Goal: Transaction & Acquisition: Purchase product/service

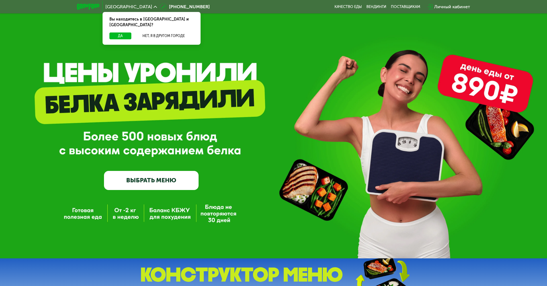
click at [449, 8] on div "Личный кабинет" at bounding box center [452, 6] width 36 height 7
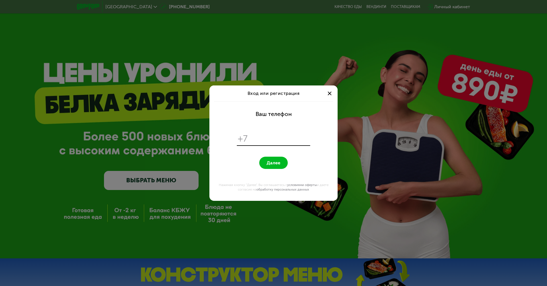
click at [267, 138] on input "tel" at bounding box center [280, 138] width 58 height 11
type input "**********"
click at [259, 157] on button "Далее" at bounding box center [273, 163] width 28 height 12
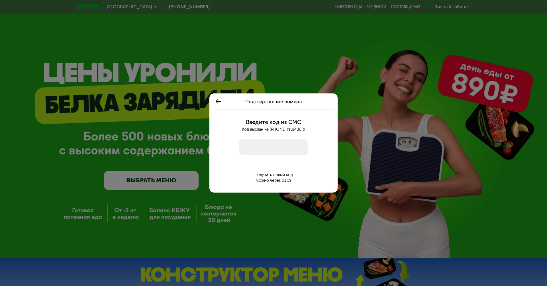
click at [255, 149] on input "number" at bounding box center [273, 147] width 69 height 16
type input "****"
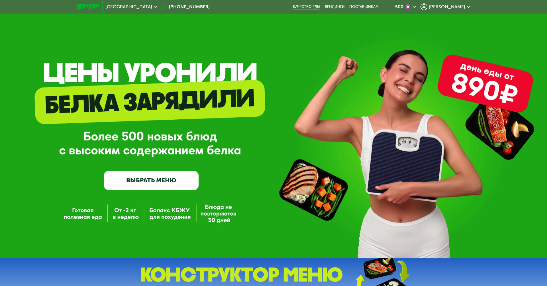
click at [320, 9] on link "Качество еды" at bounding box center [306, 7] width 27 height 5
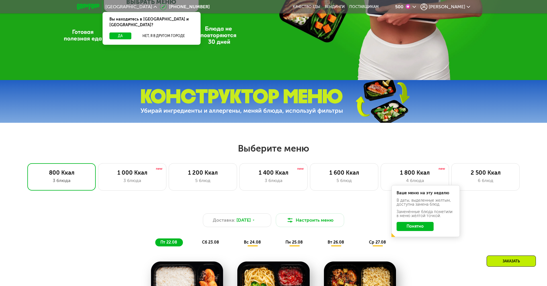
scroll to position [204, 0]
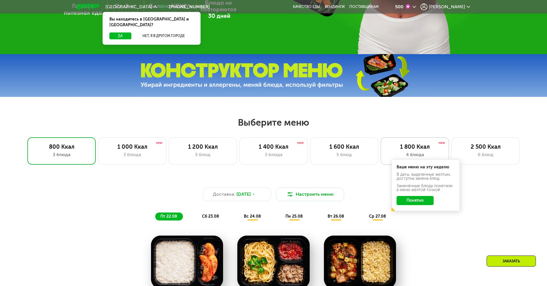
click at [406, 150] on div "1 800 Ккал" at bounding box center [414, 146] width 56 height 7
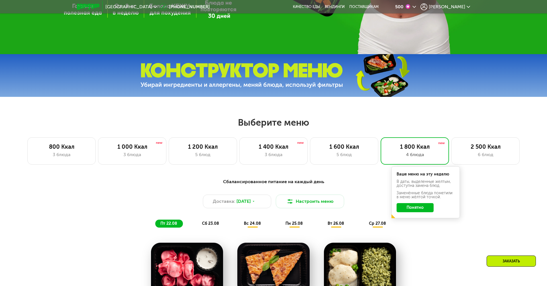
click at [406, 224] on div "Сбалансированное питание на каждый день Доставка: 22 авг, пт Настроить меню пт …" at bounding box center [273, 202] width 337 height 49
click at [415, 211] on button "Понятно" at bounding box center [414, 207] width 37 height 9
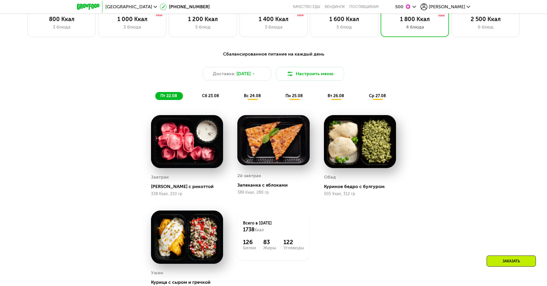
scroll to position [354, 0]
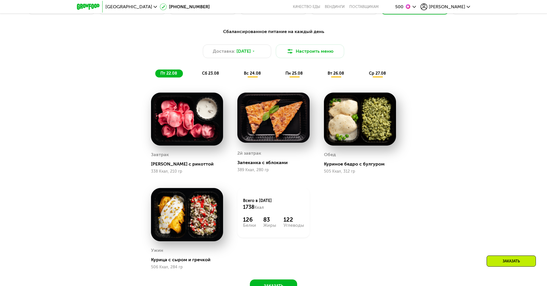
click at [216, 74] on span "сб 23.08" at bounding box center [210, 73] width 17 height 5
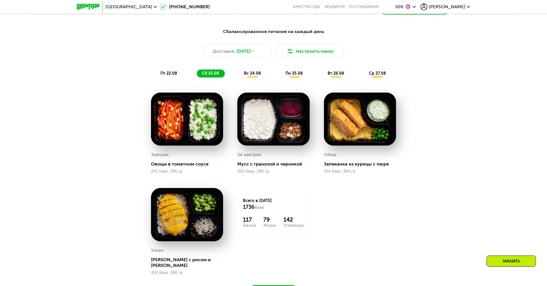
click at [254, 75] on span "вс 24.08" at bounding box center [252, 73] width 17 height 5
click at [254, 74] on span "вс 24.08" at bounding box center [252, 73] width 17 height 5
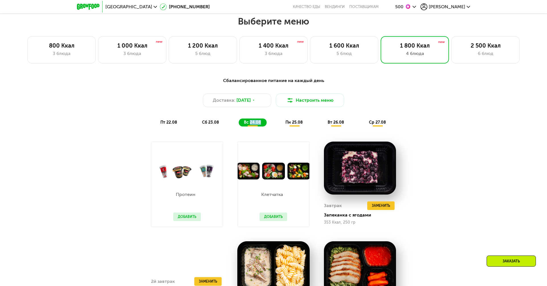
scroll to position [219, 0]
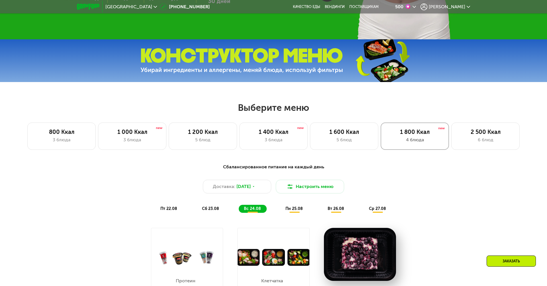
click at [409, 136] on div "4 блюда" at bounding box center [414, 139] width 56 height 7
click at [265, 183] on div "Доставка: 22 авг, пт" at bounding box center [237, 187] width 68 height 14
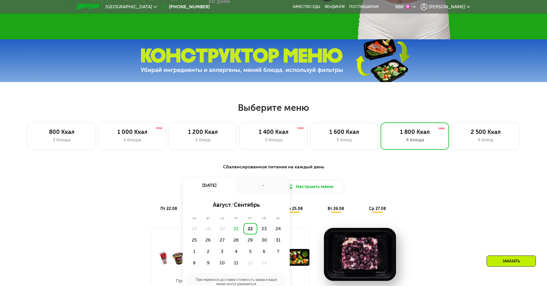
click at [390, 187] on div "Доставка: 22 авг, пт 22 авг, пт - август / сентябрь пн вт ср чт пт сб вс 18 19 …" at bounding box center [273, 187] width 337 height 14
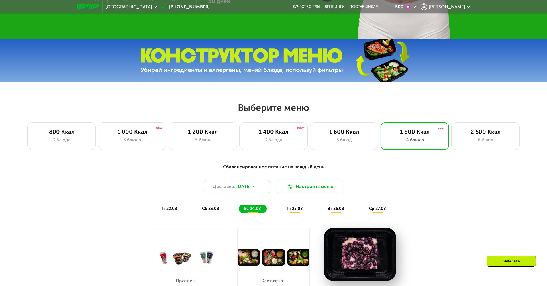
click at [251, 189] on span "22 авг, пт" at bounding box center [243, 186] width 14 height 7
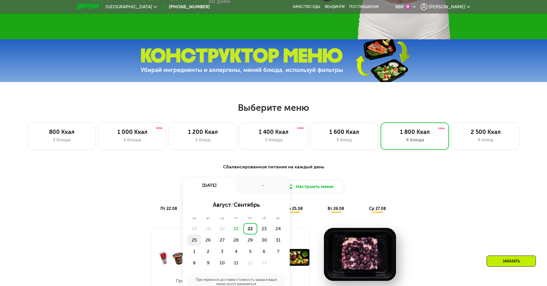
click at [201, 239] on div "25" at bounding box center [208, 239] width 14 height 11
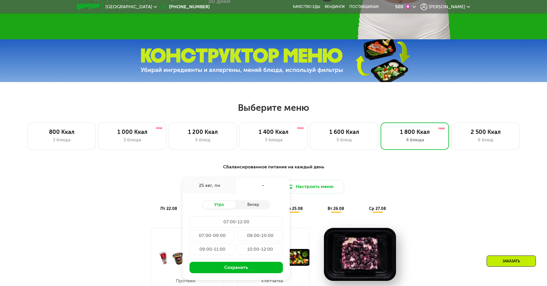
click at [427, 195] on div "Сбалансированное питание на каждый день Доставка: 25 авг, пн 25 авг, пн - Утро …" at bounding box center [273, 187] width 337 height 49
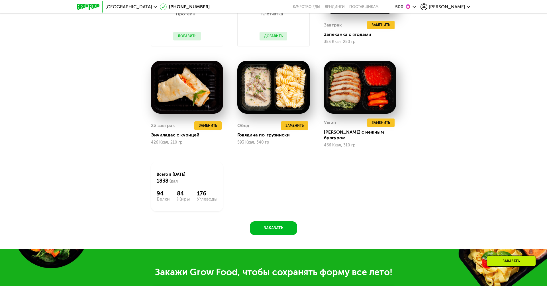
scroll to position [363, 0]
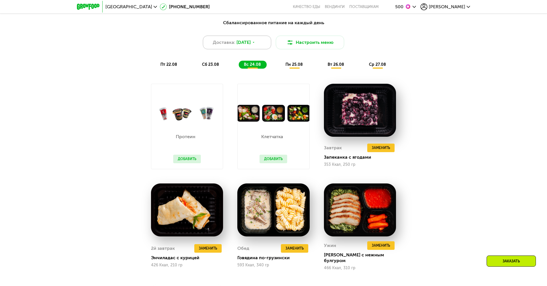
click at [252, 36] on div "Доставка: [DATE]" at bounding box center [237, 43] width 68 height 14
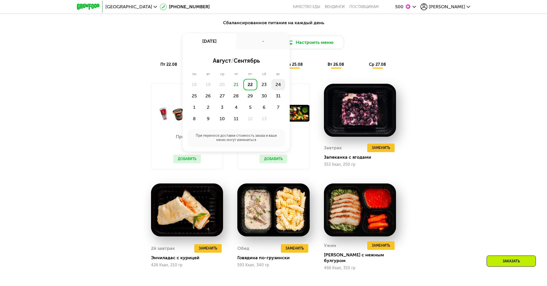
click at [201, 90] on div "24" at bounding box center [194, 95] width 14 height 11
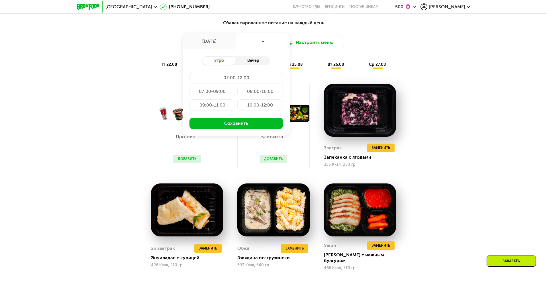
click at [246, 61] on div "Вечер" at bounding box center [253, 61] width 34 height 8
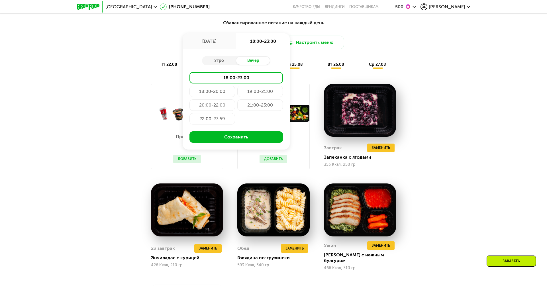
click at [211, 114] on div "22:00-23:59" at bounding box center [212, 118] width 46 height 11
click at [235, 113] on div "21:00-23:00" at bounding box center [212, 118] width 46 height 11
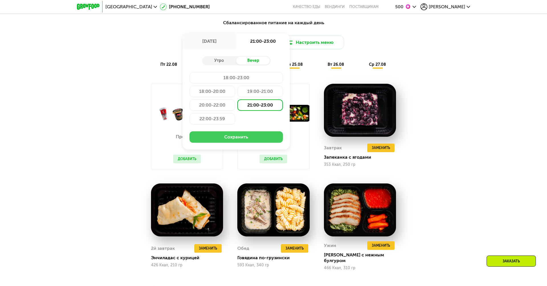
click at [255, 135] on button "Сохранить" at bounding box center [235, 136] width 93 height 11
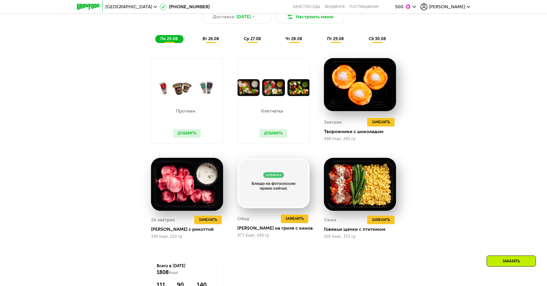
scroll to position [388, 0]
click at [461, 130] on div "Сбалансированное питание на каждый день Доставка: 24 авг, вс Настроить меню пн …" at bounding box center [273, 163] width 547 height 355
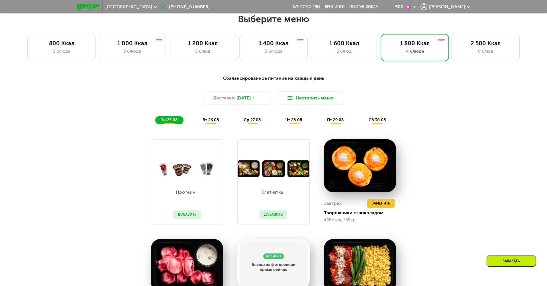
scroll to position [316, 0]
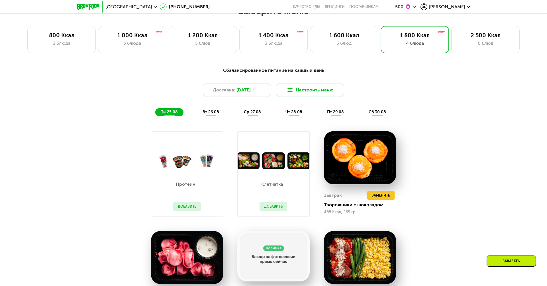
click at [213, 111] on span "вт 26.08" at bounding box center [210, 112] width 17 height 5
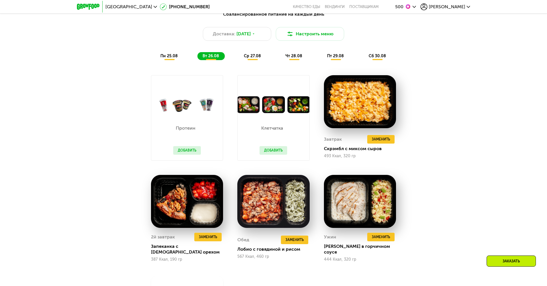
scroll to position [371, 0]
click at [258, 54] on span "ср 27.08" at bounding box center [252, 56] width 17 height 5
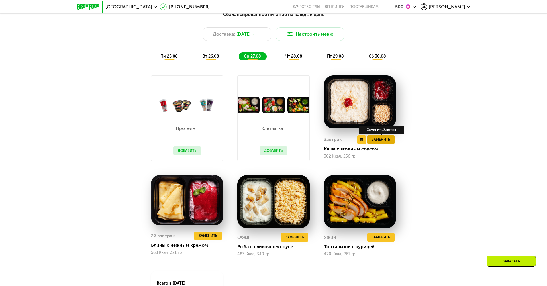
click at [379, 140] on span "Заменить" at bounding box center [381, 140] width 18 height 6
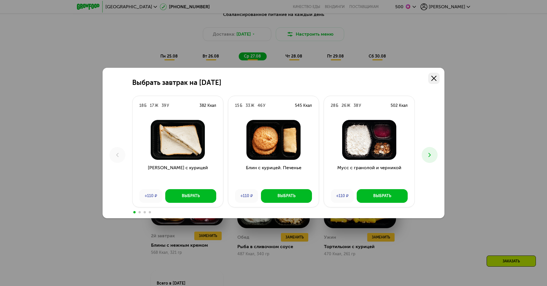
click at [432, 79] on icon at bounding box center [433, 78] width 5 height 5
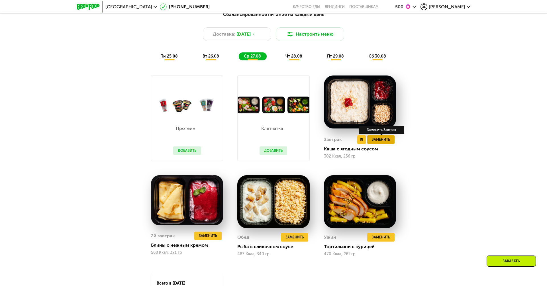
click at [385, 140] on span "Заменить" at bounding box center [381, 140] width 18 height 6
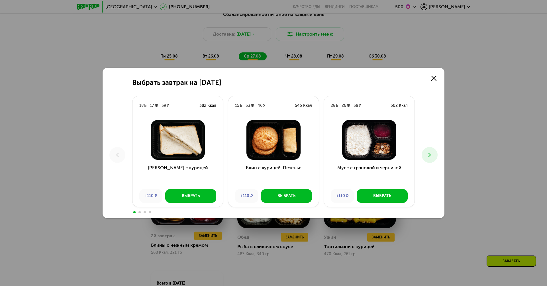
click at [425, 154] on button at bounding box center [429, 155] width 16 height 16
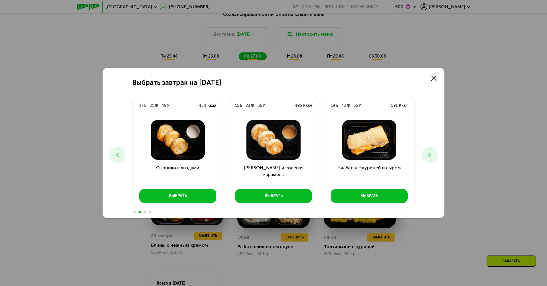
click at [427, 150] on button at bounding box center [429, 155] width 16 height 16
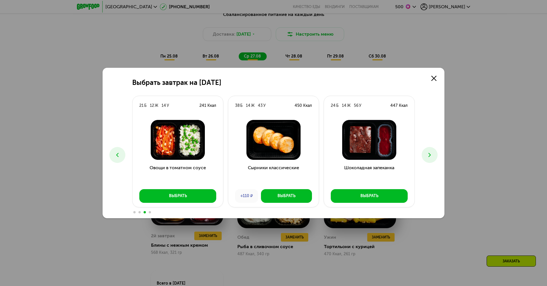
click at [428, 154] on icon at bounding box center [429, 154] width 7 height 7
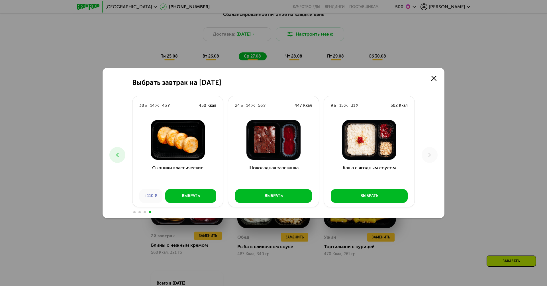
click at [119, 156] on icon at bounding box center [117, 154] width 7 height 7
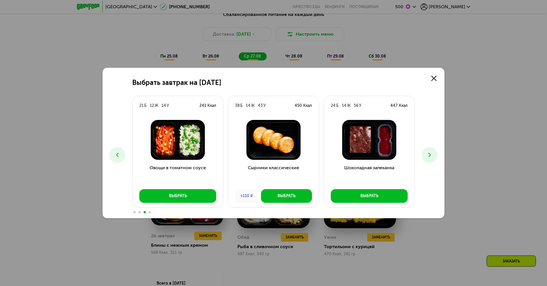
click at [119, 156] on icon at bounding box center [117, 154] width 7 height 7
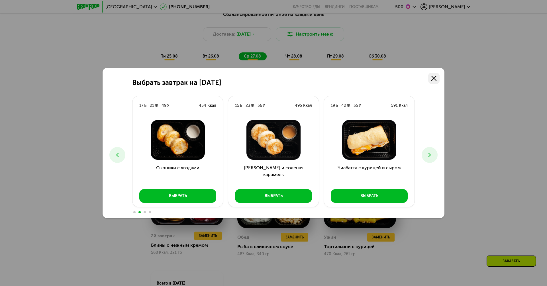
click at [433, 78] on icon at bounding box center [433, 78] width 5 height 5
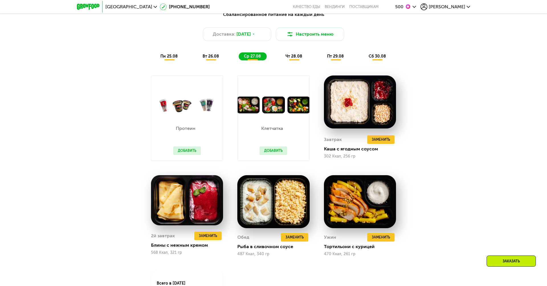
click at [171, 55] on span "пн 25.08" at bounding box center [168, 56] width 17 height 5
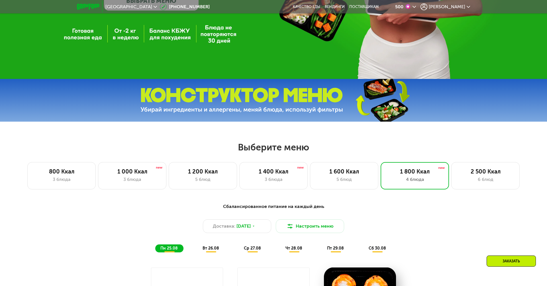
scroll to position [181, 0]
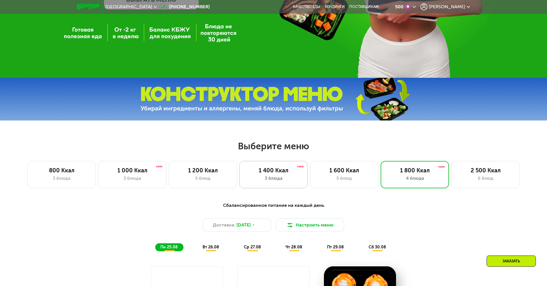
click at [275, 176] on div "3 блюда" at bounding box center [273, 178] width 56 height 7
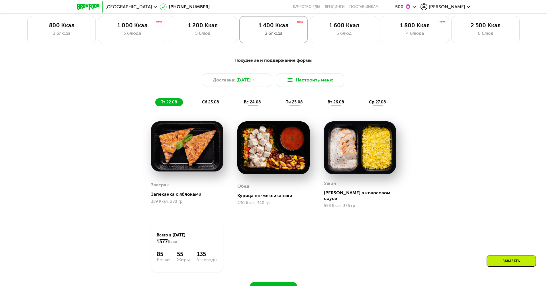
scroll to position [324, 0]
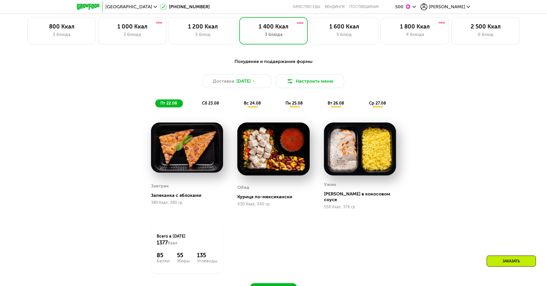
click at [298, 104] on span "пн 25.08" at bounding box center [293, 103] width 17 height 5
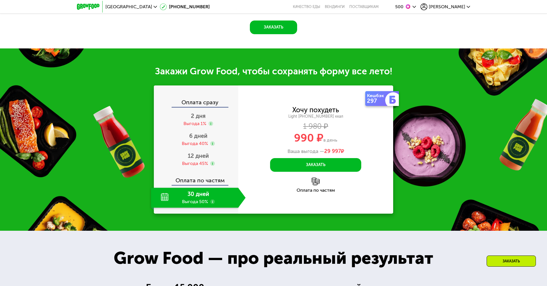
scroll to position [619, 0]
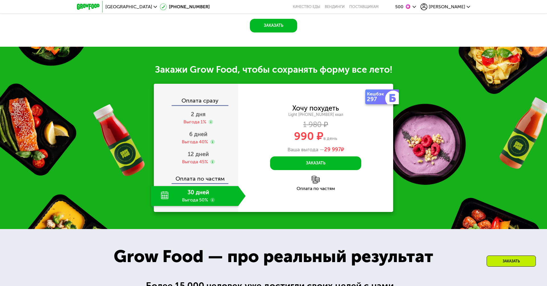
click at [314, 183] on img at bounding box center [316, 180] width 8 height 8
click at [316, 187] on div "Оплата по частям" at bounding box center [315, 188] width 155 height 5
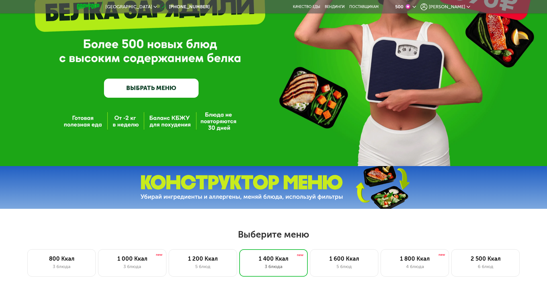
scroll to position [216, 0]
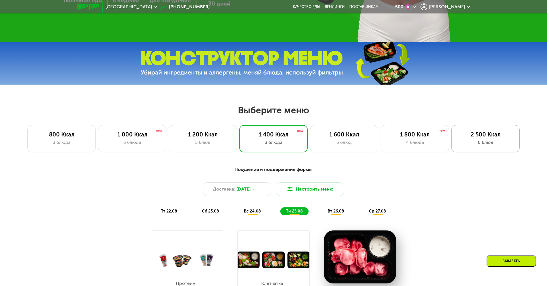
click at [476, 140] on div "6 блюд" at bounding box center [485, 142] width 56 height 7
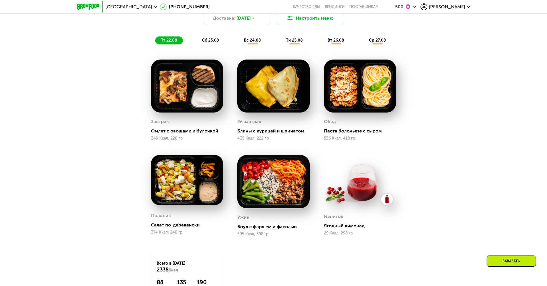
scroll to position [194, 0]
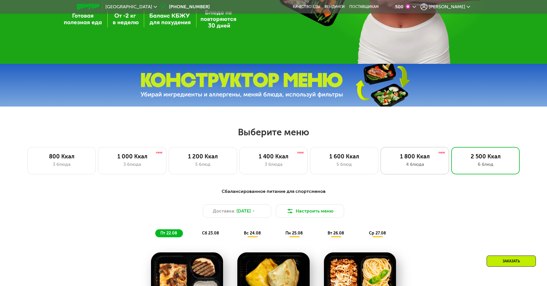
click at [402, 159] on div "1 800 Ккал" at bounding box center [414, 156] width 56 height 7
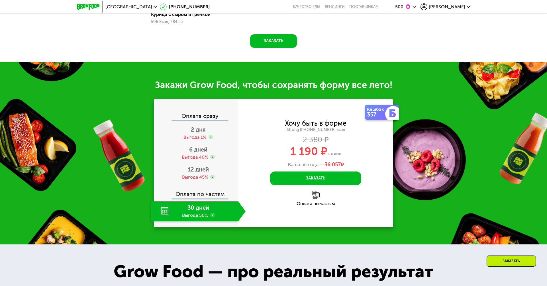
scroll to position [599, 0]
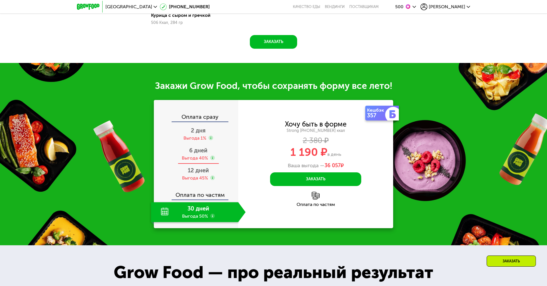
click at [202, 151] on span "6 дней" at bounding box center [198, 150] width 18 height 7
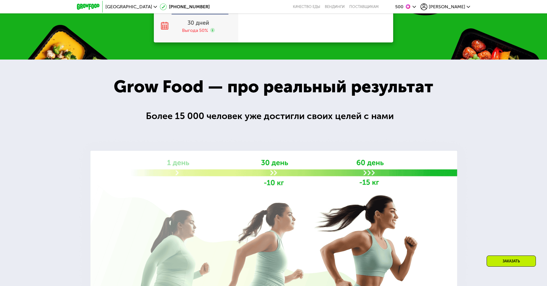
scroll to position [603, 0]
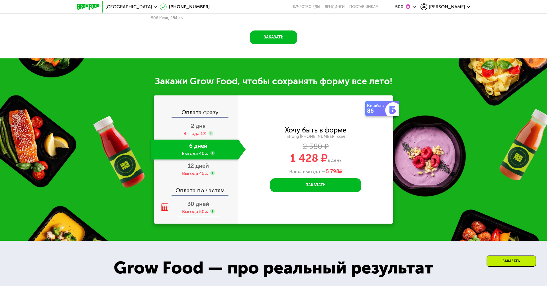
click at [200, 204] on span "30 дней" at bounding box center [198, 203] width 22 height 7
click at [200, 204] on div "30 дней Выгода 50%" at bounding box center [194, 208] width 87 height 20
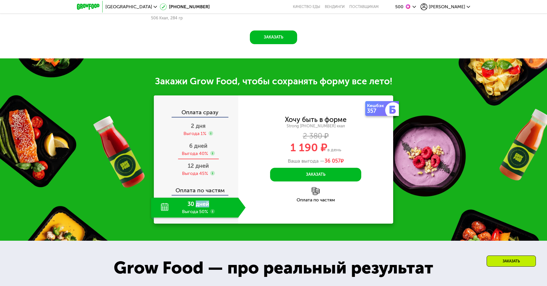
click at [193, 149] on div "6 дней Выгода 40%" at bounding box center [198, 150] width 95 height 20
click at [193, 149] on div "6 дней Выгода 40%" at bounding box center [194, 150] width 87 height 20
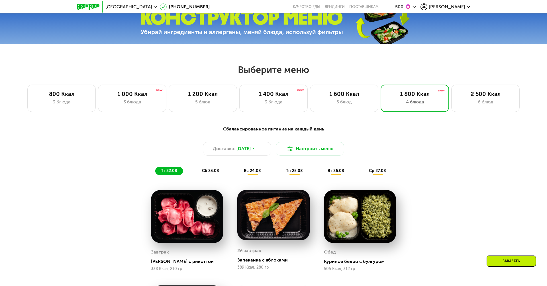
scroll to position [241, 0]
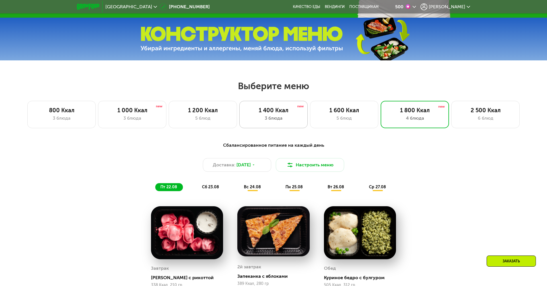
click at [310, 101] on div "1 400 Ккал 3 блюда" at bounding box center [344, 114] width 68 height 27
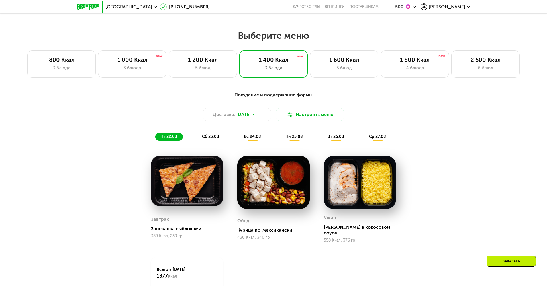
scroll to position [290, 0]
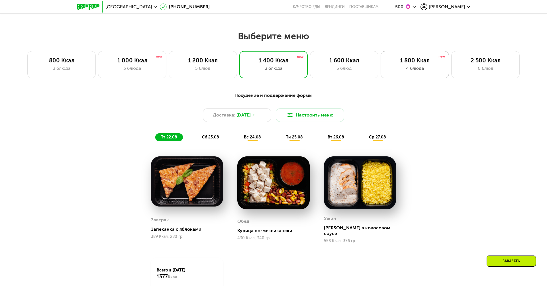
click at [404, 67] on div "4 блюда" at bounding box center [414, 68] width 56 height 7
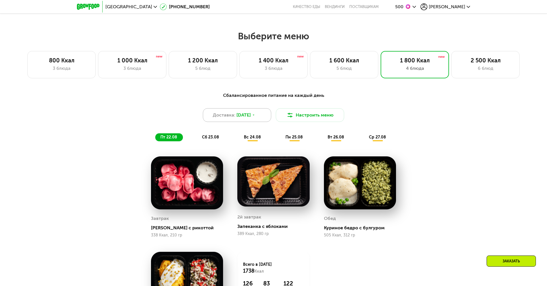
click at [243, 115] on span "22 авг, пт" at bounding box center [243, 115] width 14 height 7
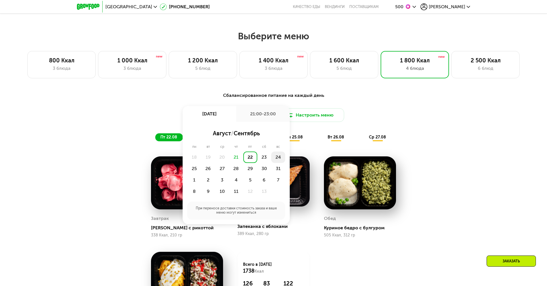
click at [201, 163] on div "24" at bounding box center [194, 168] width 14 height 11
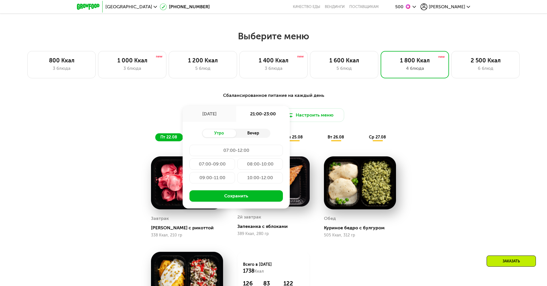
click at [259, 134] on div "Вечер" at bounding box center [253, 133] width 34 height 8
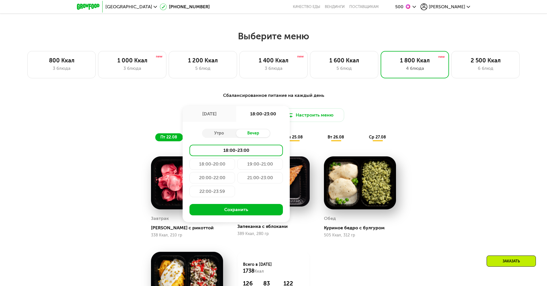
click at [235, 186] on div "21:00-23:00" at bounding box center [212, 191] width 46 height 11
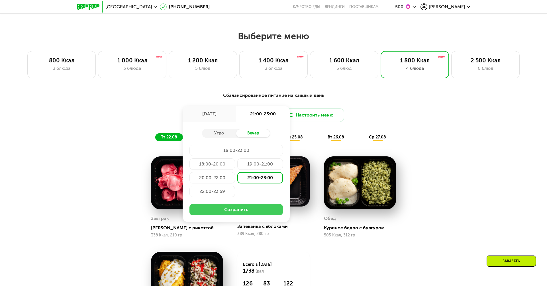
click at [229, 210] on button "Сохранить" at bounding box center [235, 209] width 93 height 11
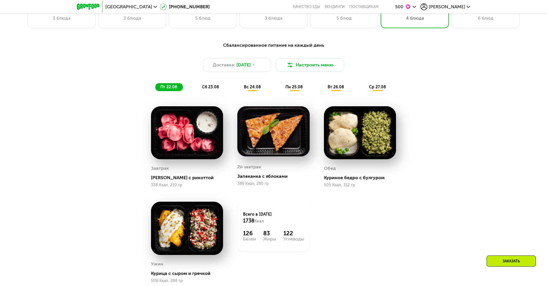
scroll to position [341, 0]
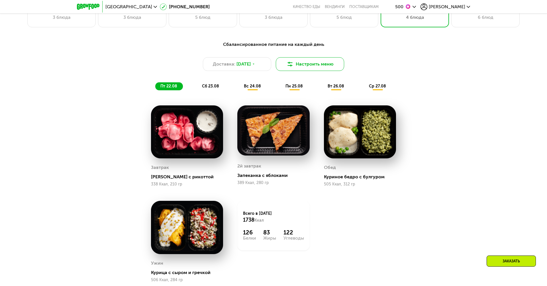
click at [301, 66] on button "Настроить меню" at bounding box center [310, 64] width 68 height 14
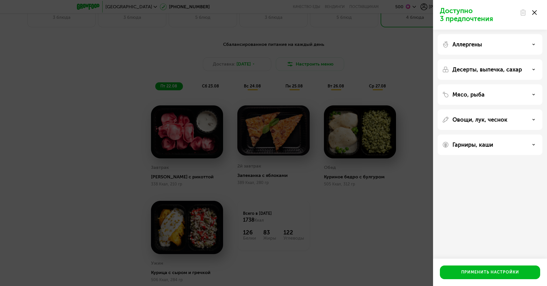
click at [472, 46] on p "Аллергены" at bounding box center [467, 44] width 30 height 7
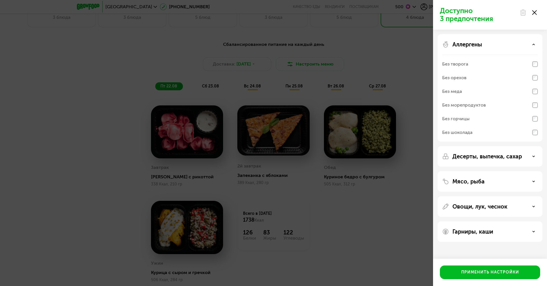
click at [472, 46] on p "Аллергены" at bounding box center [467, 44] width 30 height 7
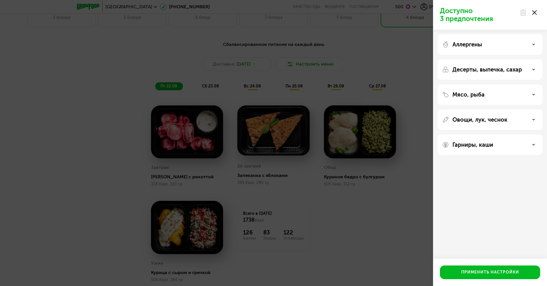
click at [478, 150] on div "Гарниры, каши" at bounding box center [489, 144] width 105 height 21
click at [497, 138] on div "Гарниры, каши" at bounding box center [489, 144] width 105 height 21
click at [507, 146] on div "Гарниры, каши" at bounding box center [490, 144] width 96 height 7
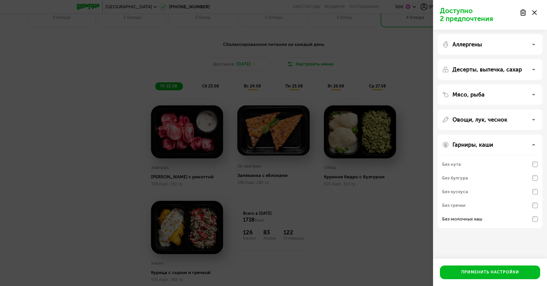
click at [518, 122] on div "Овощи, лук, чеснок" at bounding box center [490, 119] width 96 height 7
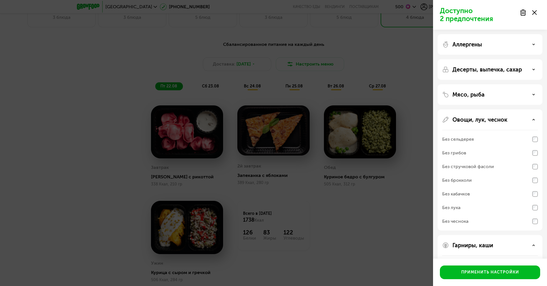
click at [518, 235] on div "Овощи, лук, чеснок Без сельдерея Без грибов Без стручковой фасоли Без брокколи …" at bounding box center [489, 282] width 105 height 94
click at [519, 235] on div "Овощи, лук, чеснок Без сельдерея Без грибов Без стручковой фасоли Без брокколи …" at bounding box center [489, 282] width 105 height 94
click at [529, 116] on div "Овощи, лук, чеснок" at bounding box center [490, 119] width 96 height 7
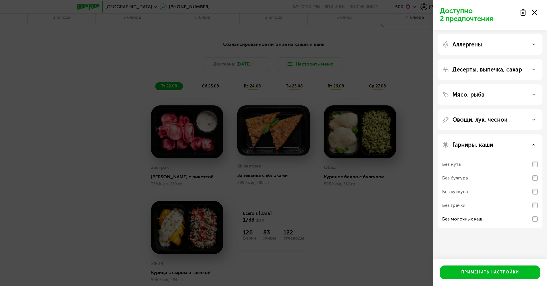
click at [532, 93] on icon at bounding box center [533, 94] width 3 height 3
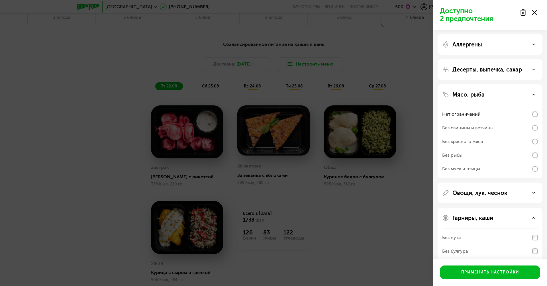
click at [488, 157] on div "Без рыбы" at bounding box center [490, 155] width 96 height 14
click at [487, 272] on div "Применить настройки" at bounding box center [490, 272] width 58 height 6
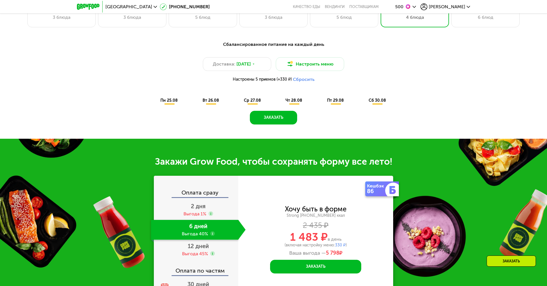
click at [308, 79] on button "Сбросить" at bounding box center [304, 80] width 22 height 6
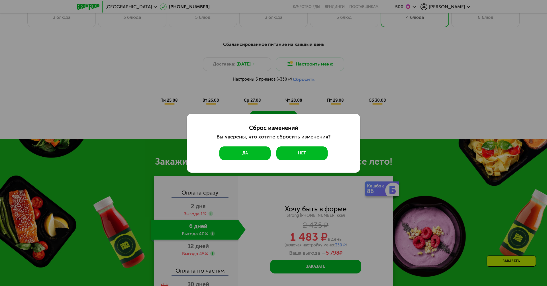
click at [259, 155] on button "Да" at bounding box center [244, 153] width 51 height 14
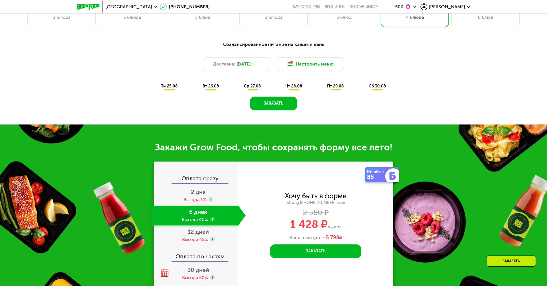
scroll to position [320, 0]
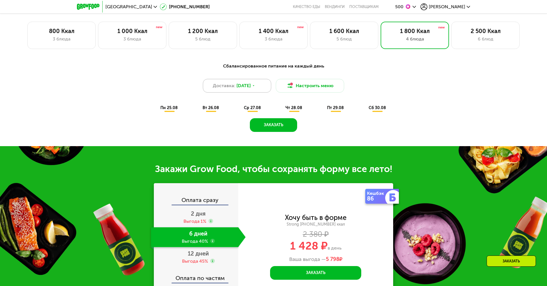
click at [250, 87] on span "24 авг, вс" at bounding box center [243, 85] width 14 height 7
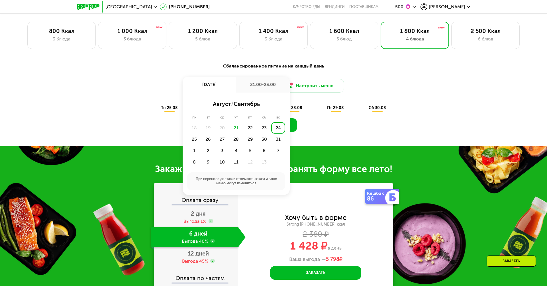
click at [275, 126] on div "24" at bounding box center [278, 127] width 14 height 11
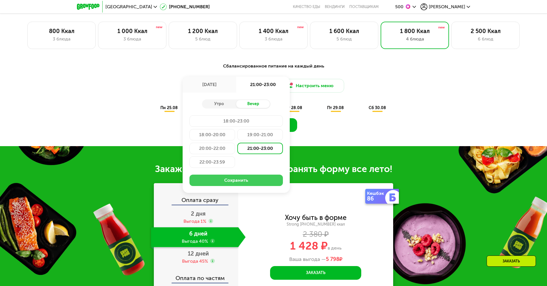
click at [260, 175] on button "Сохранить" at bounding box center [235, 180] width 93 height 11
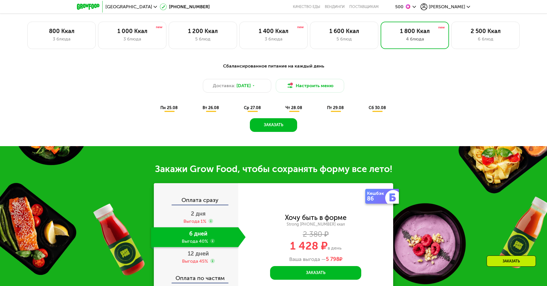
click at [197, 110] on div "пн 25.08" at bounding box center [210, 108] width 27 height 8
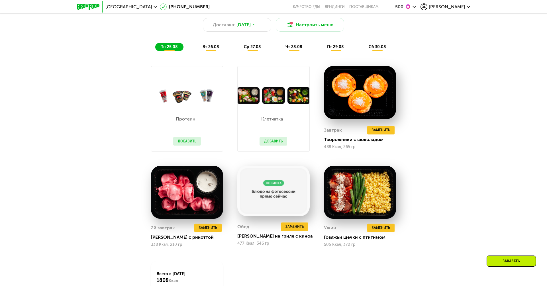
scroll to position [383, 0]
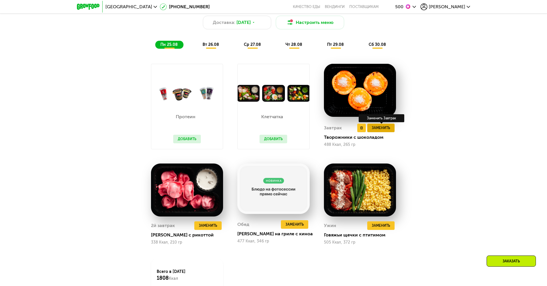
click at [376, 127] on span "Заменить" at bounding box center [381, 128] width 18 height 6
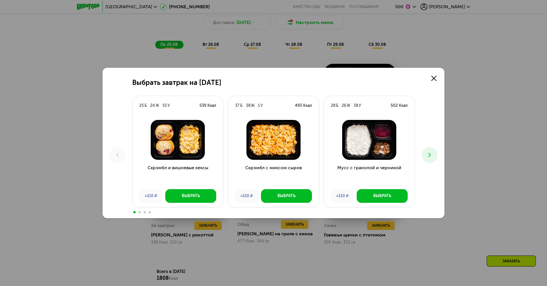
click at [429, 153] on use at bounding box center [429, 155] width 2 height 4
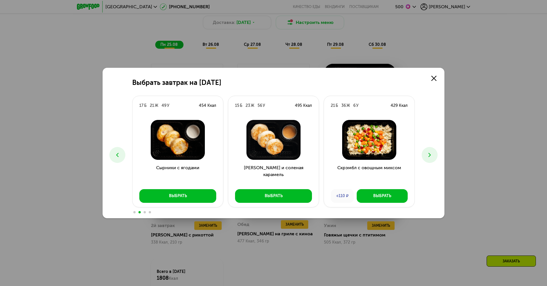
click at [429, 153] on use at bounding box center [429, 155] width 2 height 4
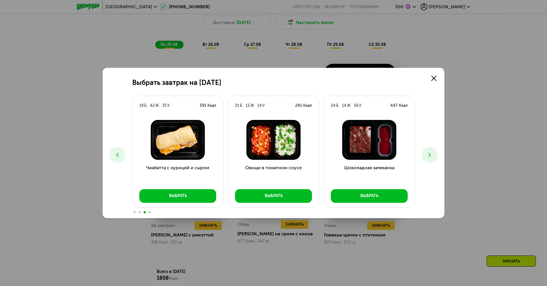
click at [429, 153] on use at bounding box center [429, 155] width 2 height 4
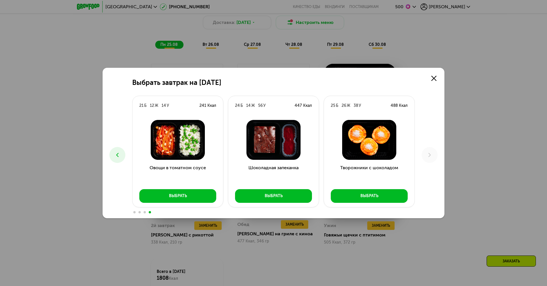
click at [121, 153] on button at bounding box center [117, 155] width 16 height 16
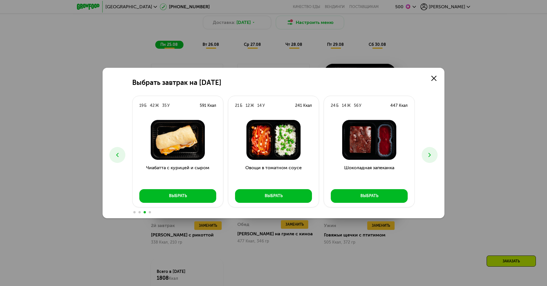
click at [121, 153] on button at bounding box center [117, 155] width 16 height 16
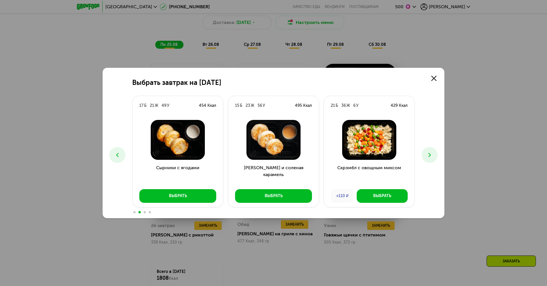
click at [121, 153] on button at bounding box center [117, 155] width 16 height 16
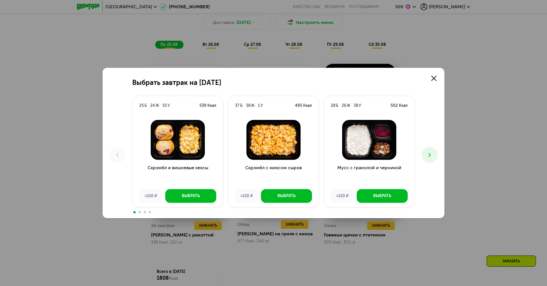
click at [278, 151] on img at bounding box center [273, 140] width 81 height 40
click at [286, 195] on div "Выбрать" at bounding box center [286, 196] width 18 height 6
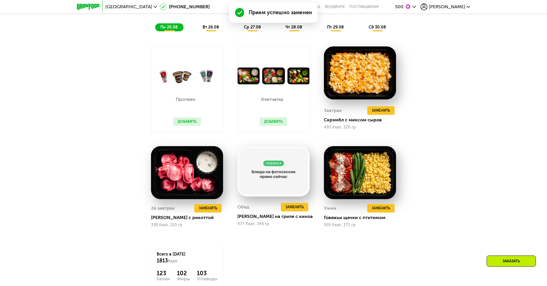
scroll to position [414, 0]
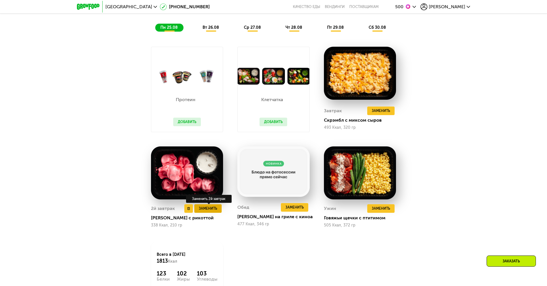
click at [210, 210] on span "Заменить" at bounding box center [208, 209] width 18 height 6
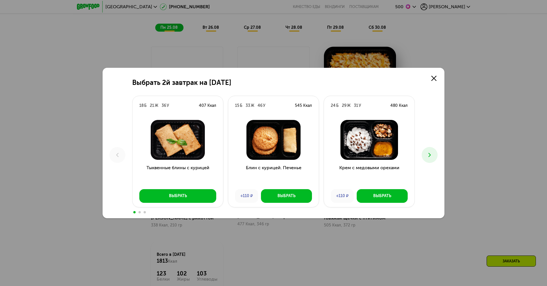
click at [427, 155] on icon at bounding box center [429, 154] width 7 height 7
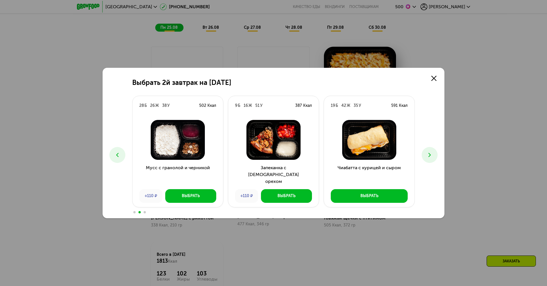
click at [427, 155] on icon at bounding box center [429, 154] width 7 height 7
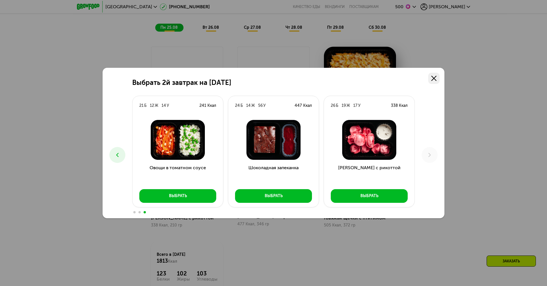
click at [433, 80] on icon at bounding box center [433, 78] width 5 height 5
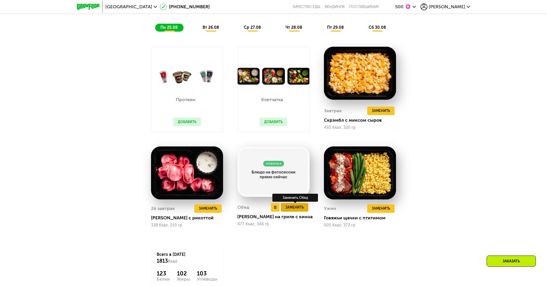
click at [291, 206] on span "Заменить" at bounding box center [294, 207] width 18 height 6
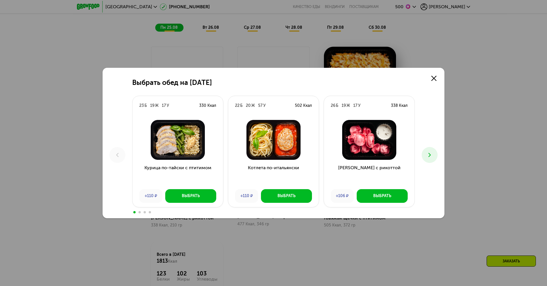
click at [430, 150] on button at bounding box center [429, 155] width 16 height 16
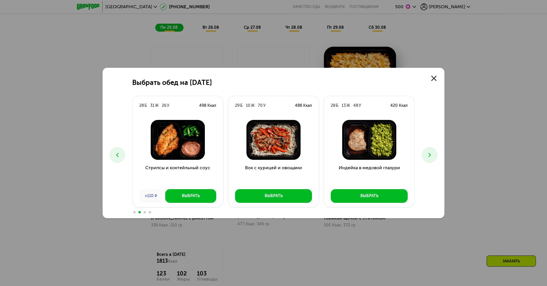
click at [430, 150] on button at bounding box center [429, 155] width 16 height 16
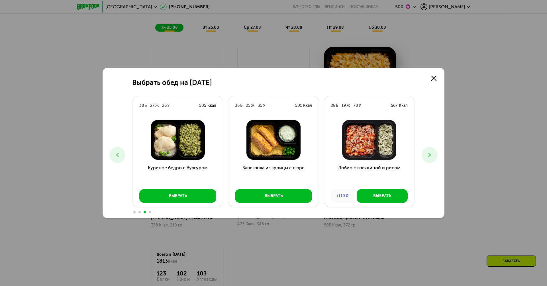
click at [429, 157] on icon at bounding box center [429, 154] width 7 height 7
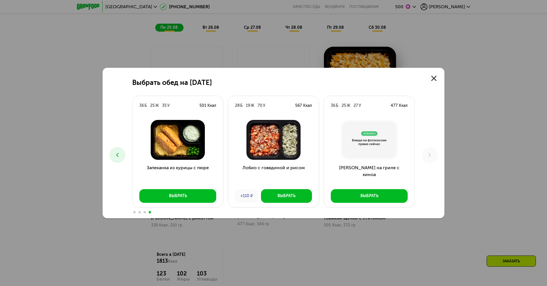
click at [119, 156] on icon at bounding box center [117, 154] width 7 height 7
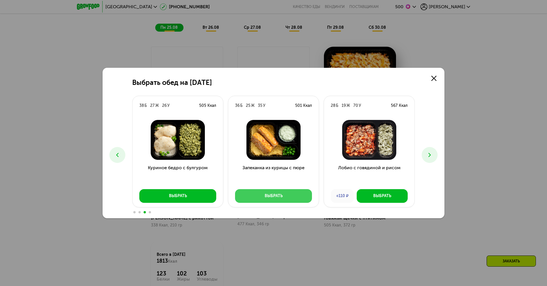
click at [273, 191] on button "Выбрать" at bounding box center [273, 196] width 77 height 14
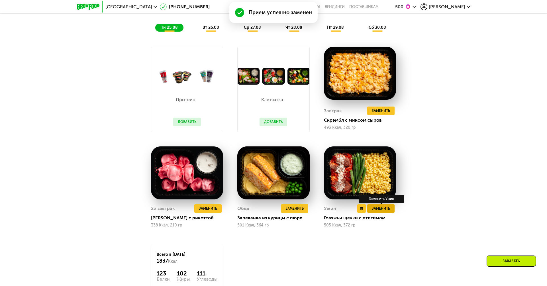
click at [379, 207] on span "Заменить" at bounding box center [381, 209] width 18 height 6
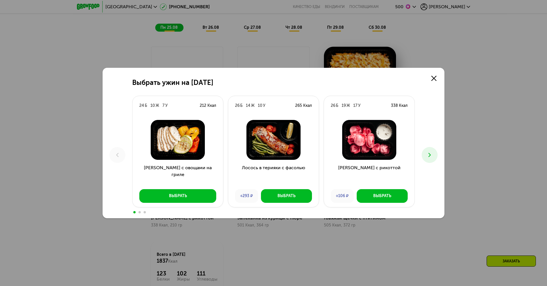
click at [431, 153] on icon at bounding box center [429, 154] width 7 height 7
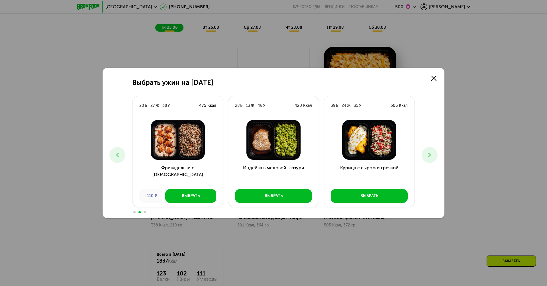
click at [431, 153] on icon at bounding box center [429, 154] width 7 height 7
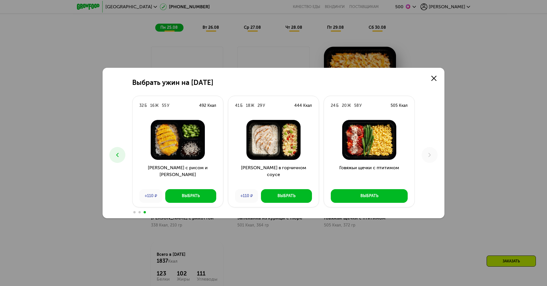
click at [117, 158] on icon at bounding box center [117, 154] width 7 height 7
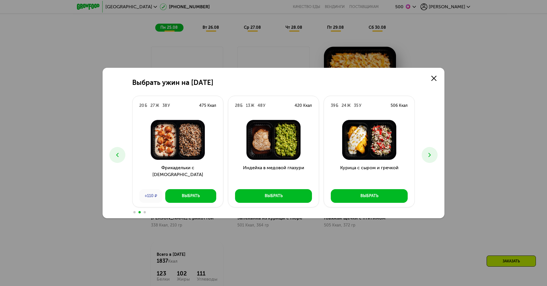
click at [117, 158] on icon at bounding box center [117, 154] width 7 height 7
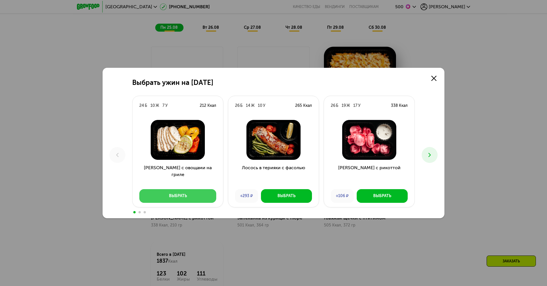
click at [187, 194] on button "Выбрать" at bounding box center [177, 196] width 77 height 14
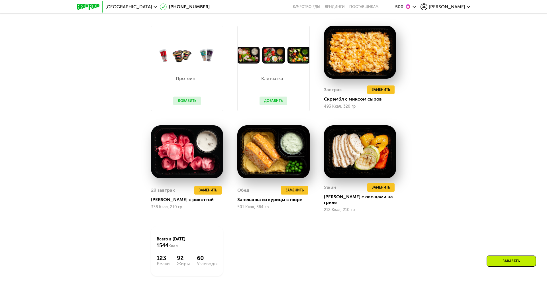
scroll to position [374, 0]
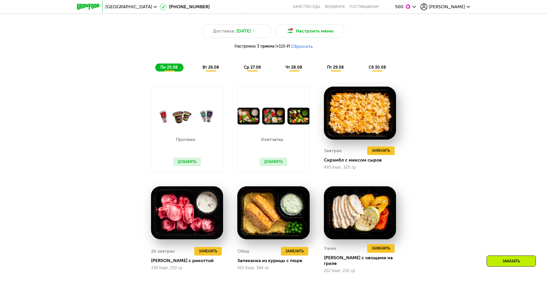
click at [212, 67] on span "вт 26.08" at bounding box center [210, 67] width 17 height 5
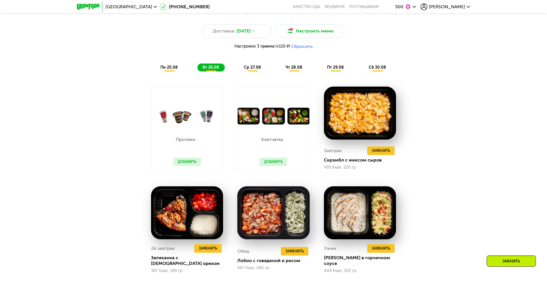
click at [185, 165] on button "Добавить" at bounding box center [187, 161] width 28 height 9
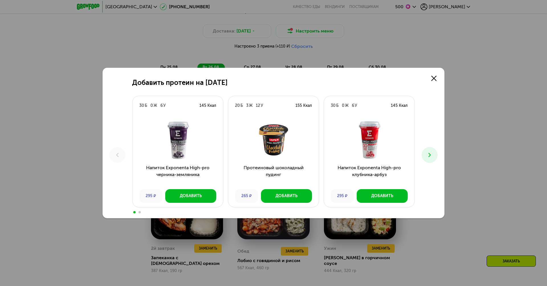
click at [425, 151] on button at bounding box center [429, 155] width 16 height 16
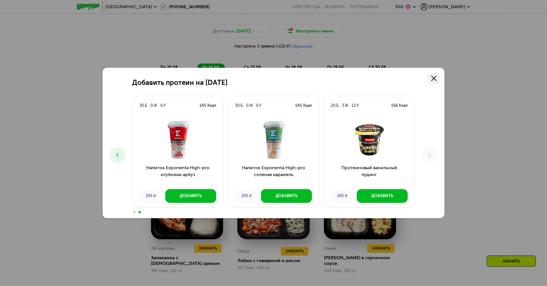
click at [435, 77] on use at bounding box center [433, 78] width 5 height 5
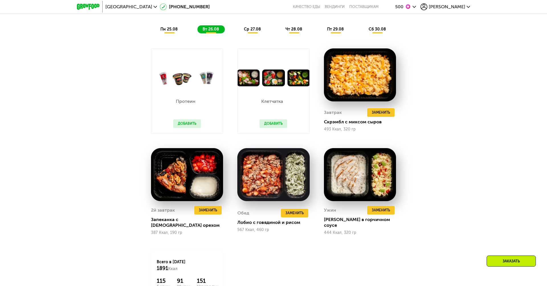
scroll to position [412, 0]
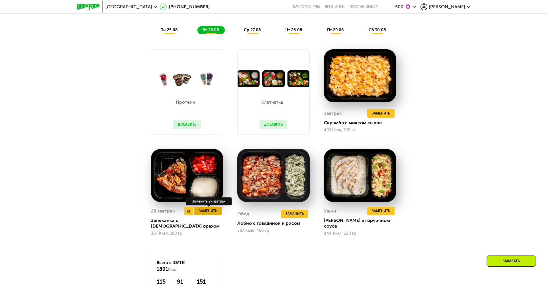
click at [203, 212] on span "Заменить" at bounding box center [208, 211] width 18 height 6
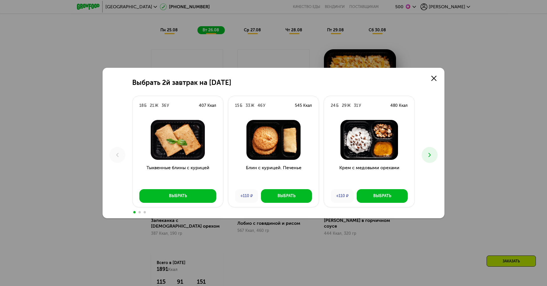
click at [424, 155] on button at bounding box center [429, 155] width 16 height 16
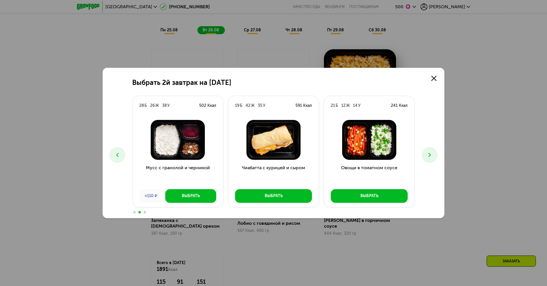
click at [424, 155] on button at bounding box center [429, 155] width 16 height 16
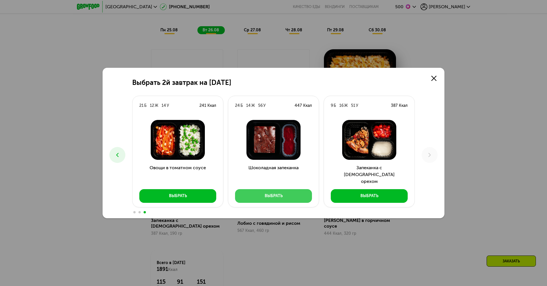
click at [293, 194] on button "Выбрать" at bounding box center [273, 196] width 77 height 14
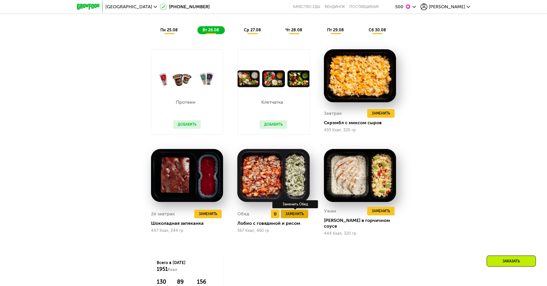
click at [293, 211] on span "Заменить" at bounding box center [294, 214] width 18 height 6
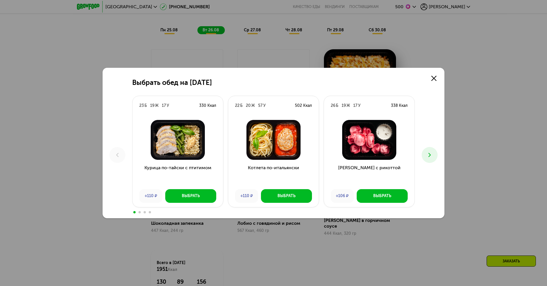
click at [427, 154] on icon at bounding box center [429, 154] width 7 height 7
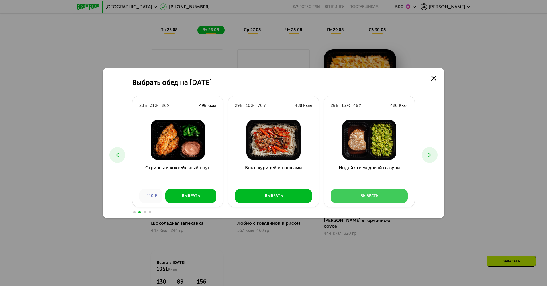
click at [360, 199] on button "Выбрать" at bounding box center [369, 196] width 77 height 14
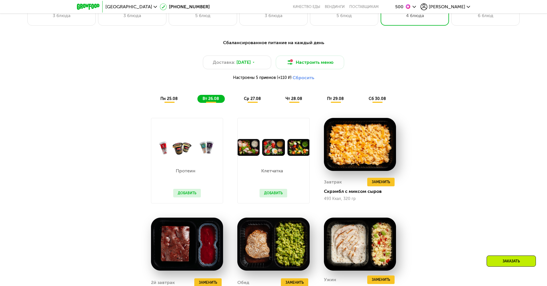
scroll to position [357, 0]
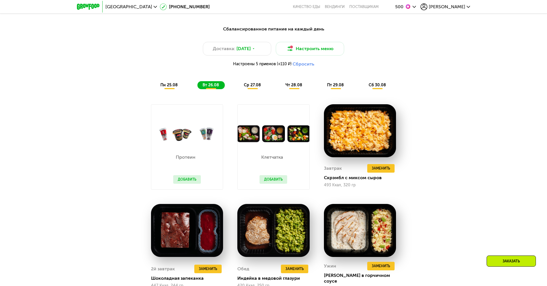
click at [256, 85] on span "ср 27.08" at bounding box center [252, 85] width 17 height 5
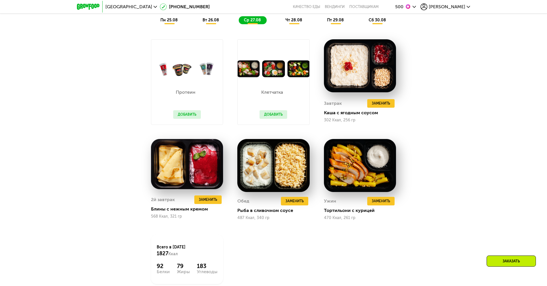
scroll to position [408, 0]
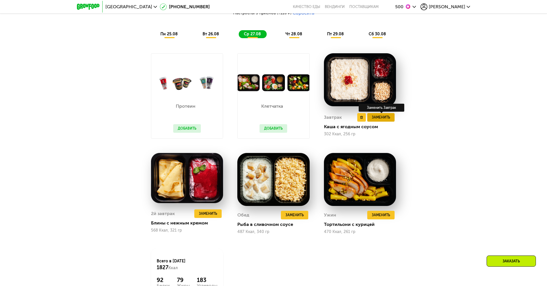
click at [380, 117] on span "Заменить" at bounding box center [381, 117] width 18 height 6
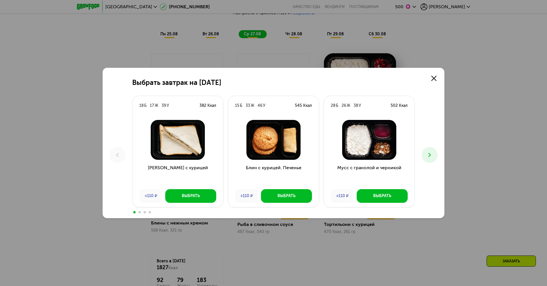
click at [427, 156] on icon at bounding box center [429, 154] width 7 height 7
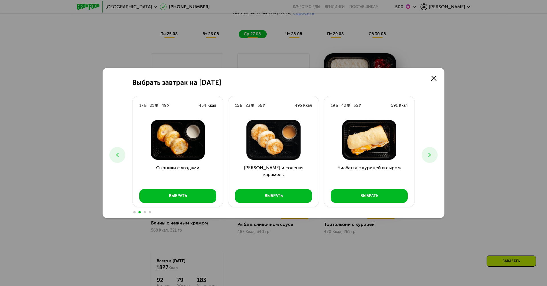
click at [427, 156] on icon at bounding box center [429, 154] width 7 height 7
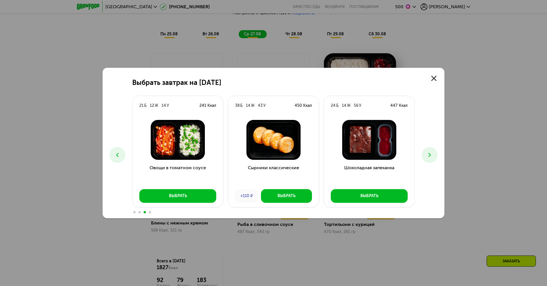
click at [432, 155] on icon at bounding box center [429, 154] width 7 height 7
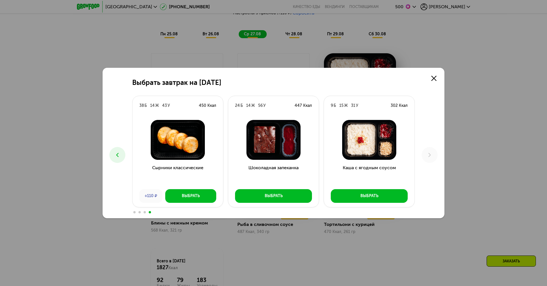
click at [120, 152] on icon at bounding box center [117, 154] width 7 height 7
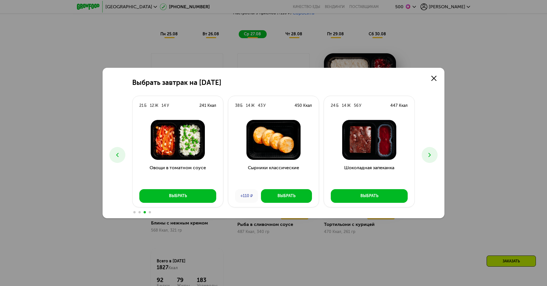
click at [120, 152] on icon at bounding box center [117, 154] width 7 height 7
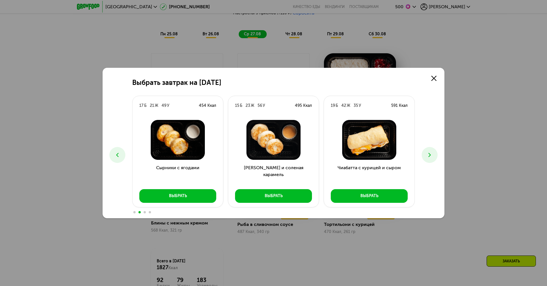
click at [121, 158] on button at bounding box center [117, 155] width 16 height 16
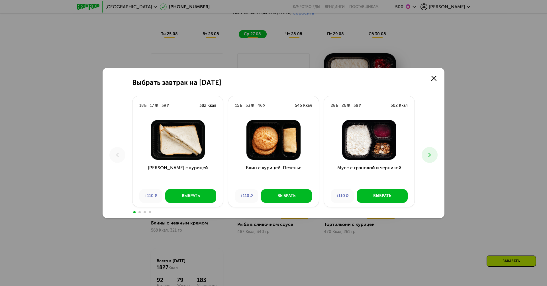
click at [429, 159] on button at bounding box center [429, 155] width 16 height 16
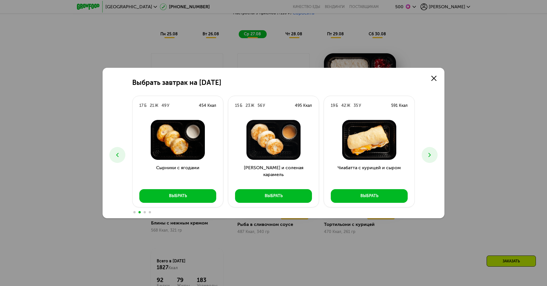
click at [429, 159] on button at bounding box center [429, 155] width 16 height 16
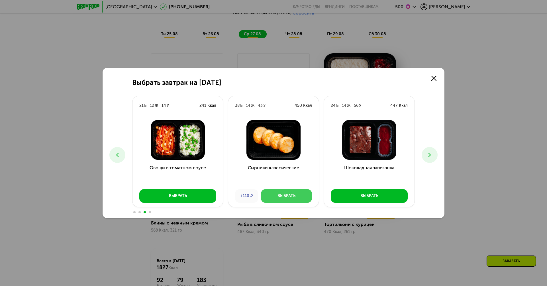
click at [298, 193] on button "Выбрать" at bounding box center [286, 196] width 51 height 14
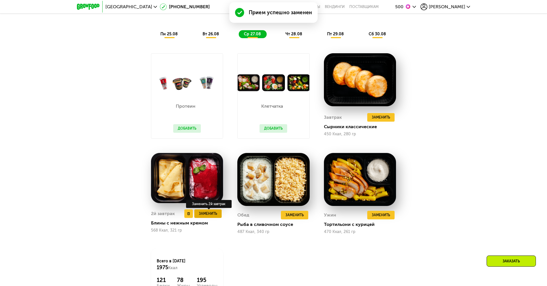
click at [215, 214] on span "Заменить" at bounding box center [208, 214] width 18 height 6
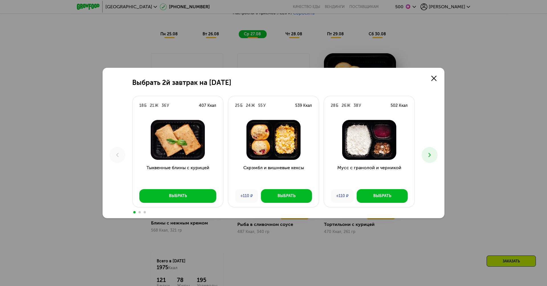
click at [434, 156] on button at bounding box center [429, 155] width 16 height 16
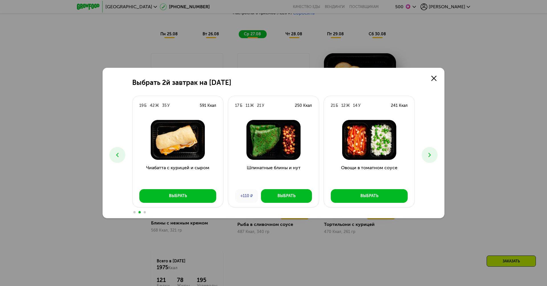
click at [432, 155] on icon at bounding box center [429, 154] width 7 height 7
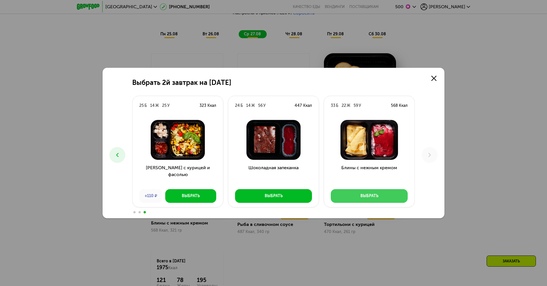
click at [388, 194] on button "Выбрать" at bounding box center [369, 196] width 77 height 14
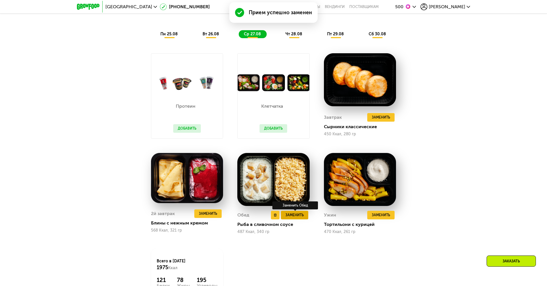
click at [294, 214] on span "Заменить" at bounding box center [294, 215] width 18 height 6
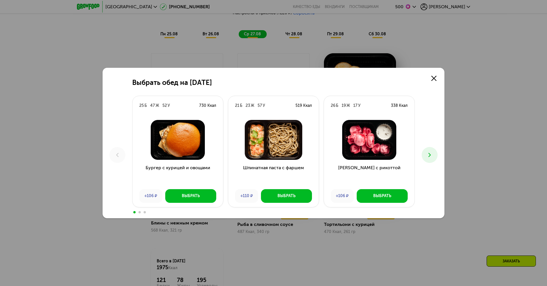
click at [426, 154] on button at bounding box center [429, 155] width 16 height 16
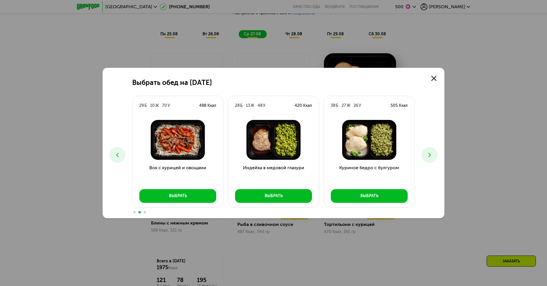
click at [428, 158] on icon at bounding box center [429, 154] width 7 height 7
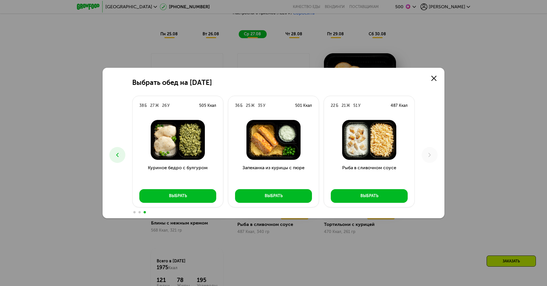
click at [115, 155] on icon at bounding box center [117, 154] width 7 height 7
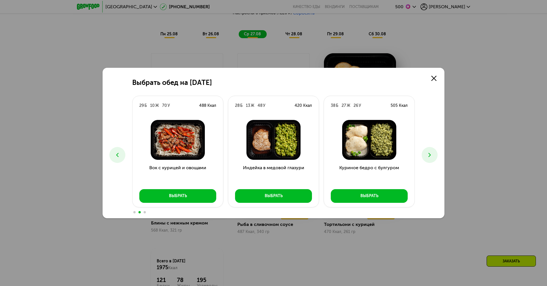
click at [115, 155] on icon at bounding box center [117, 154] width 7 height 7
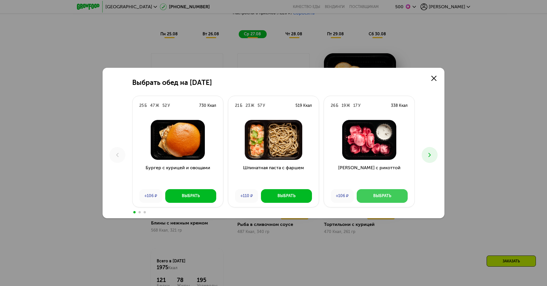
click at [374, 194] on div "Выбрать" at bounding box center [382, 196] width 18 height 6
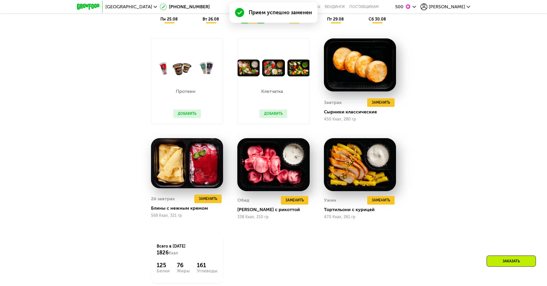
scroll to position [423, 0]
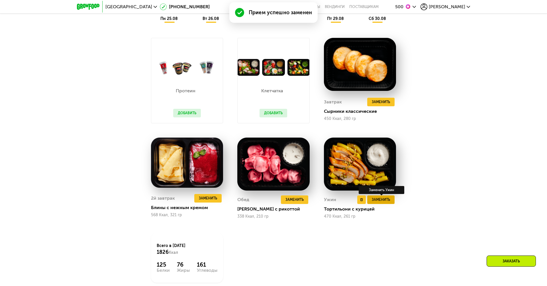
click at [377, 200] on span "Заменить" at bounding box center [381, 200] width 18 height 6
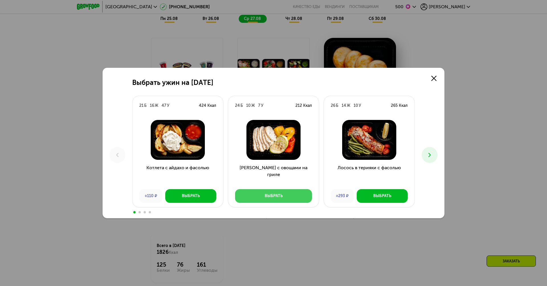
click at [263, 195] on button "Выбрать" at bounding box center [273, 196] width 77 height 14
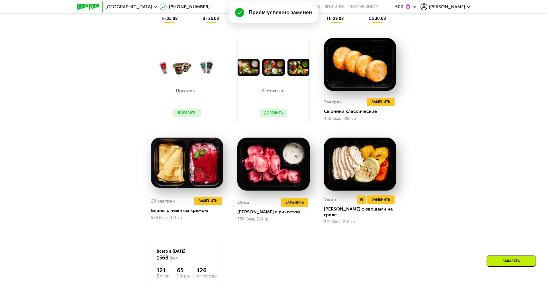
click at [346, 170] on img at bounding box center [360, 164] width 72 height 53
click at [381, 198] on span "Заменить" at bounding box center [381, 200] width 18 height 6
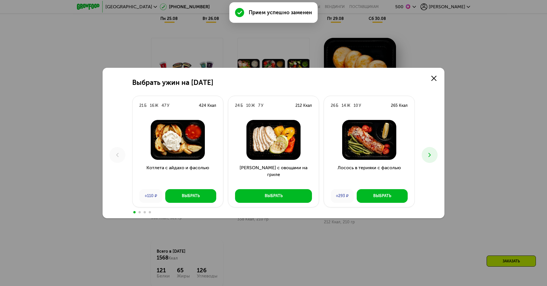
click at [425, 155] on button at bounding box center [429, 155] width 16 height 16
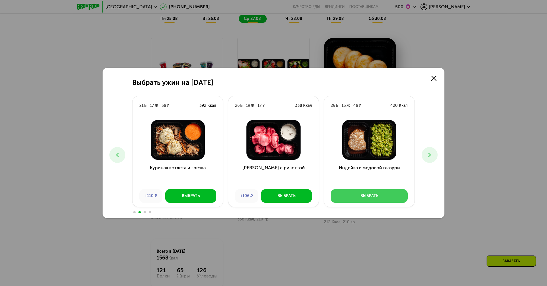
click at [372, 193] on div "Выбрать" at bounding box center [369, 196] width 18 height 6
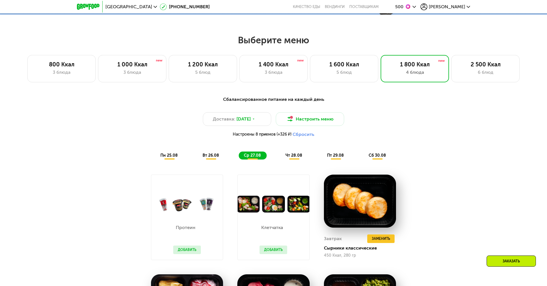
scroll to position [259, 0]
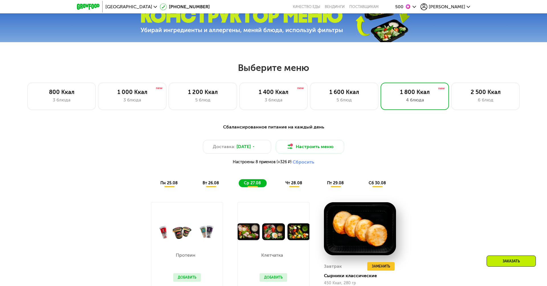
click at [294, 184] on span "чт 28.08" at bounding box center [293, 183] width 17 height 5
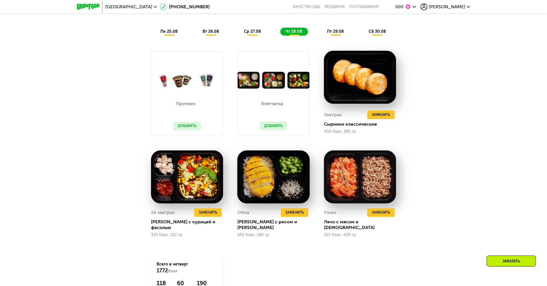
scroll to position [412, 0]
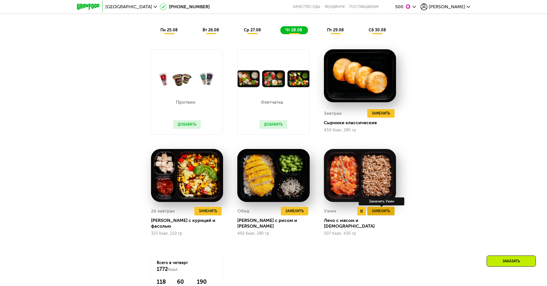
click at [379, 210] on span "Заменить" at bounding box center [381, 211] width 18 height 6
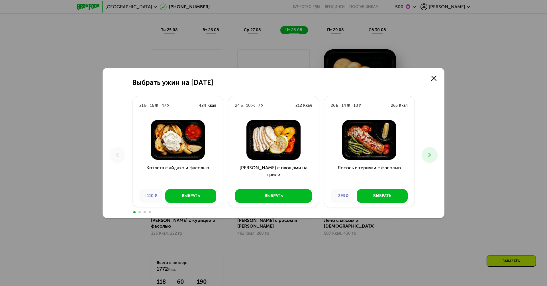
click at [429, 155] on icon at bounding box center [429, 154] width 7 height 7
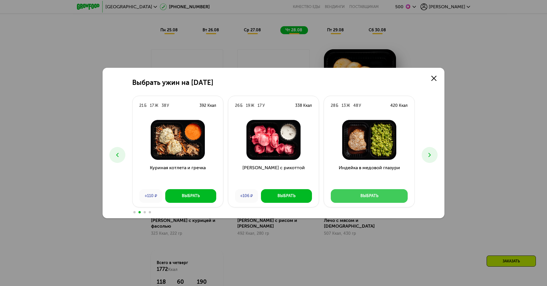
click at [377, 199] on button "Выбрать" at bounding box center [369, 196] width 77 height 14
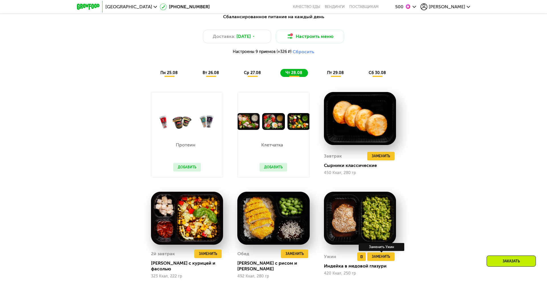
scroll to position [380, 0]
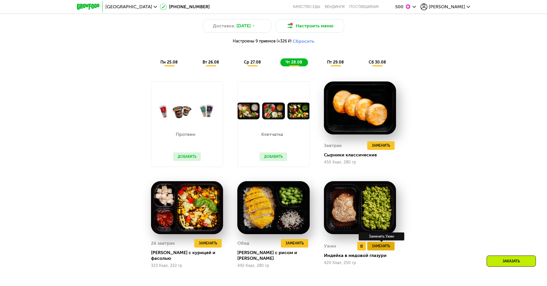
click at [384, 244] on span "Заменить" at bounding box center [381, 246] width 18 height 6
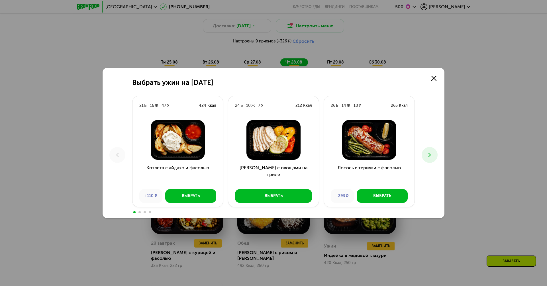
click at [429, 149] on button at bounding box center [429, 155] width 16 height 16
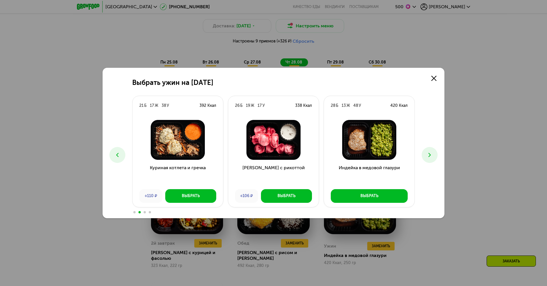
click at [429, 149] on button at bounding box center [429, 155] width 16 height 16
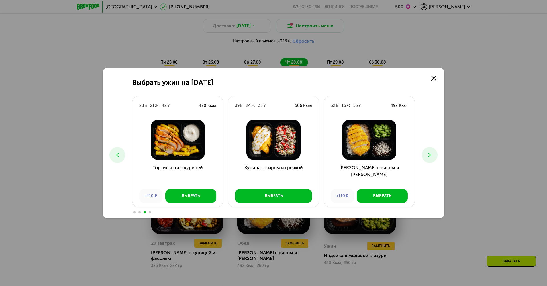
click at [119, 154] on icon at bounding box center [117, 154] width 7 height 7
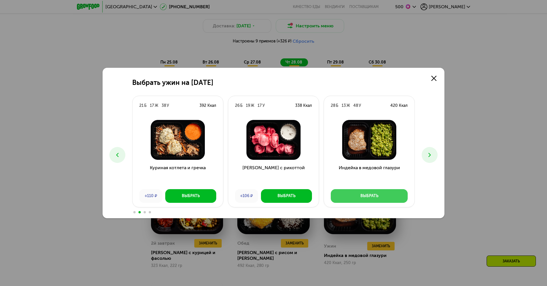
click at [384, 198] on button "Выбрать" at bounding box center [369, 196] width 77 height 14
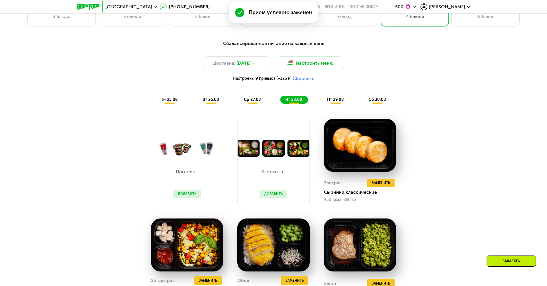
scroll to position [342, 0]
click at [337, 97] on span "пт 29.08" at bounding box center [335, 99] width 17 height 5
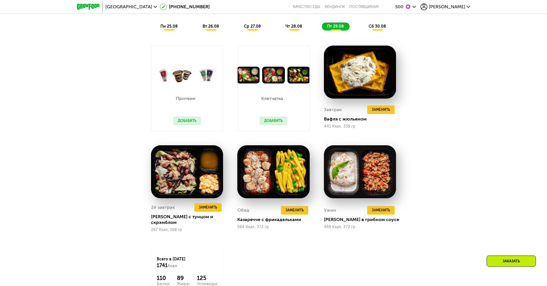
scroll to position [417, 0]
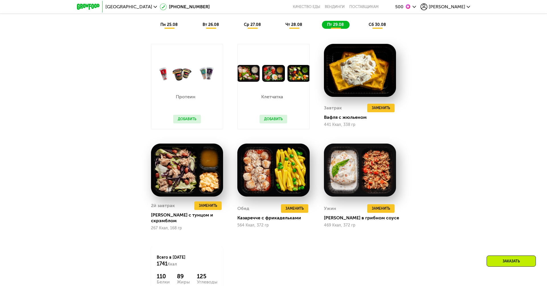
click at [378, 23] on span "сб 30.08" at bounding box center [376, 24] width 17 height 5
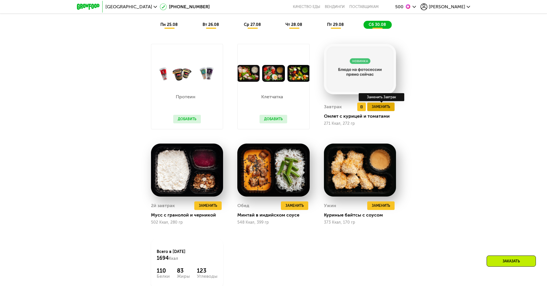
click at [386, 106] on span "Заменить" at bounding box center [381, 107] width 18 height 6
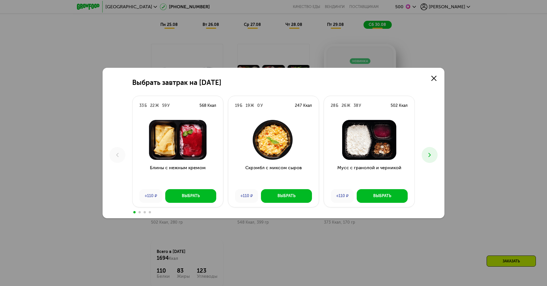
click at [427, 151] on button at bounding box center [429, 155] width 16 height 16
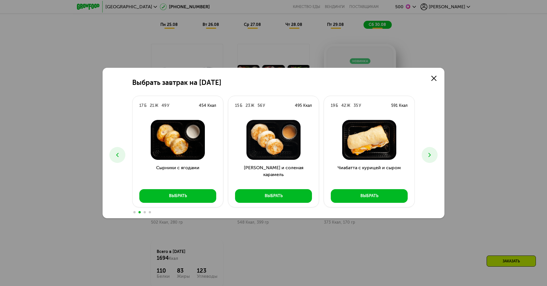
click at [428, 155] on icon at bounding box center [429, 154] width 7 height 7
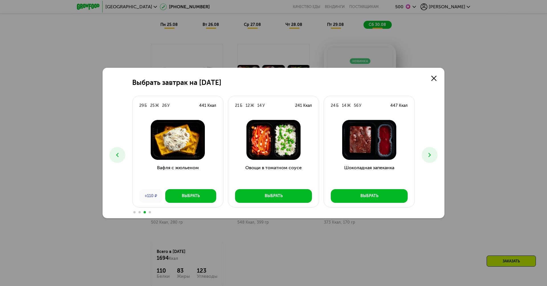
click at [428, 155] on icon at bounding box center [429, 154] width 7 height 7
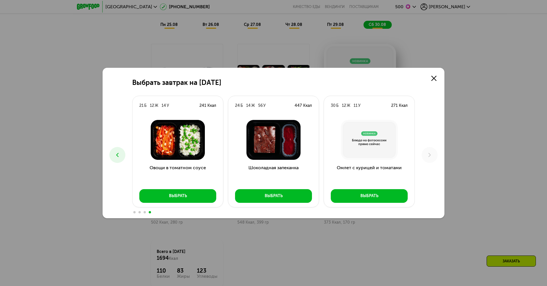
click at [113, 158] on button at bounding box center [117, 155] width 16 height 16
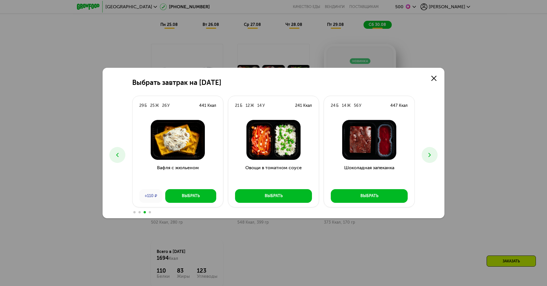
click at [429, 157] on icon at bounding box center [429, 154] width 7 height 7
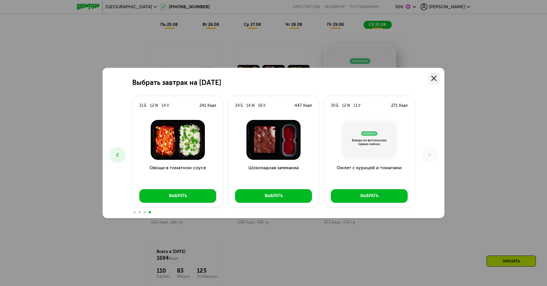
click at [430, 78] on link at bounding box center [433, 78] width 11 height 11
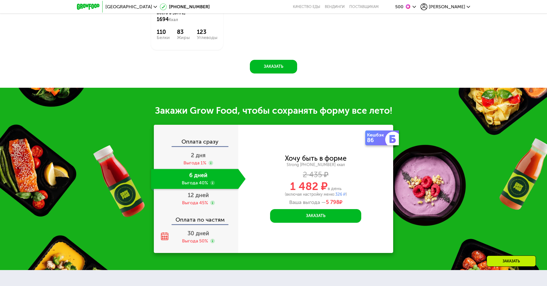
scroll to position [658, 0]
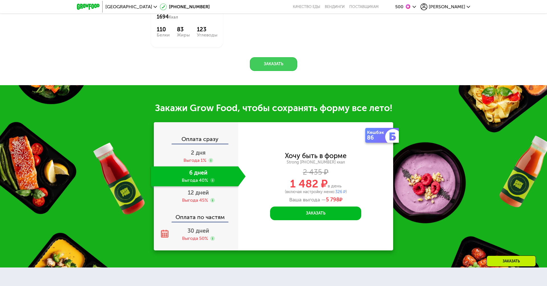
click at [275, 64] on button "Заказать" at bounding box center [273, 64] width 47 height 14
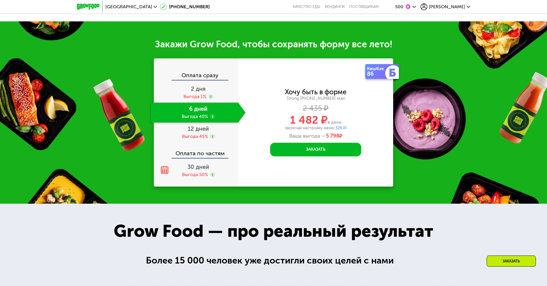
scroll to position [743, 0]
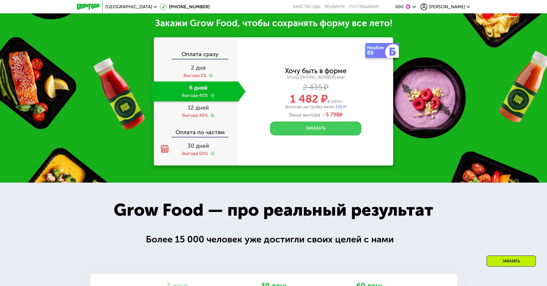
click at [319, 126] on button "Заказать" at bounding box center [315, 129] width 91 height 14
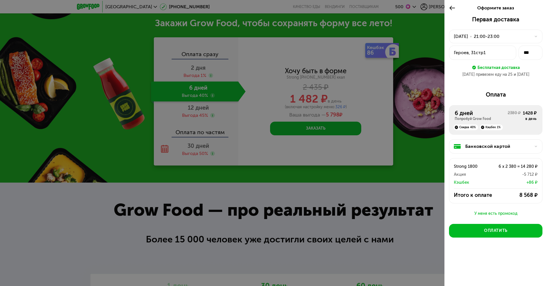
click at [483, 149] on div "Банковской картой" at bounding box center [497, 146] width 65 height 7
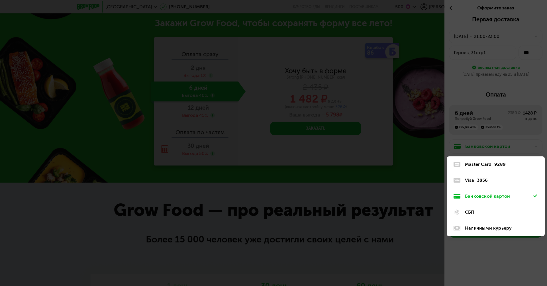
click at [476, 212] on div "СБП" at bounding box center [499, 212] width 68 height 7
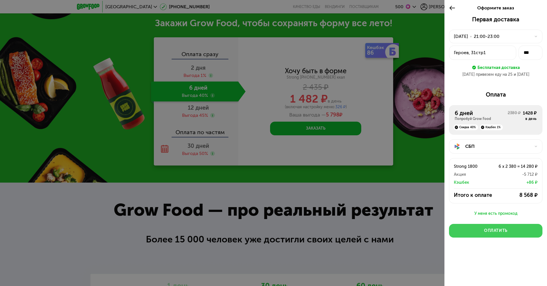
click at [501, 230] on div "Оплатить" at bounding box center [495, 231] width 23 height 6
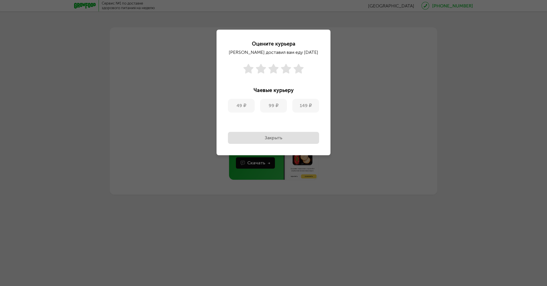
click at [284, 139] on button "Закрыть" at bounding box center [273, 138] width 91 height 12
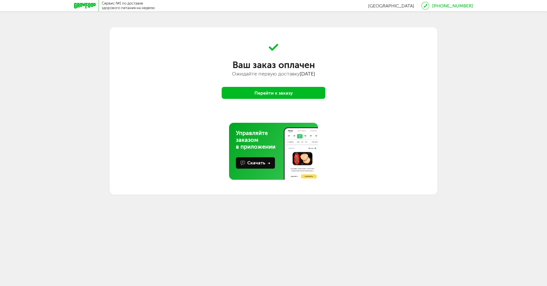
click at [279, 93] on button "Перейти к заказу" at bounding box center [274, 93] width 104 height 12
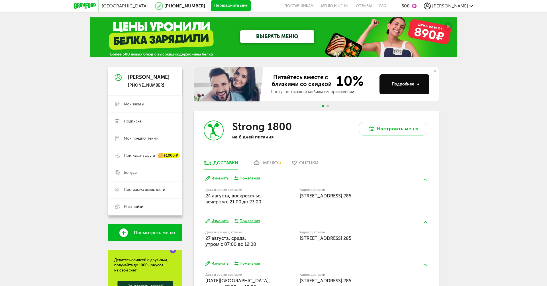
scroll to position [1, 0]
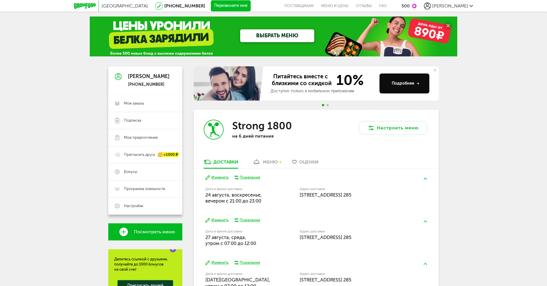
click at [270, 161] on div "меню" at bounding box center [270, 161] width 15 height 5
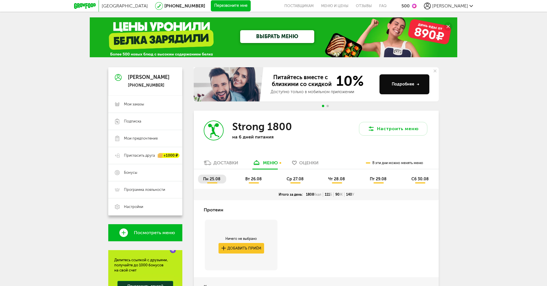
click at [253, 182] on li "вт 26.08" at bounding box center [253, 179] width 27 height 9
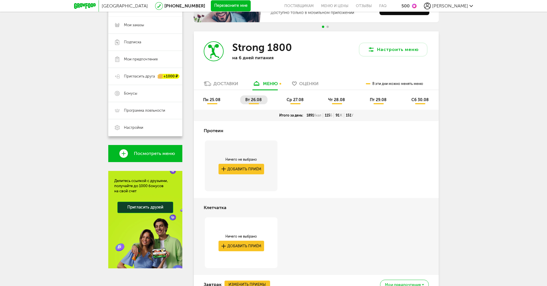
scroll to position [79, 0]
click at [296, 97] on li "ср 27.08" at bounding box center [295, 100] width 28 height 9
click at [215, 102] on span "пн 25.08" at bounding box center [211, 100] width 17 height 5
click at [260, 99] on span "вт 26.08" at bounding box center [253, 100] width 17 height 5
click at [276, 101] on ul "пн 25.08 вт 26.08 ср 27.08 чт 28.08 пт 29.08 сб 30.08" at bounding box center [316, 103] width 236 height 14
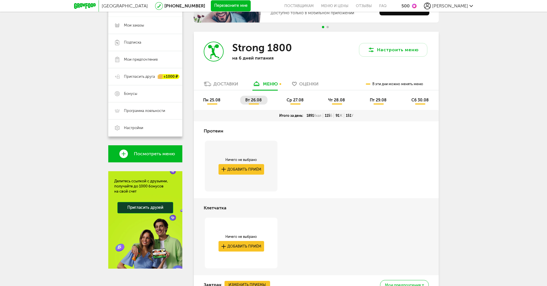
click at [290, 103] on li "ср 27.08" at bounding box center [295, 100] width 28 height 9
click at [334, 100] on span "чт 28.08" at bounding box center [336, 100] width 17 height 5
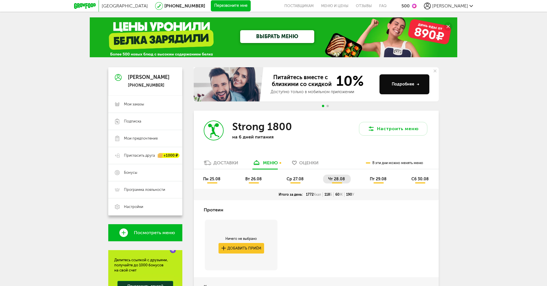
click at [383, 182] on li "пт 29.08" at bounding box center [378, 179] width 28 height 9
click at [427, 179] on span "сб 30.08" at bounding box center [419, 179] width 17 height 5
click at [341, 181] on span "чт 28.08" at bounding box center [336, 179] width 17 height 5
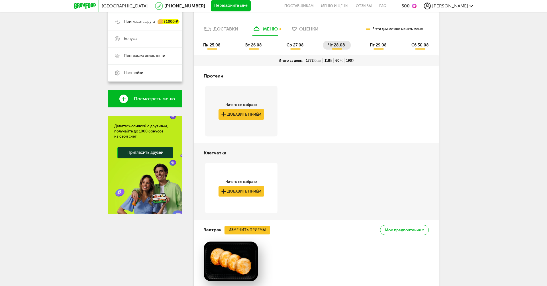
scroll to position [129, 0]
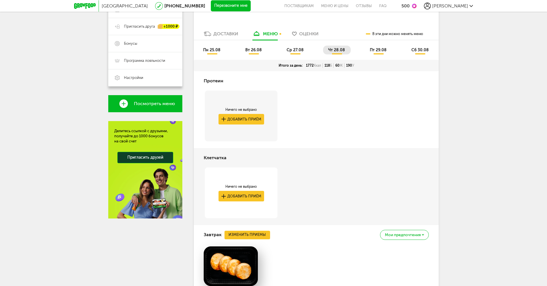
click at [300, 48] on span "ср 27.08" at bounding box center [294, 50] width 17 height 5
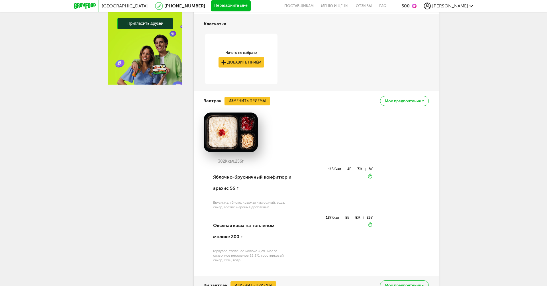
scroll to position [0, 0]
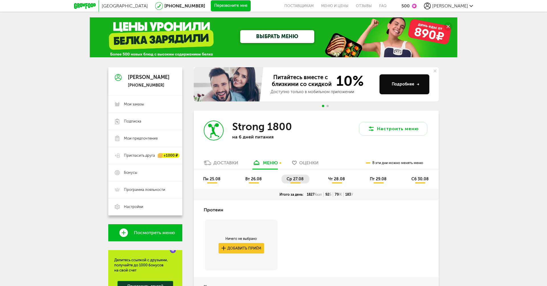
click at [211, 175] on li "пн 25.08" at bounding box center [212, 179] width 28 height 9
click at [83, 4] on icon at bounding box center [85, 6] width 22 height 6
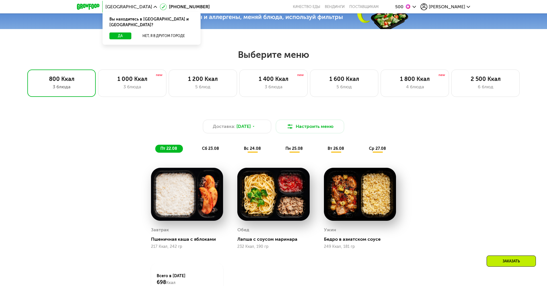
scroll to position [255, 0]
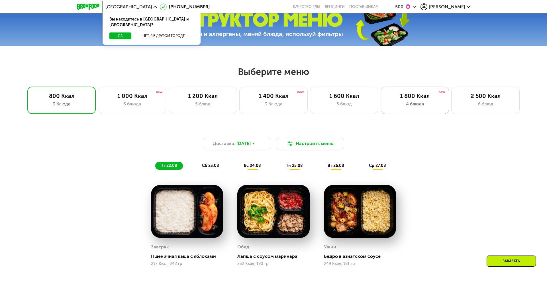
click at [398, 101] on div "4 блюда" at bounding box center [414, 104] width 56 height 7
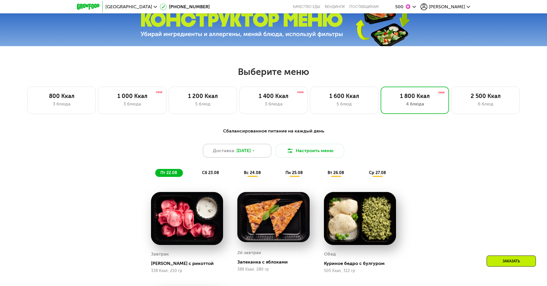
click at [238, 149] on span "22 авг, пт" at bounding box center [243, 150] width 14 height 7
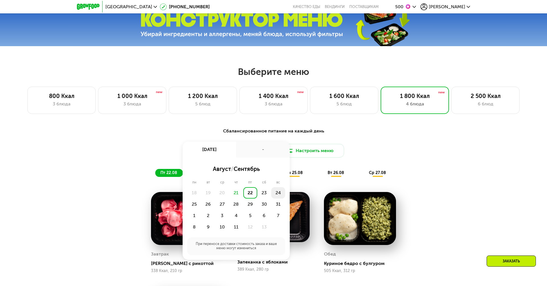
click at [201, 198] on div "24" at bounding box center [194, 203] width 14 height 11
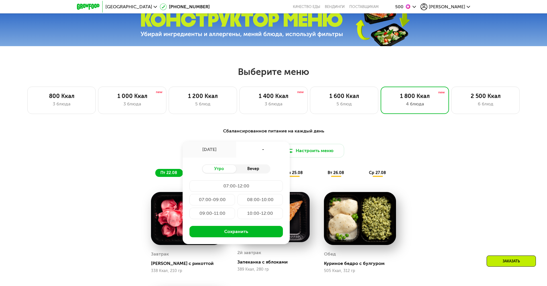
click at [251, 166] on div "Вечер" at bounding box center [253, 169] width 34 height 8
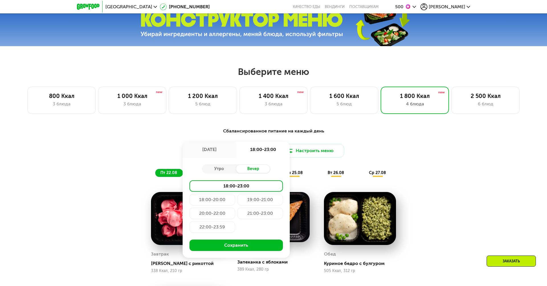
click at [235, 221] on div "21:00-23:00" at bounding box center [212, 226] width 46 height 11
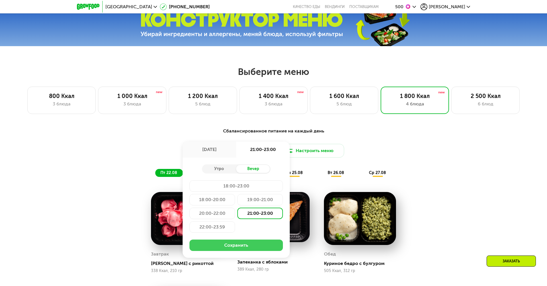
click at [245, 247] on button "Сохранить" at bounding box center [235, 244] width 93 height 11
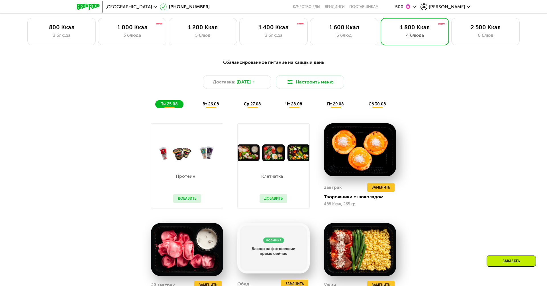
scroll to position [325, 0]
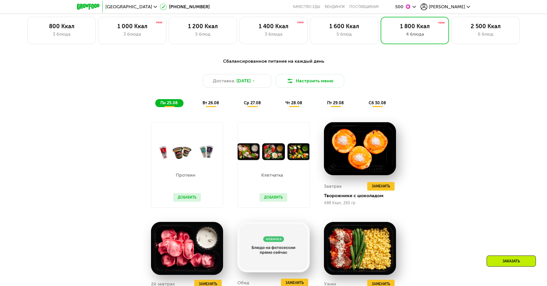
click at [455, 5] on span "[PERSON_NAME]" at bounding box center [447, 7] width 36 height 5
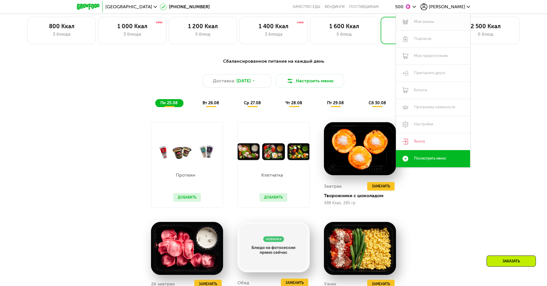
click at [431, 24] on link "Мои заказы" at bounding box center [433, 21] width 74 height 17
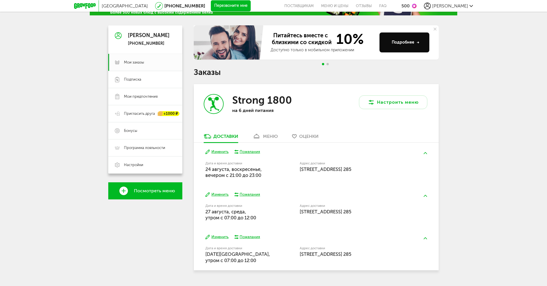
scroll to position [55, 0]
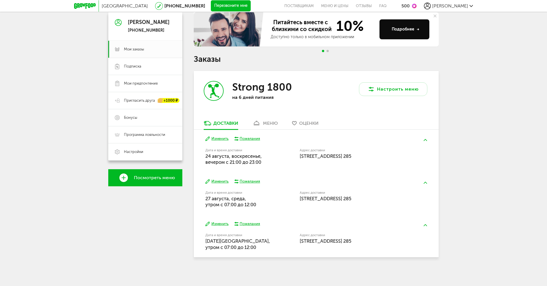
click at [271, 122] on div "меню" at bounding box center [270, 122] width 15 height 5
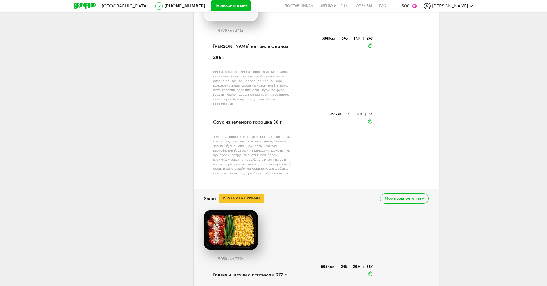
scroll to position [806, 0]
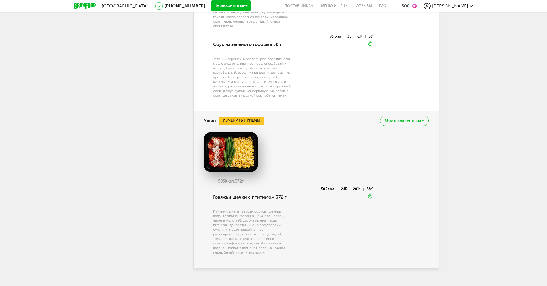
click at [235, 116] on button "Изменить приемы" at bounding box center [242, 120] width 46 height 9
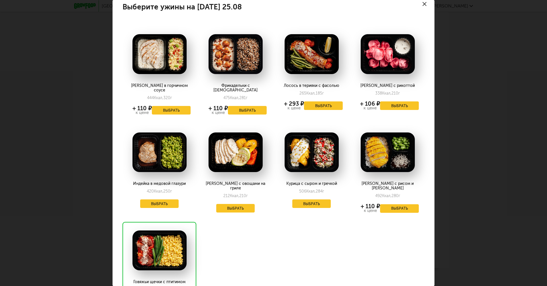
scroll to position [5, 0]
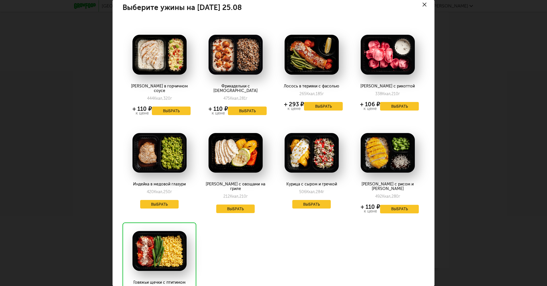
click at [428, 4] on div at bounding box center [424, 5] width 20 height 20
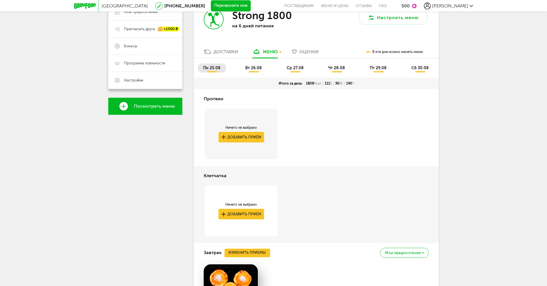
scroll to position [0, 0]
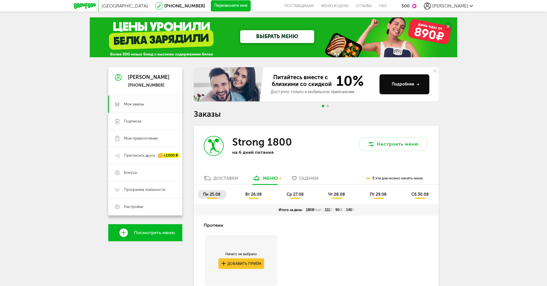
click at [352, 5] on link "Меню и цены" at bounding box center [334, 6] width 35 height 12
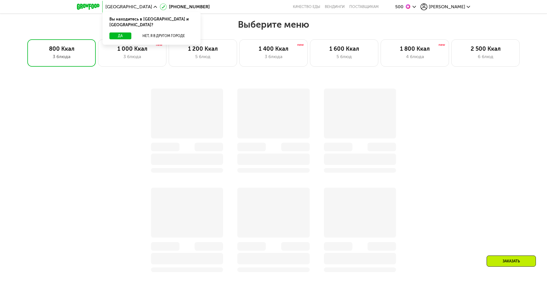
scroll to position [307, 0]
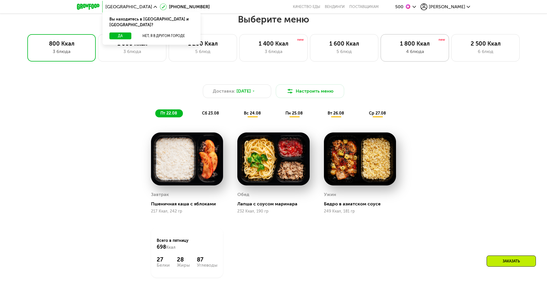
drag, startPoint x: 409, startPoint y: 86, endPoint x: 421, endPoint y: 52, distance: 35.5
click at [421, 52] on div "Выберите меню 800 Ккал 3 блюда 1 000 Ккал 3 блюда 1 200 Ккал 5 блюд 1 400 Ккал …" at bounding box center [273, 165] width 547 height 302
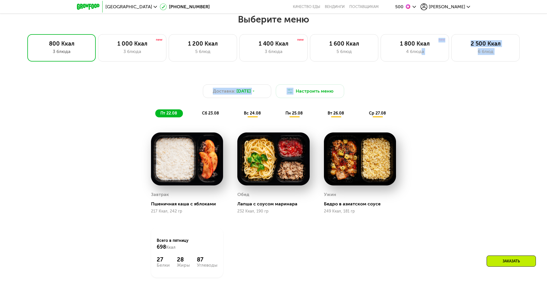
click at [434, 79] on div "Доставка: 22 авг, пт Настроить меню пт 22.08 сб 23.08 вс 24.08 пн 25.08 вт 26.0…" at bounding box center [273, 96] width 344 height 49
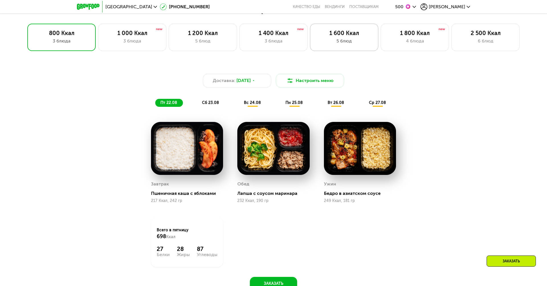
scroll to position [298, 0]
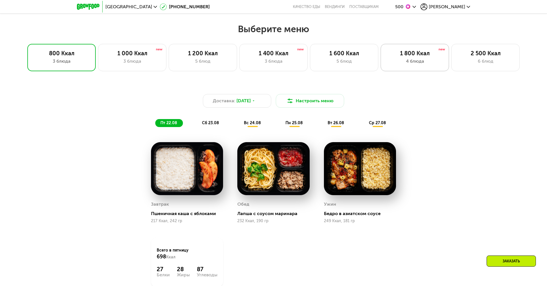
click at [414, 58] on div "4 блюда" at bounding box center [414, 61] width 56 height 7
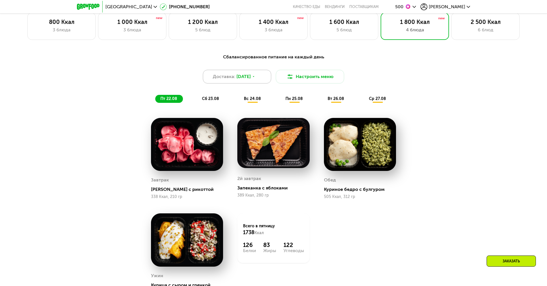
scroll to position [311, 0]
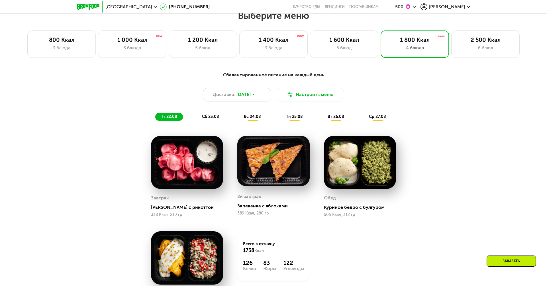
click at [249, 100] on div "Доставка: 22 авг, пт" at bounding box center [237, 95] width 68 height 14
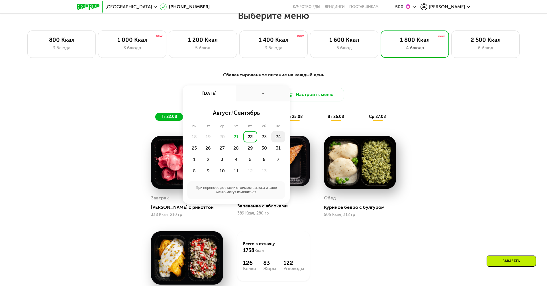
click at [201, 142] on div "24" at bounding box center [194, 147] width 14 height 11
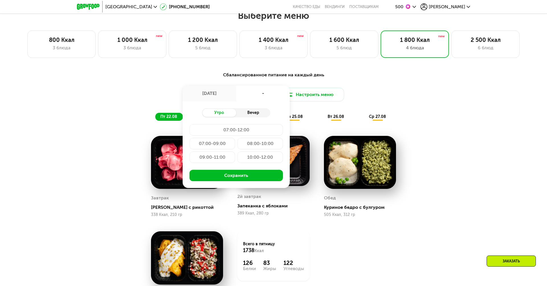
click at [257, 110] on div "Вечер" at bounding box center [253, 113] width 34 height 8
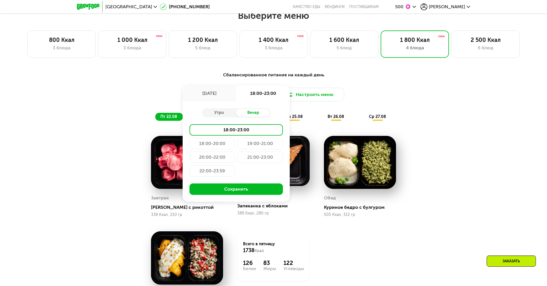
click at [235, 165] on div "21:00-23:00" at bounding box center [212, 170] width 46 height 11
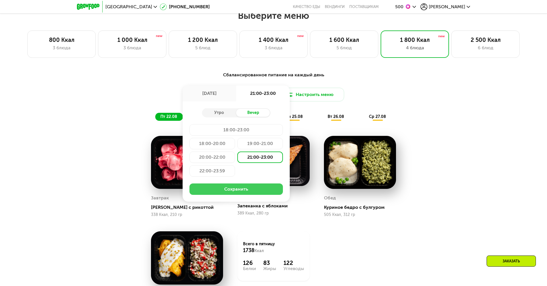
click at [262, 192] on button "Сохранить" at bounding box center [235, 188] width 93 height 11
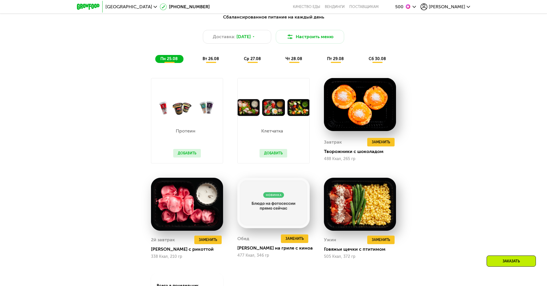
scroll to position [421, 0]
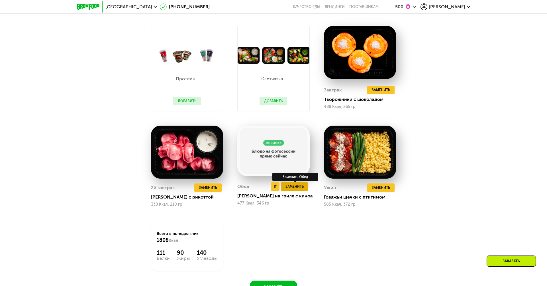
click at [290, 187] on span "Заменить" at bounding box center [294, 187] width 18 height 6
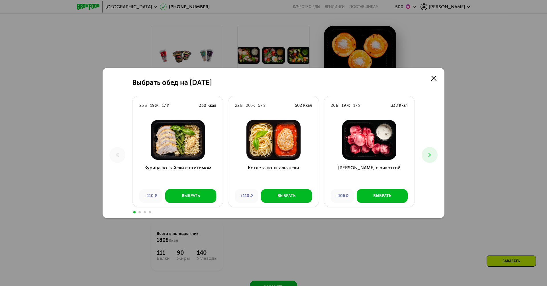
click at [299, 189] on div "Котлета по-итальянски +110 ₽ Выбрать" at bounding box center [273, 161] width 91 height 92
click at [436, 155] on button at bounding box center [429, 155] width 16 height 16
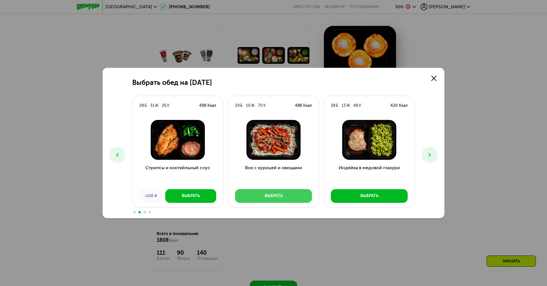
click at [282, 194] on button "Выбрать" at bounding box center [273, 196] width 77 height 14
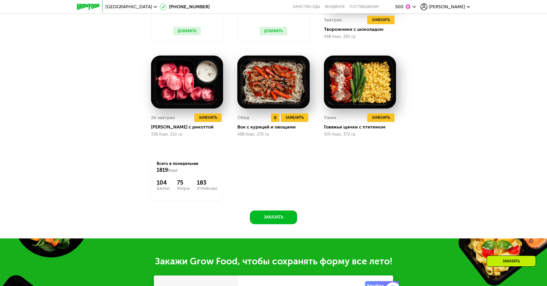
scroll to position [504, 0]
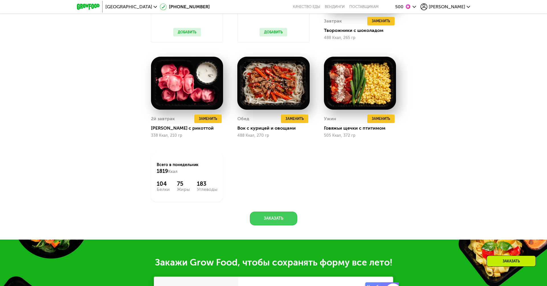
click at [279, 219] on button "Заказать" at bounding box center [273, 219] width 47 height 14
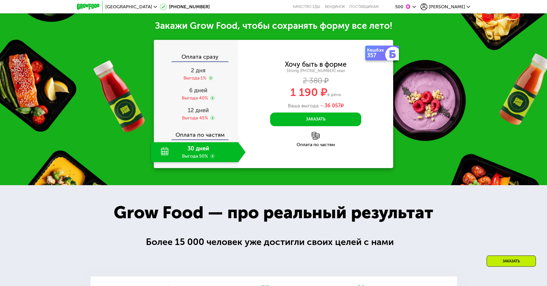
scroll to position [743, 0]
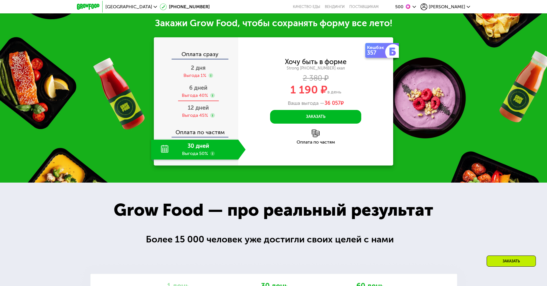
click at [193, 96] on div "Выгода 40%" at bounding box center [195, 95] width 26 height 6
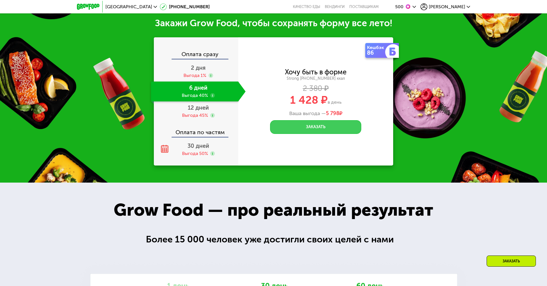
click at [318, 128] on button "Заказать" at bounding box center [315, 127] width 91 height 14
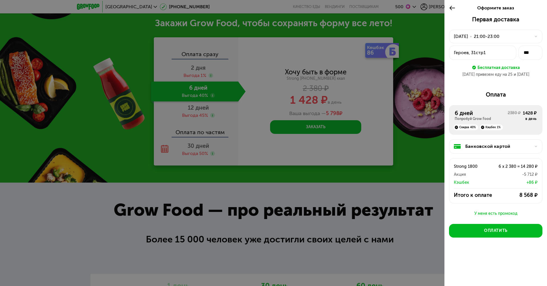
click at [503, 145] on div "Банковской картой" at bounding box center [497, 146] width 65 height 7
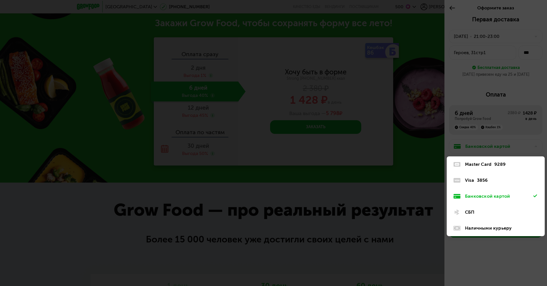
click at [484, 209] on div "СБП" at bounding box center [499, 212] width 68 height 7
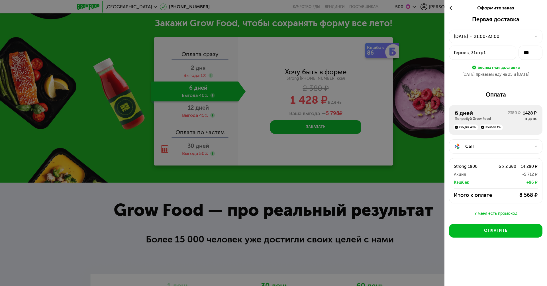
click at [436, 163] on div at bounding box center [273, 143] width 547 height 286
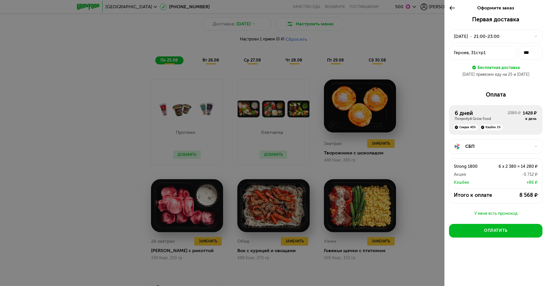
scroll to position [369, 0]
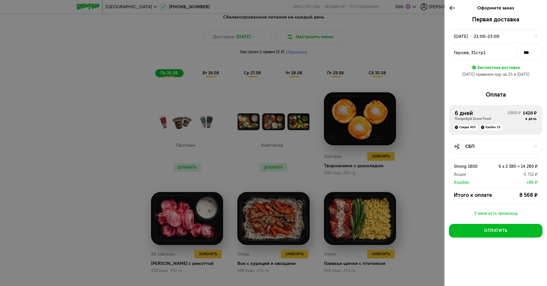
click at [454, 10] on icon at bounding box center [452, 8] width 7 height 7
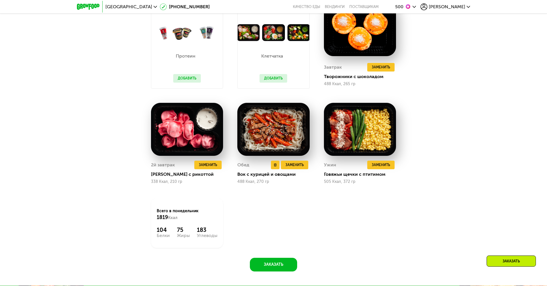
scroll to position [457, 0]
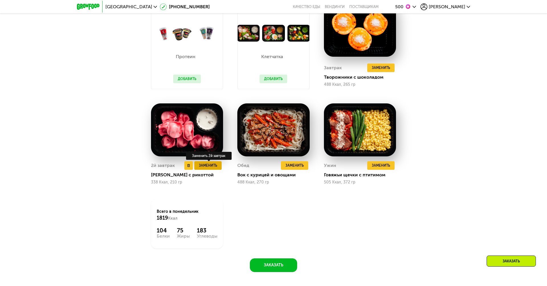
click at [212, 163] on span "Заменить" at bounding box center [208, 166] width 18 height 6
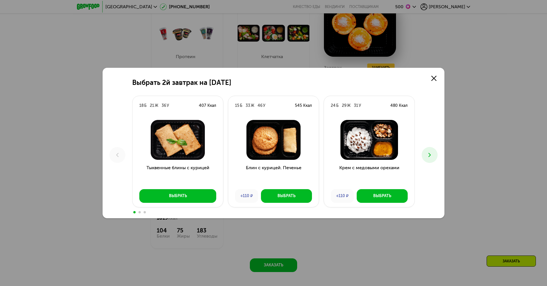
click at [426, 151] on icon at bounding box center [429, 154] width 7 height 7
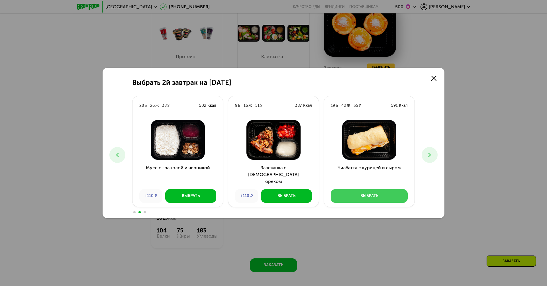
click at [368, 198] on div "Выбрать" at bounding box center [369, 196] width 18 height 6
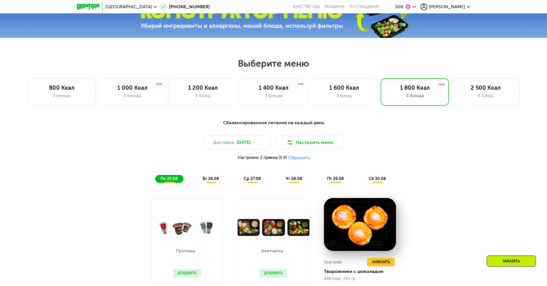
scroll to position [262, 0]
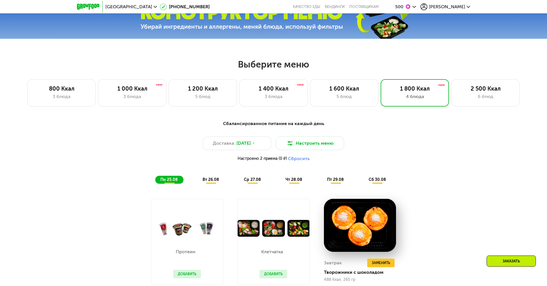
drag, startPoint x: 236, startPoint y: 159, endPoint x: 366, endPoint y: 160, distance: 130.1
click at [366, 160] on div "Настроено 2 приема (0 ₽) Сбросить" at bounding box center [273, 159] width 337 height 6
click at [267, 121] on div "Сбалансированное питание на каждый день" at bounding box center [273, 123] width 337 height 7
drag, startPoint x: 234, startPoint y: 160, endPoint x: 328, endPoint y: 158, distance: 94.3
click at [328, 158] on div "Настроено 2 приема (0 ₽) Сбросить" at bounding box center [273, 159] width 337 height 6
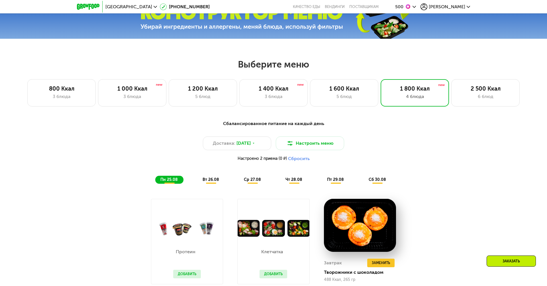
click at [250, 164] on div "Сбалансированное питание на каждый день Доставка: 24 авг, вс Настроить меню Нас…" at bounding box center [273, 151] width 337 height 63
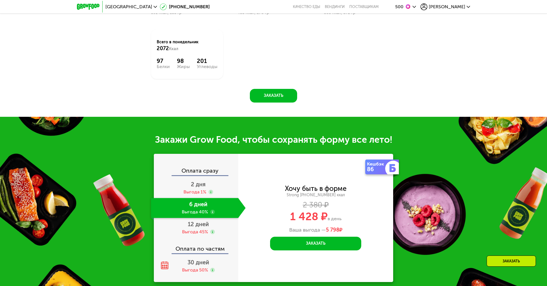
scroll to position [291, 0]
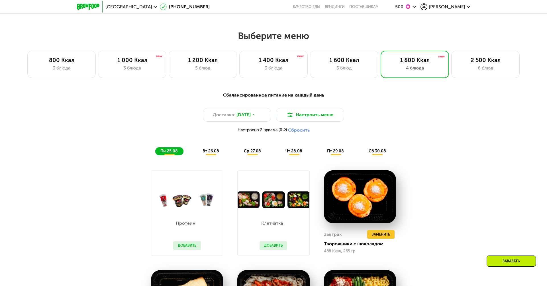
click at [450, 5] on span "[PERSON_NAME]" at bounding box center [447, 7] width 36 height 5
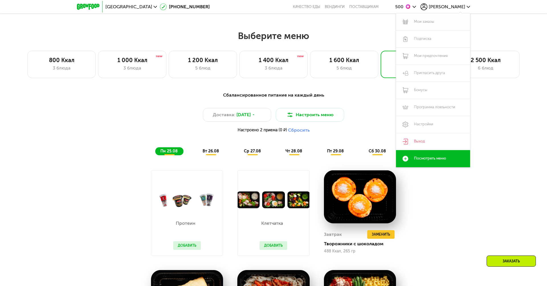
click at [433, 21] on link "Мои заказы" at bounding box center [433, 21] width 74 height 17
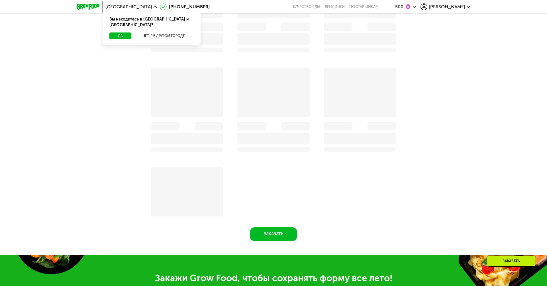
click at [432, 81] on div "Заказать" at bounding box center [273, 101] width 351 height 280
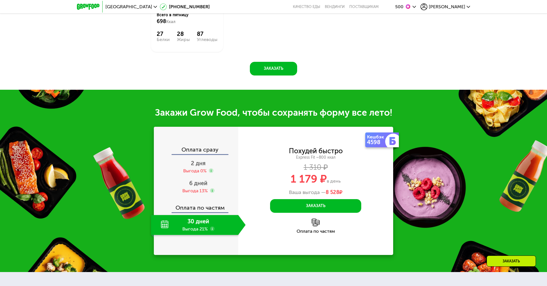
scroll to position [303, 0]
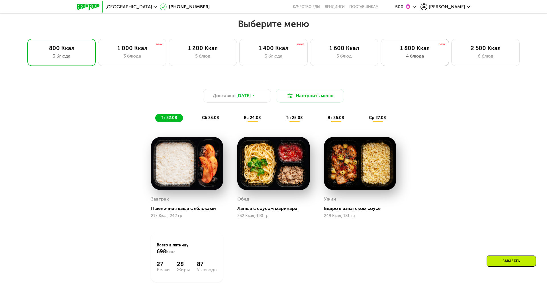
click at [451, 40] on div "1 800 Ккал 4 блюда" at bounding box center [485, 52] width 68 height 27
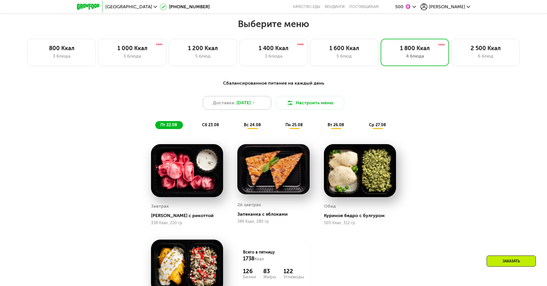
click at [251, 105] on span "22 авг, пт" at bounding box center [243, 102] width 14 height 7
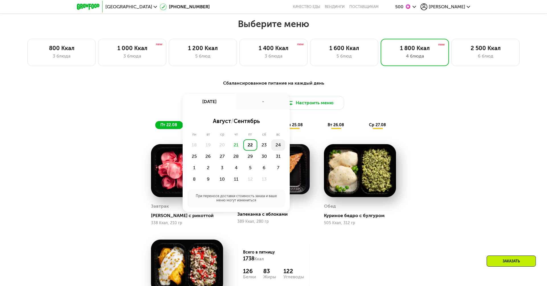
click at [201, 151] on div "24" at bounding box center [194, 156] width 14 height 11
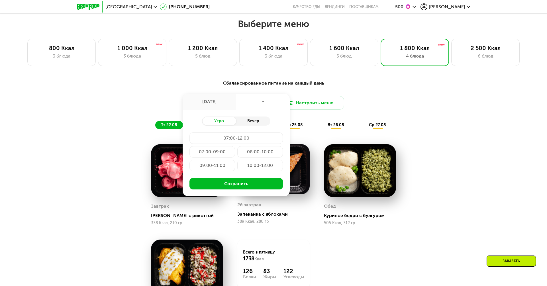
click at [248, 120] on div "Вечер" at bounding box center [253, 121] width 34 height 8
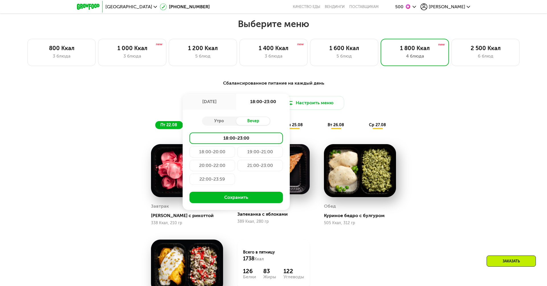
click at [235, 173] on div "21:00-23:00" at bounding box center [212, 178] width 46 height 11
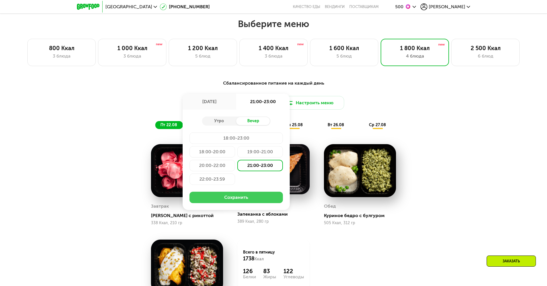
click at [258, 201] on button "Сохранить" at bounding box center [235, 197] width 93 height 11
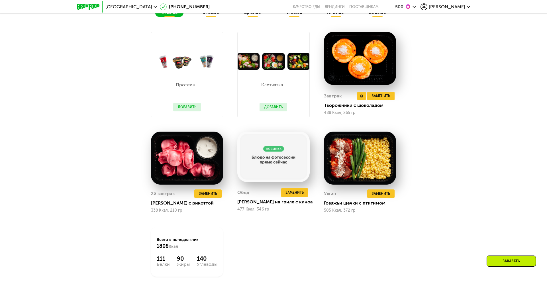
scroll to position [416, 0]
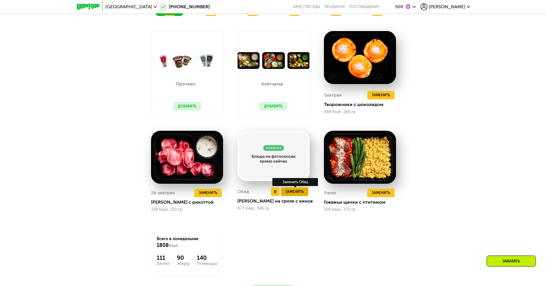
click at [299, 193] on span "Заменить" at bounding box center [294, 192] width 18 height 6
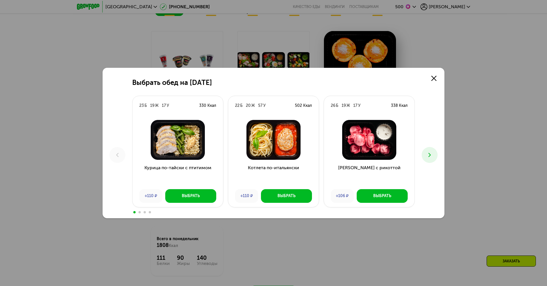
click at [435, 154] on button at bounding box center [429, 155] width 16 height 16
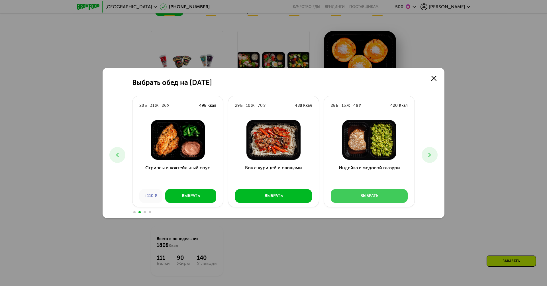
click at [374, 192] on button "Выбрать" at bounding box center [369, 196] width 77 height 14
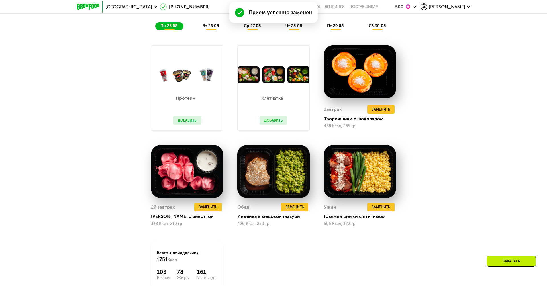
scroll to position [430, 0]
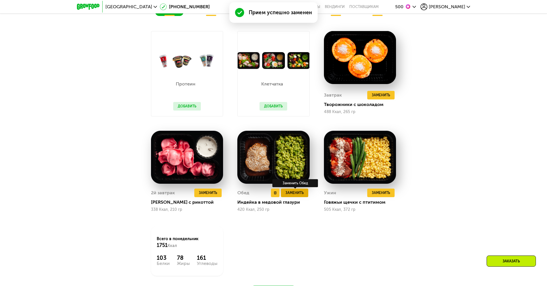
click at [290, 191] on span "Заменить" at bounding box center [294, 193] width 18 height 6
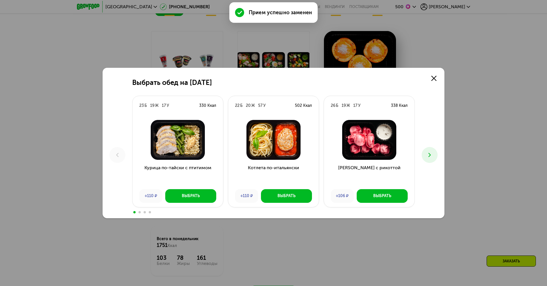
click at [429, 155] on icon at bounding box center [429, 154] width 7 height 7
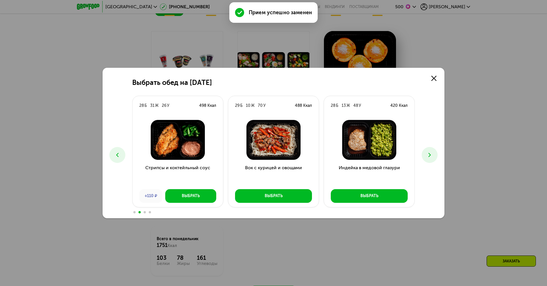
click at [429, 155] on icon at bounding box center [429, 154] width 7 height 7
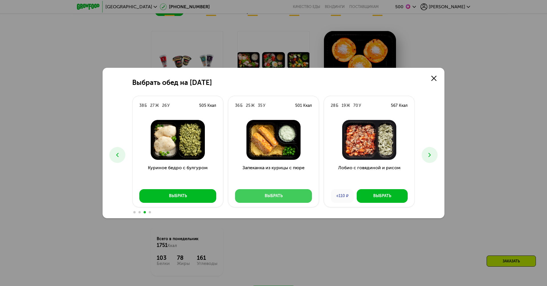
click at [257, 201] on button "Выбрать" at bounding box center [273, 196] width 77 height 14
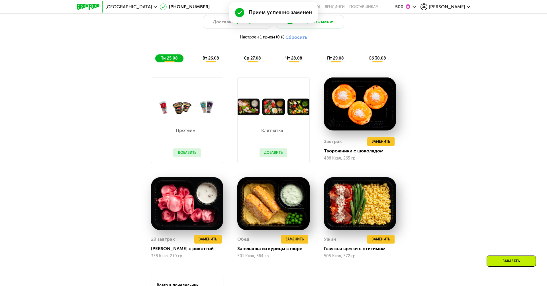
scroll to position [380, 0]
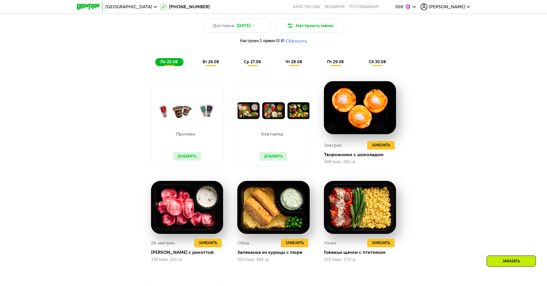
click at [210, 62] on span "вт 26.08" at bounding box center [210, 62] width 17 height 5
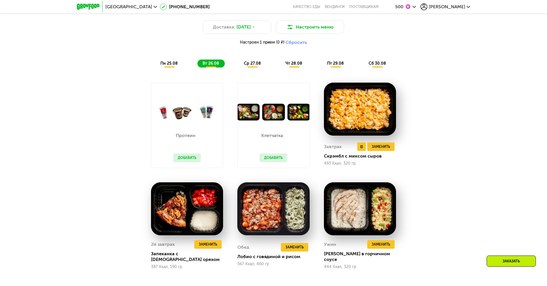
scroll to position [403, 0]
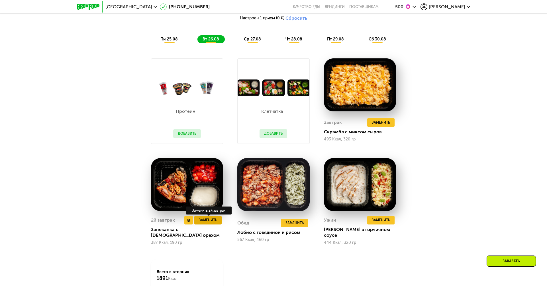
click at [208, 219] on span "Заменить" at bounding box center [208, 220] width 18 height 6
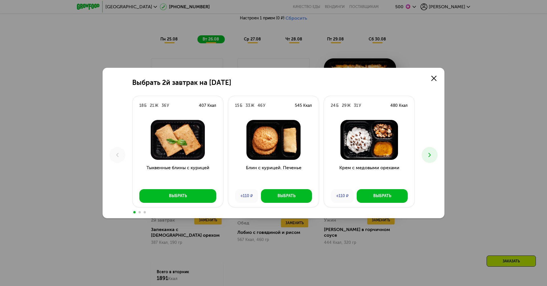
click at [429, 152] on icon at bounding box center [429, 154] width 7 height 7
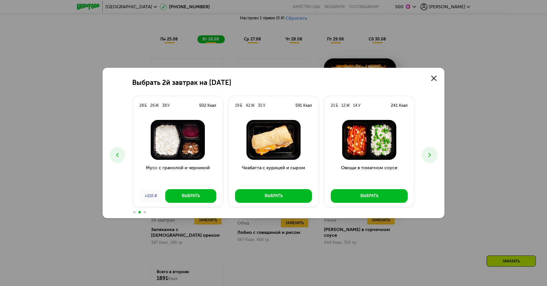
click at [429, 152] on icon at bounding box center [429, 154] width 7 height 7
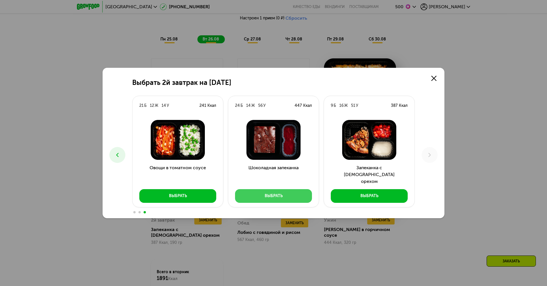
click at [269, 193] on div "Выбрать" at bounding box center [274, 196] width 18 height 6
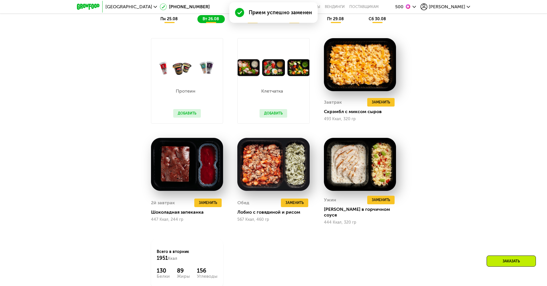
scroll to position [428, 0]
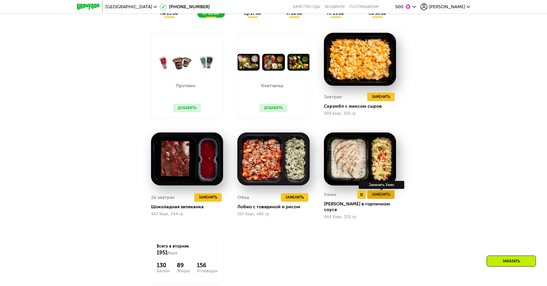
click at [382, 194] on span "Заменить" at bounding box center [381, 195] width 18 height 6
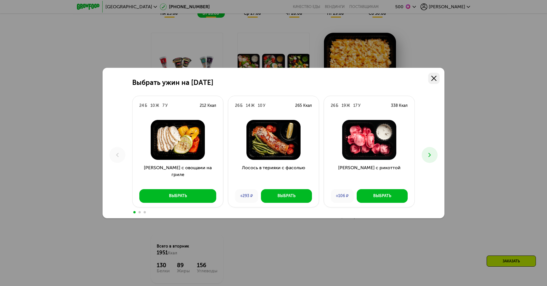
click at [436, 77] on icon at bounding box center [433, 78] width 5 height 5
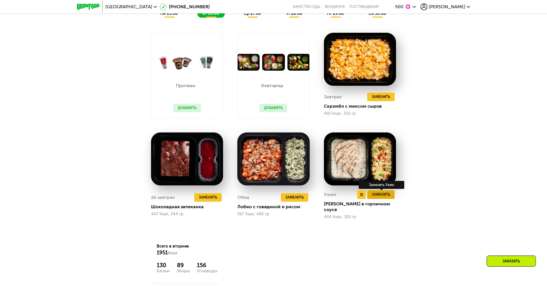
click at [386, 196] on span "Заменить" at bounding box center [381, 195] width 18 height 6
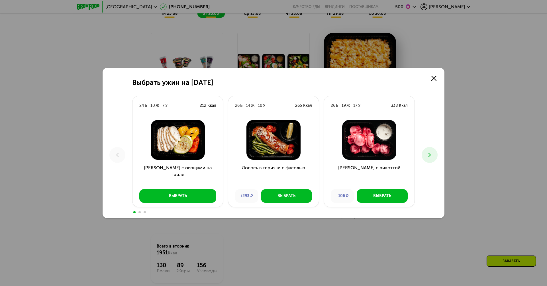
click at [430, 151] on icon at bounding box center [429, 154] width 7 height 7
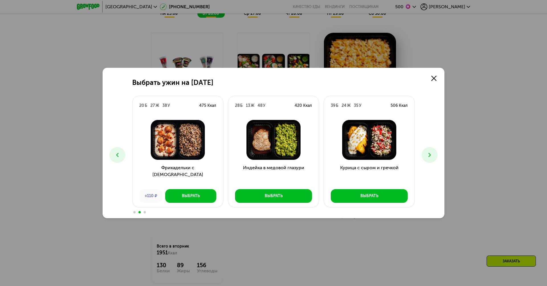
click at [429, 152] on icon at bounding box center [429, 154] width 7 height 7
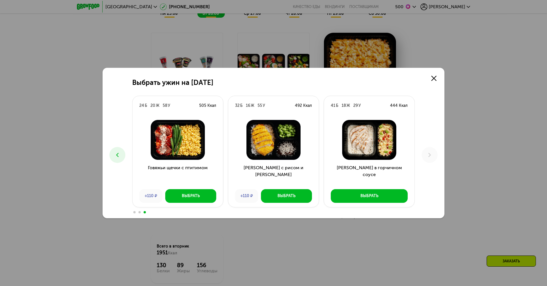
click at [118, 154] on icon at bounding box center [117, 154] width 7 height 7
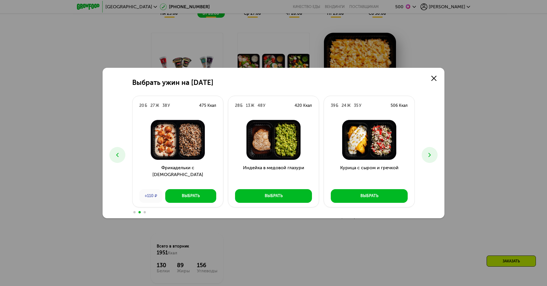
click at [118, 154] on icon at bounding box center [117, 154] width 7 height 7
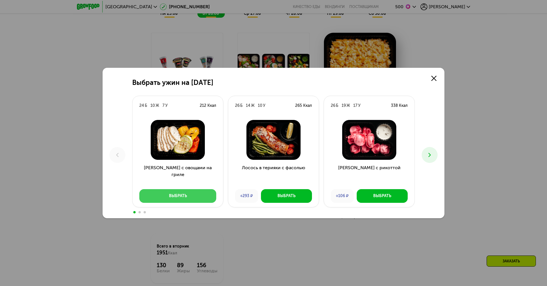
click at [182, 199] on button "Выбрать" at bounding box center [177, 196] width 77 height 14
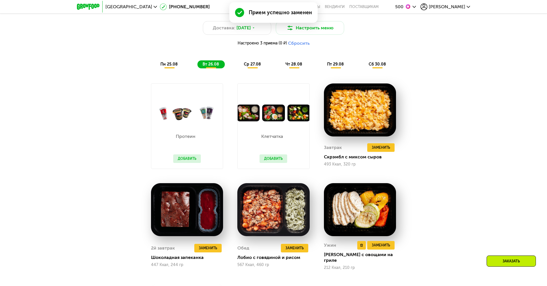
scroll to position [359, 0]
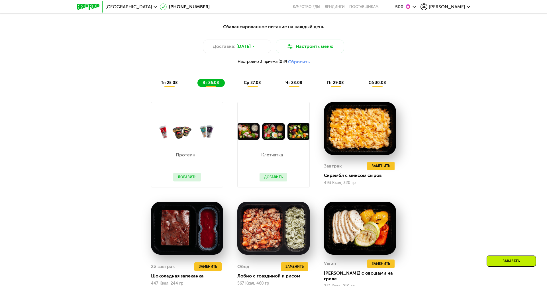
click at [252, 84] on span "ср 27.08" at bounding box center [252, 82] width 17 height 5
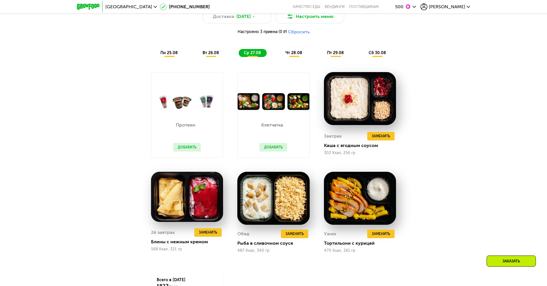
scroll to position [390, 0]
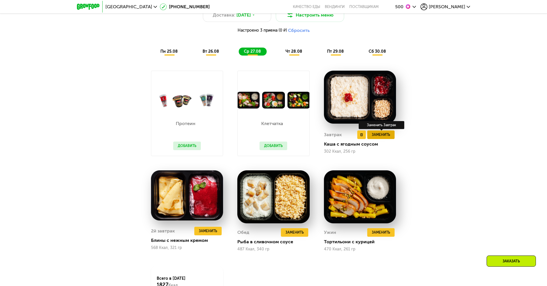
click at [384, 136] on span "Заменить" at bounding box center [381, 135] width 18 height 6
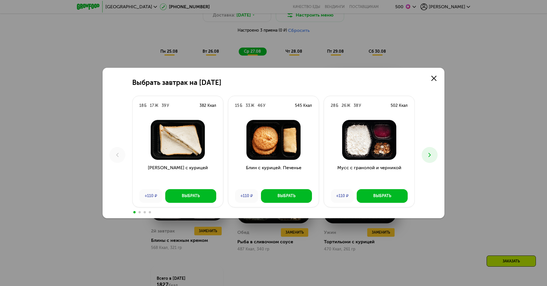
click at [432, 153] on icon at bounding box center [429, 154] width 7 height 7
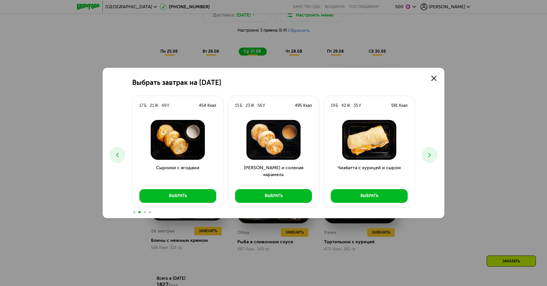
click at [432, 153] on icon at bounding box center [429, 154] width 7 height 7
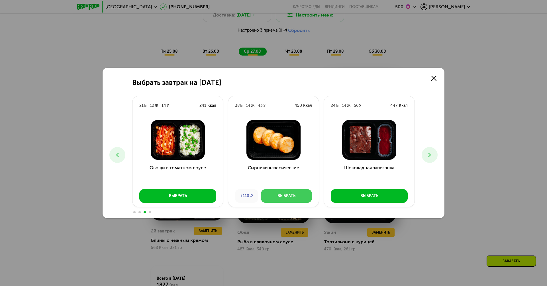
click at [279, 199] on button "Выбрать" at bounding box center [286, 196] width 51 height 14
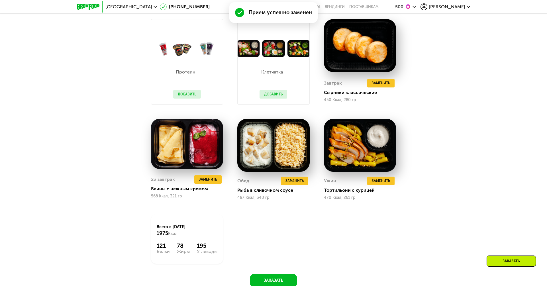
scroll to position [446, 0]
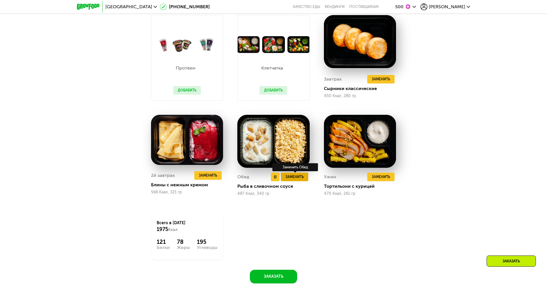
click at [291, 175] on span "Заменить" at bounding box center [294, 177] width 18 height 6
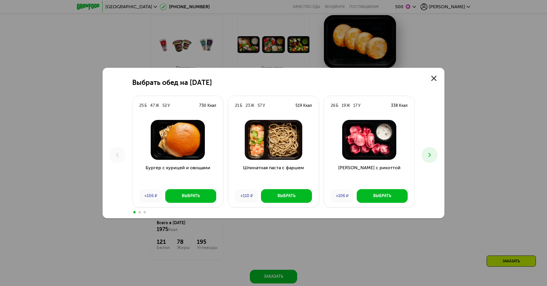
click at [425, 159] on button at bounding box center [429, 155] width 16 height 16
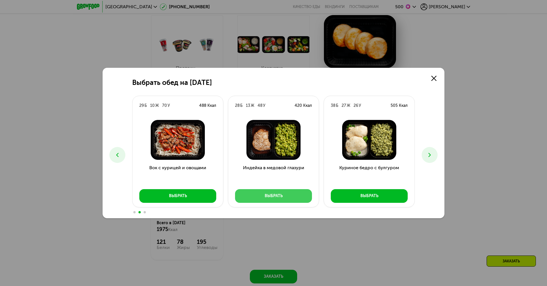
click at [284, 196] on button "Выбрать" at bounding box center [273, 196] width 77 height 14
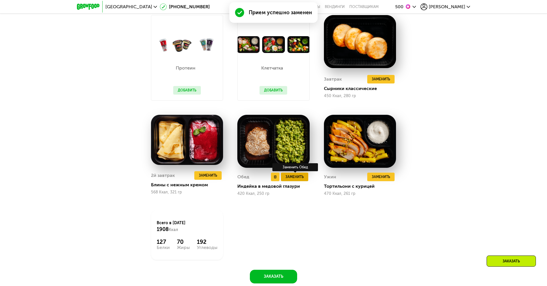
click at [302, 179] on span "Заменить" at bounding box center [294, 177] width 18 height 6
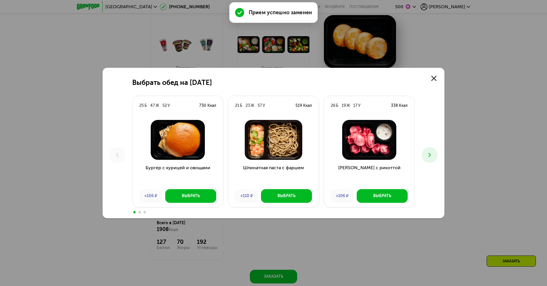
click at [428, 154] on icon at bounding box center [429, 154] width 7 height 7
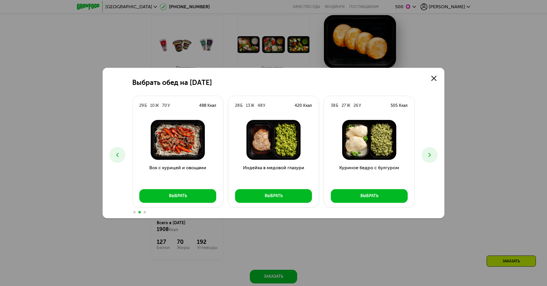
click at [428, 154] on icon at bounding box center [429, 154] width 7 height 7
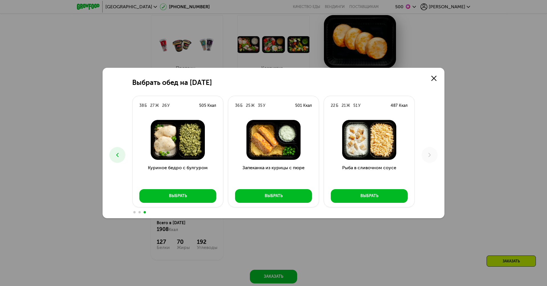
click at [117, 157] on icon at bounding box center [117, 154] width 7 height 7
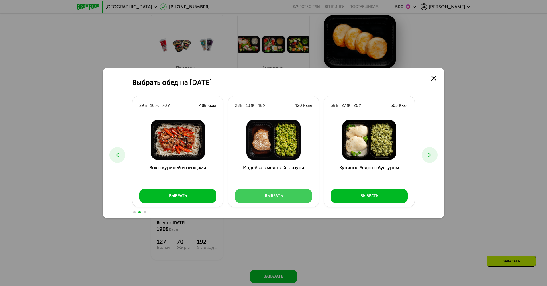
click at [280, 192] on button "Выбрать" at bounding box center [273, 196] width 77 height 14
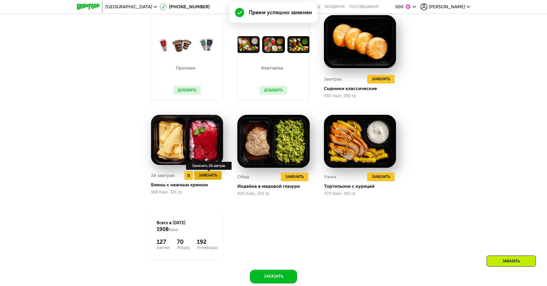
click at [218, 177] on button "Заменить" at bounding box center [207, 175] width 27 height 9
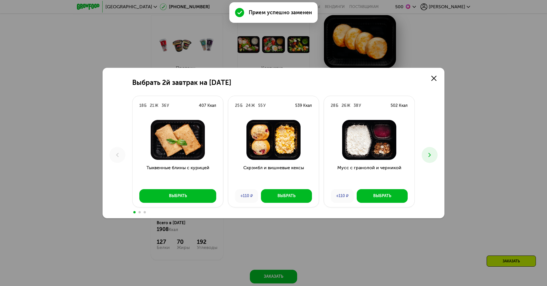
click at [428, 158] on icon at bounding box center [429, 154] width 7 height 7
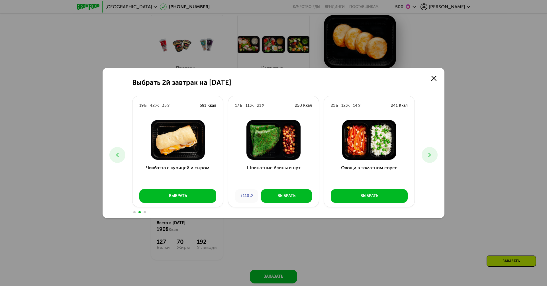
click at [428, 158] on icon at bounding box center [429, 154] width 7 height 7
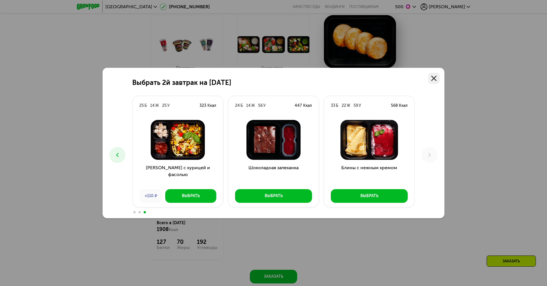
click at [433, 81] on icon at bounding box center [433, 78] width 5 height 5
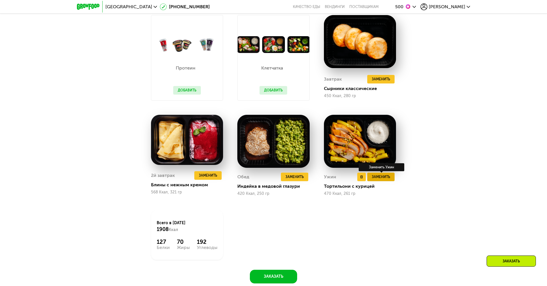
click at [378, 177] on span "Заменить" at bounding box center [381, 177] width 18 height 6
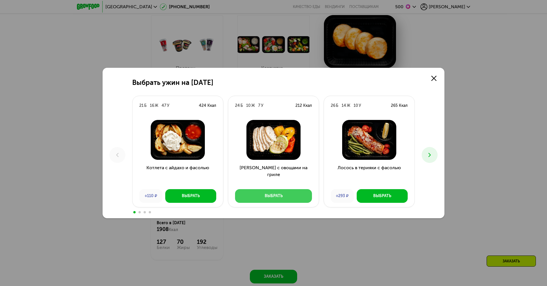
click at [267, 197] on div "Выбрать" at bounding box center [274, 196] width 18 height 6
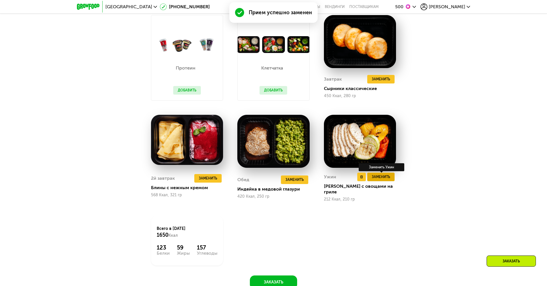
click at [383, 180] on button "Заменить" at bounding box center [380, 177] width 27 height 9
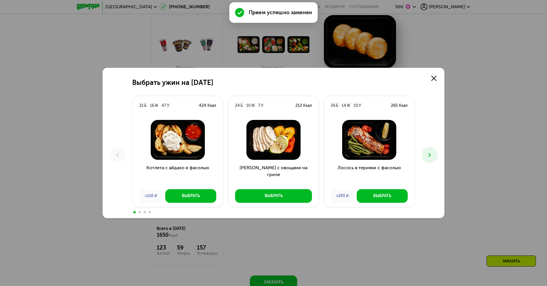
click at [430, 156] on use at bounding box center [429, 155] width 2 height 4
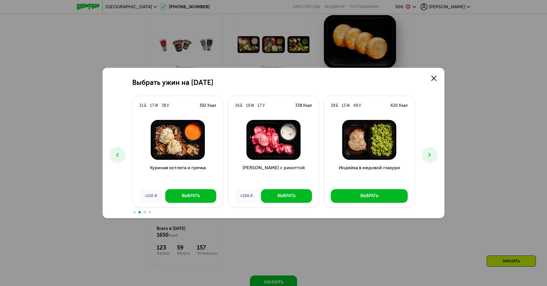
click at [430, 156] on use at bounding box center [429, 155] width 2 height 4
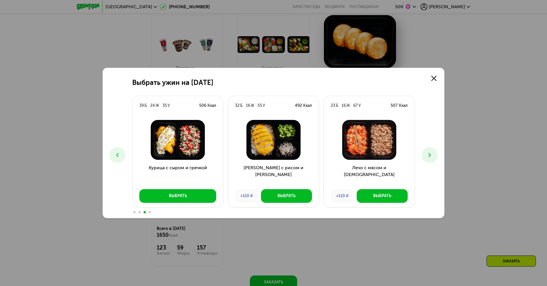
click at [430, 155] on use at bounding box center [429, 155] width 2 height 4
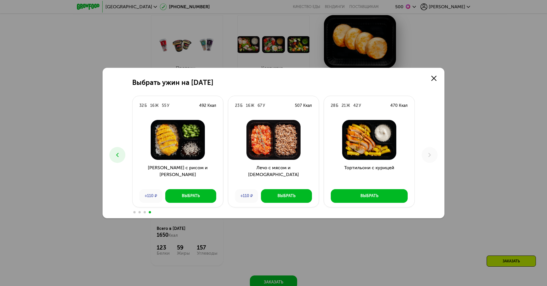
click at [117, 151] on icon at bounding box center [117, 154] width 7 height 7
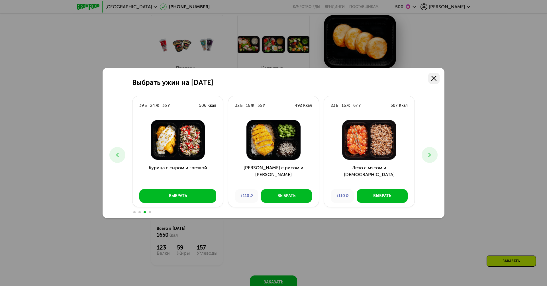
click at [429, 81] on link at bounding box center [433, 78] width 11 height 11
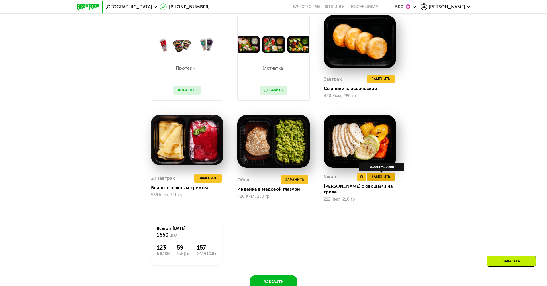
click at [385, 177] on span "Заменить" at bounding box center [381, 177] width 18 height 6
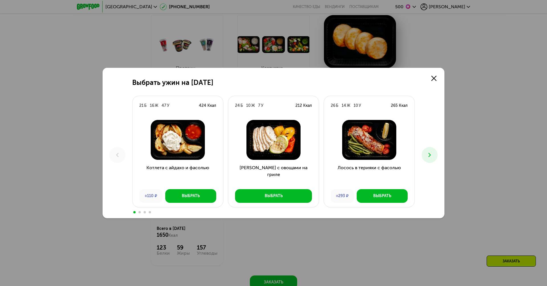
click at [429, 154] on use at bounding box center [429, 155] width 2 height 4
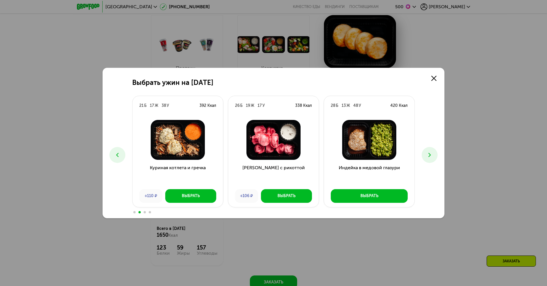
click at [426, 155] on icon at bounding box center [429, 154] width 7 height 7
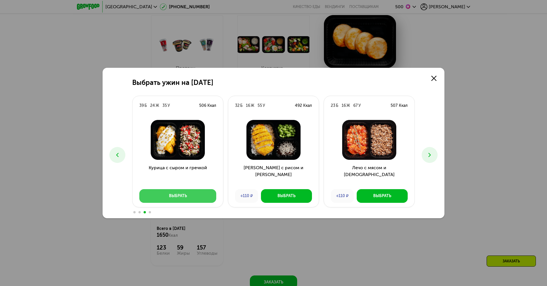
click at [175, 195] on div "Выбрать" at bounding box center [178, 196] width 18 height 6
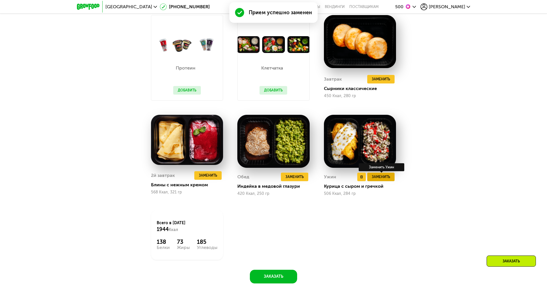
click at [386, 175] on span "Заменить" at bounding box center [381, 177] width 18 height 6
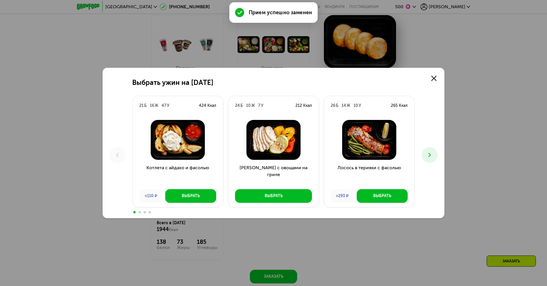
click at [425, 153] on button at bounding box center [429, 155] width 16 height 16
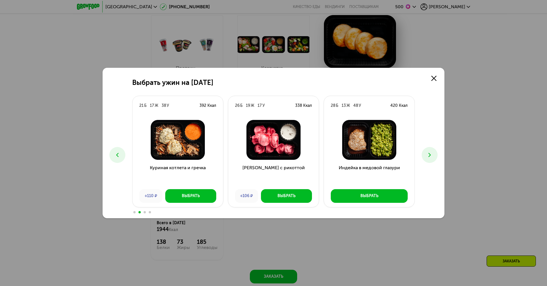
click at [425, 153] on button at bounding box center [429, 155] width 16 height 16
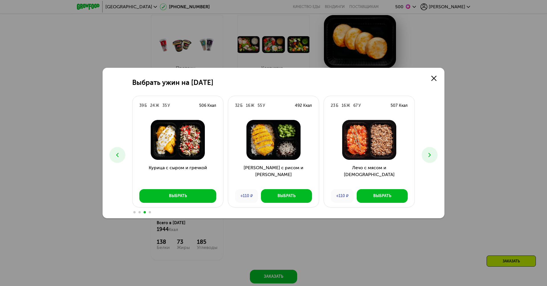
click at [425, 153] on button at bounding box center [429, 155] width 16 height 16
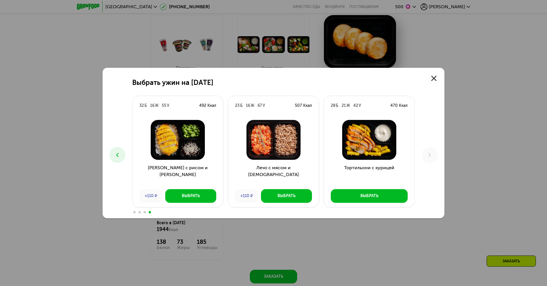
click at [115, 155] on icon at bounding box center [117, 154] width 7 height 7
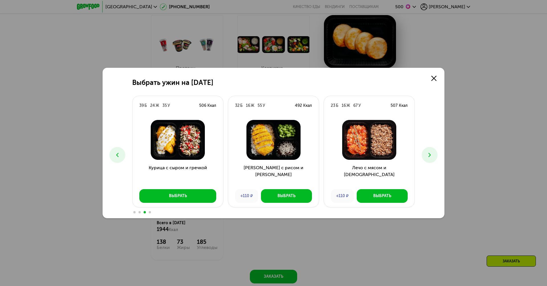
click at [115, 155] on icon at bounding box center [117, 154] width 7 height 7
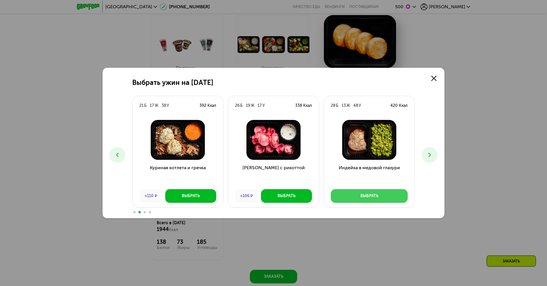
click at [359, 194] on button "Выбрать" at bounding box center [369, 196] width 77 height 14
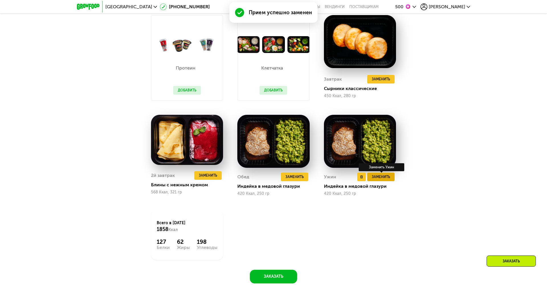
click at [386, 177] on span "Заменить" at bounding box center [381, 177] width 18 height 6
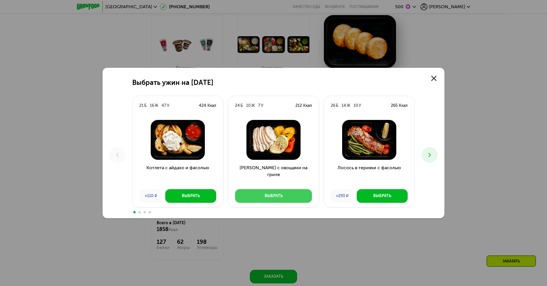
click at [281, 198] on div "Выбрать" at bounding box center [274, 196] width 18 height 6
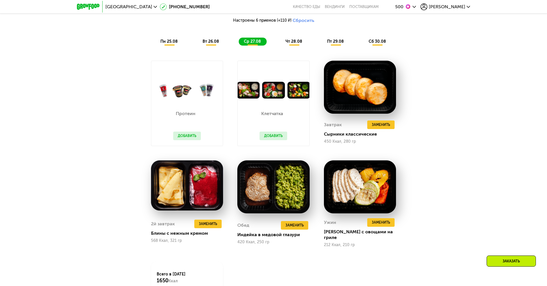
scroll to position [418, 0]
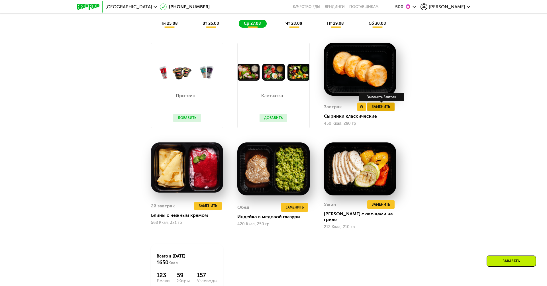
click at [374, 104] on span "Заменить" at bounding box center [381, 107] width 18 height 6
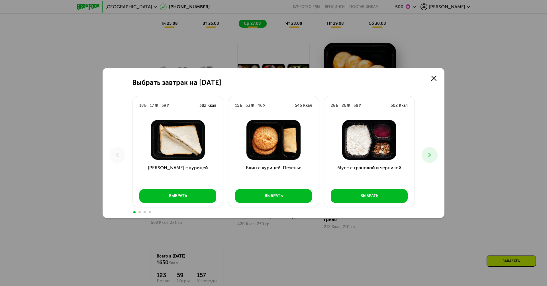
click at [428, 152] on icon at bounding box center [429, 154] width 7 height 7
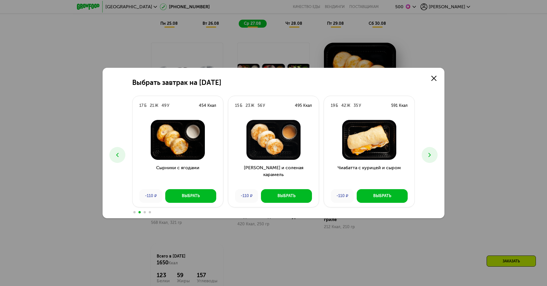
click at [428, 152] on icon at bounding box center [429, 154] width 7 height 7
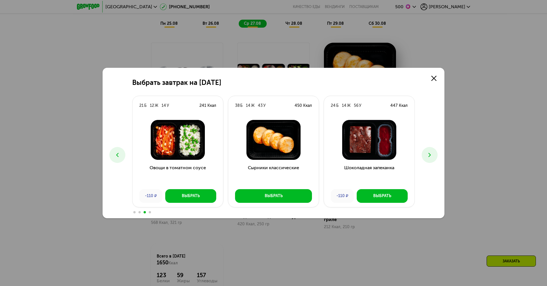
click at [431, 155] on icon at bounding box center [429, 154] width 7 height 7
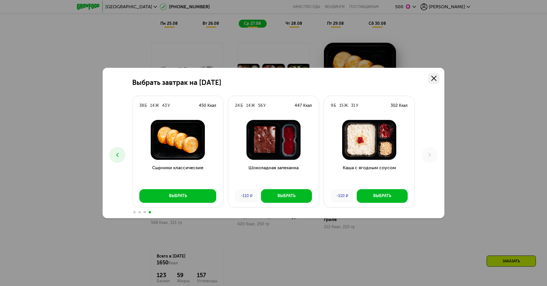
click at [437, 80] on link at bounding box center [433, 78] width 11 height 11
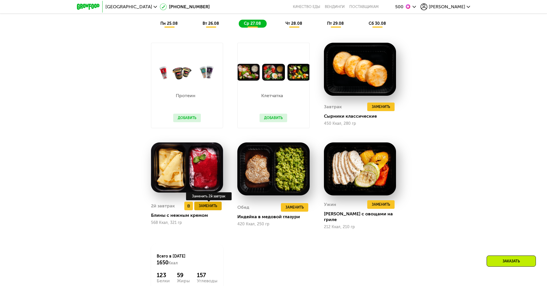
click at [206, 203] on span "Заменить" at bounding box center [208, 206] width 18 height 6
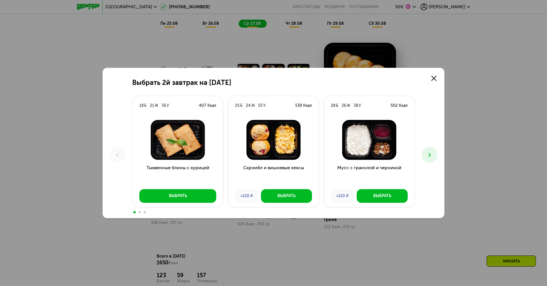
click at [431, 156] on icon at bounding box center [429, 154] width 7 height 7
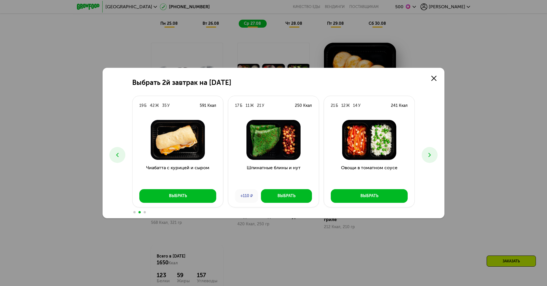
click at [431, 156] on icon at bounding box center [429, 154] width 7 height 7
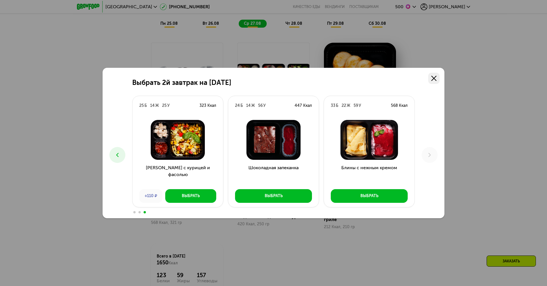
click at [435, 79] on use at bounding box center [433, 78] width 5 height 5
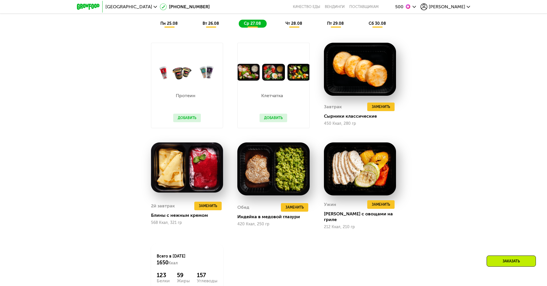
click at [322, 27] on div "чт 28.08" at bounding box center [336, 24] width 28 height 8
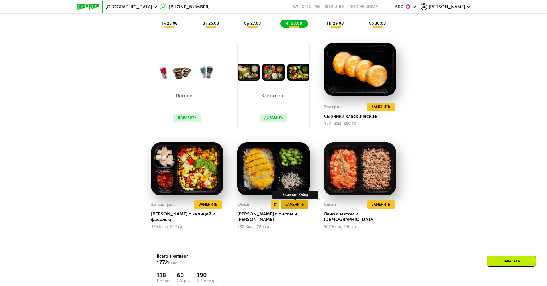
click at [292, 203] on span "Заменить" at bounding box center [294, 205] width 18 height 6
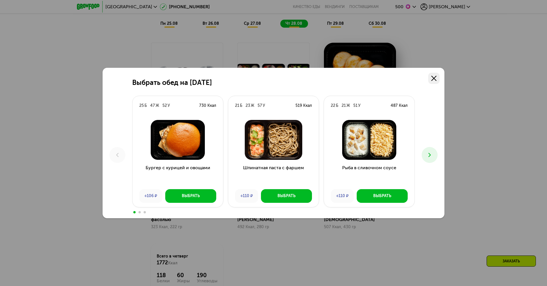
click at [430, 78] on link at bounding box center [433, 78] width 11 height 11
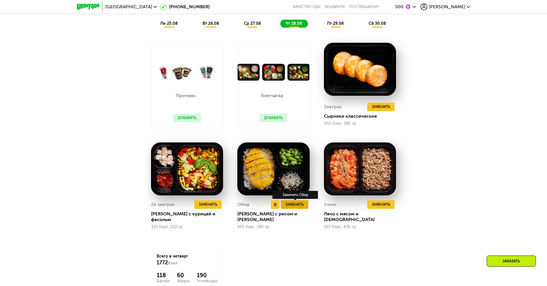
click at [293, 202] on span "Заменить" at bounding box center [294, 205] width 18 height 6
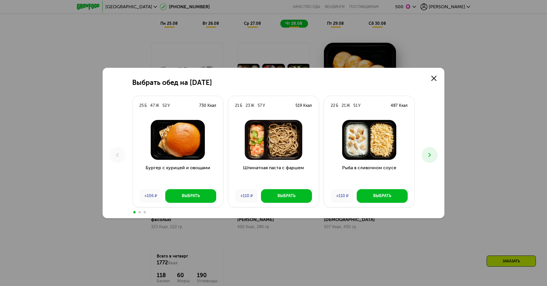
click at [428, 151] on icon at bounding box center [429, 154] width 7 height 7
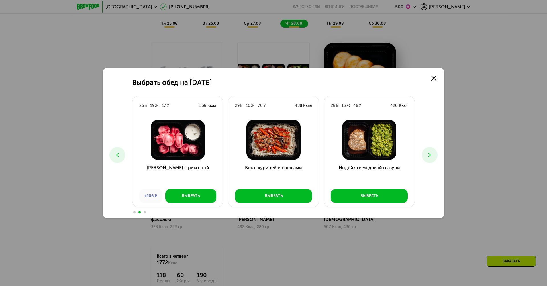
click at [428, 151] on icon at bounding box center [429, 154] width 7 height 7
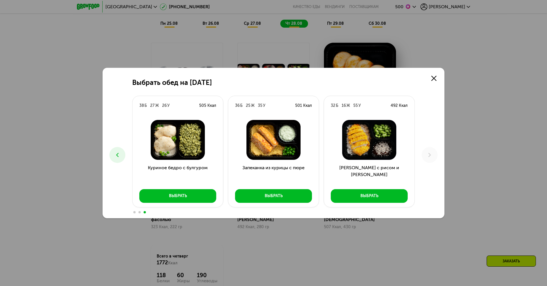
click at [121, 155] on button at bounding box center [117, 155] width 16 height 16
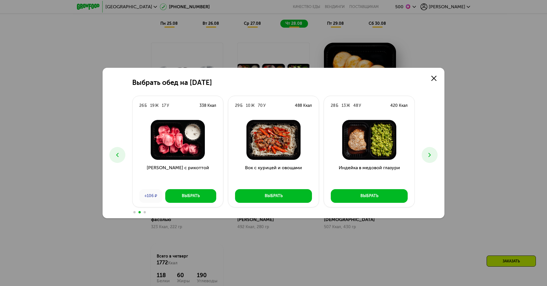
click at [121, 155] on button at bounding box center [117, 155] width 16 height 16
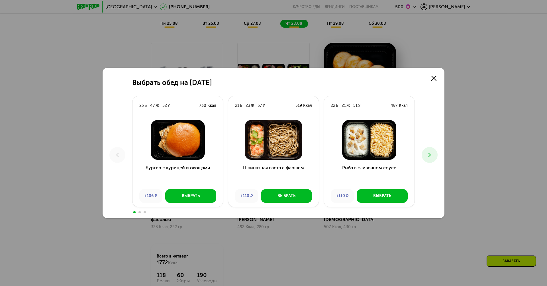
click at [429, 156] on use at bounding box center [429, 155] width 2 height 4
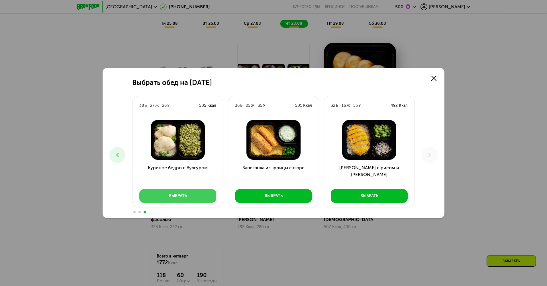
click at [187, 194] on button "Выбрать" at bounding box center [177, 196] width 77 height 14
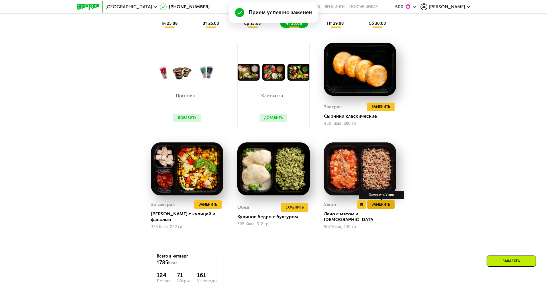
click at [379, 202] on span "Заменить" at bounding box center [381, 205] width 18 height 6
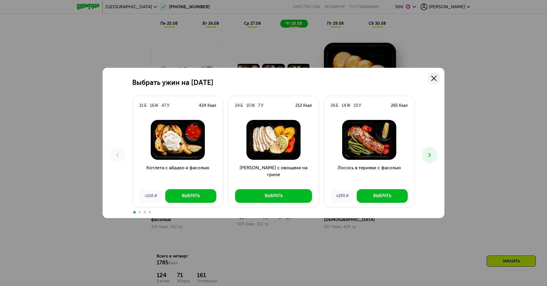
click at [433, 73] on link at bounding box center [433, 78] width 11 height 11
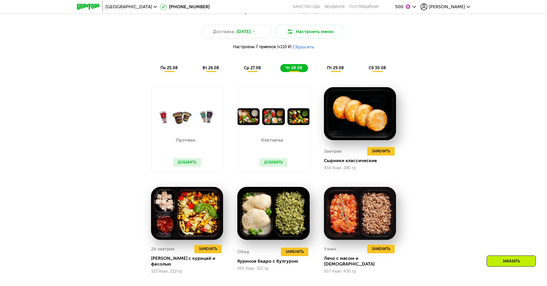
scroll to position [373, 0]
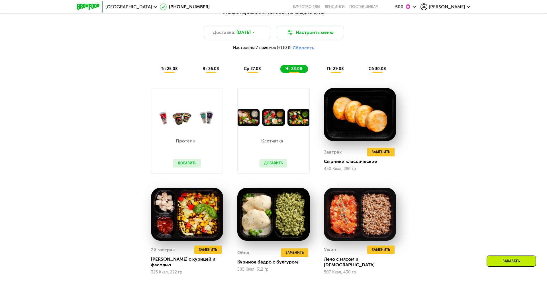
click at [334, 68] on span "пт 29.08" at bounding box center [335, 68] width 17 height 5
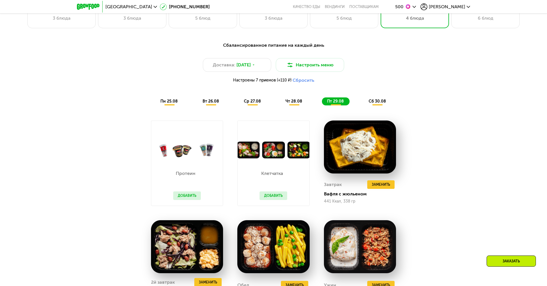
scroll to position [334, 0]
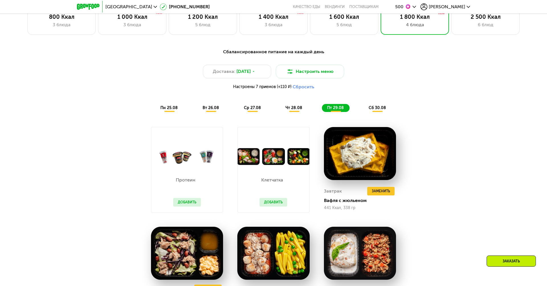
click at [380, 105] on span "сб 30.08" at bounding box center [376, 107] width 17 height 5
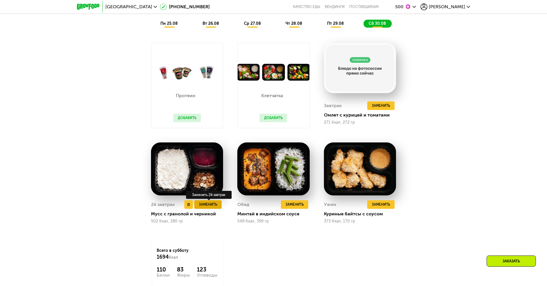
scroll to position [427, 0]
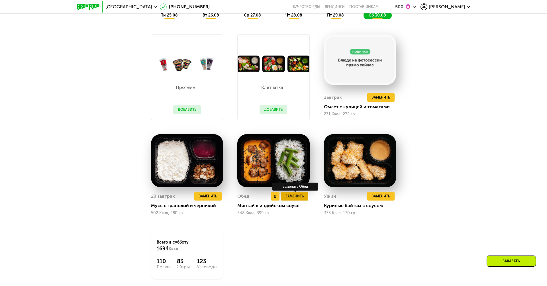
click at [294, 198] on span "Заменить" at bounding box center [294, 196] width 18 height 6
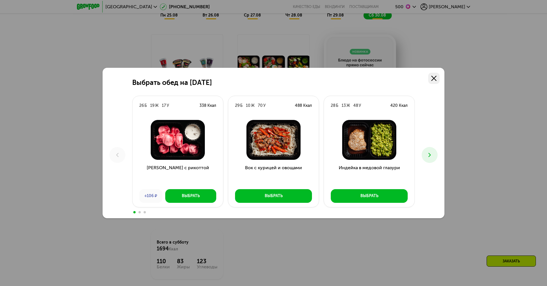
click at [437, 75] on link at bounding box center [433, 78] width 11 height 11
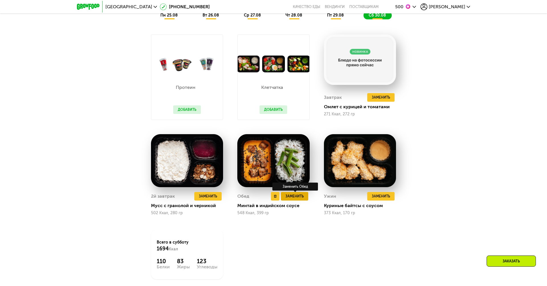
click at [296, 197] on span "Заменить" at bounding box center [294, 196] width 18 height 6
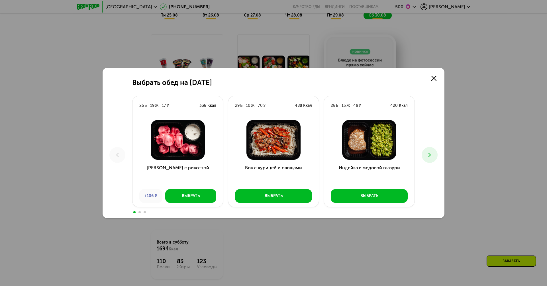
click at [425, 154] on button at bounding box center [429, 155] width 16 height 16
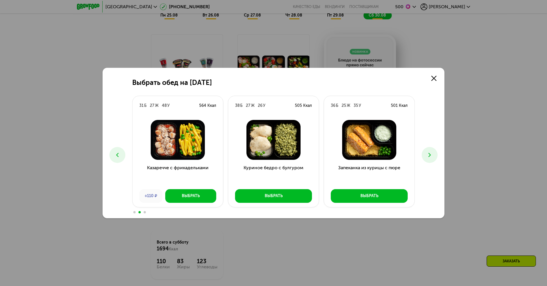
click at [425, 154] on button at bounding box center [429, 155] width 16 height 16
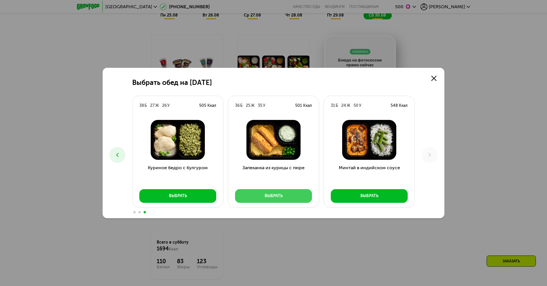
click at [274, 196] on div "Выбрать" at bounding box center [274, 196] width 18 height 6
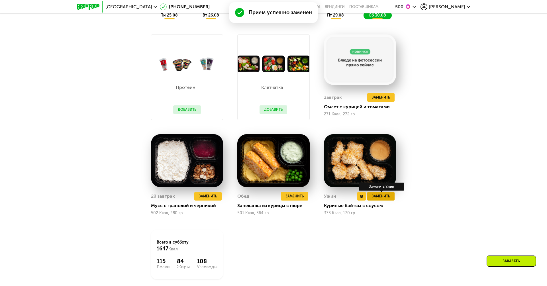
click at [374, 195] on span "Заменить" at bounding box center [381, 196] width 18 height 6
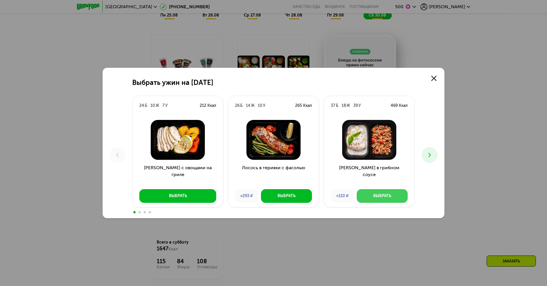
click at [393, 197] on button "Выбрать" at bounding box center [382, 196] width 51 height 14
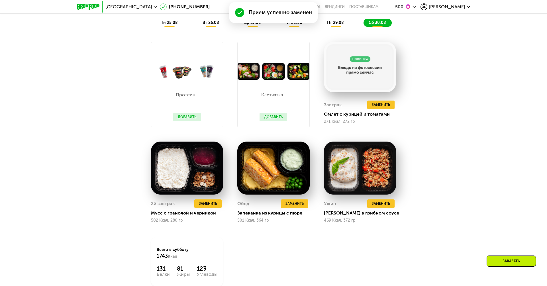
scroll to position [419, 0]
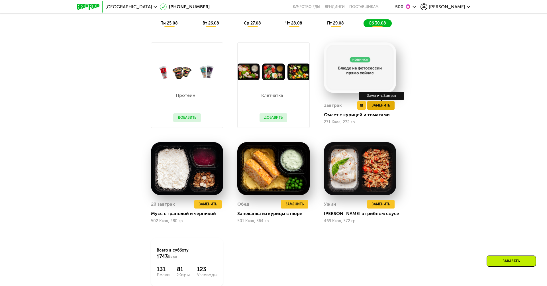
click at [379, 105] on span "Заменить" at bounding box center [381, 106] width 18 height 6
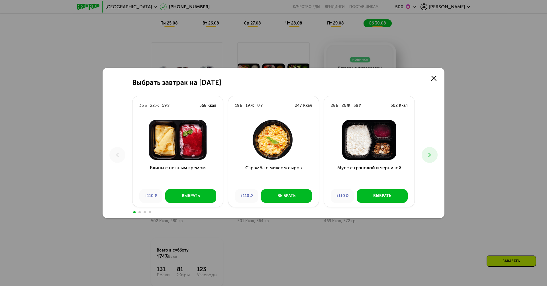
click at [430, 155] on use at bounding box center [429, 155] width 2 height 4
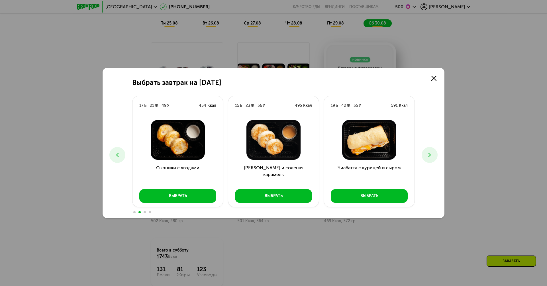
click at [430, 155] on use at bounding box center [429, 155] width 2 height 4
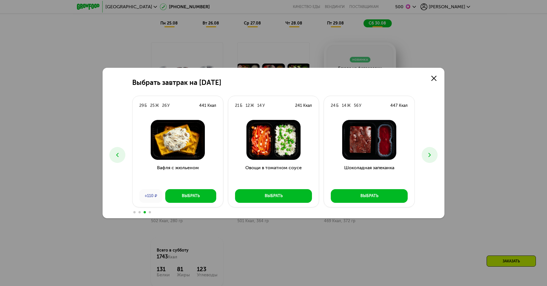
click at [430, 155] on use at bounding box center [429, 155] width 2 height 4
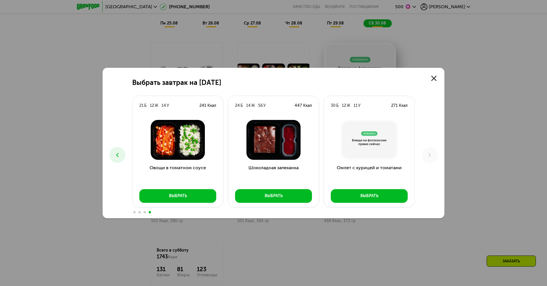
click at [436, 72] on div "Выбрать завтрак на 30 августа 33 Б 22 Ж 59 У 568 Ккал Блины с нежным кремом +11…" at bounding box center [274, 143] width 342 height 150
click at [436, 74] on link at bounding box center [433, 78] width 11 height 11
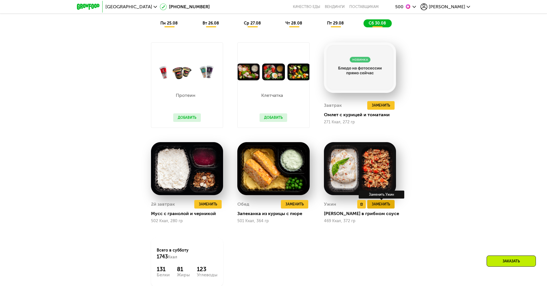
click at [376, 205] on span "Заменить" at bounding box center [381, 204] width 18 height 6
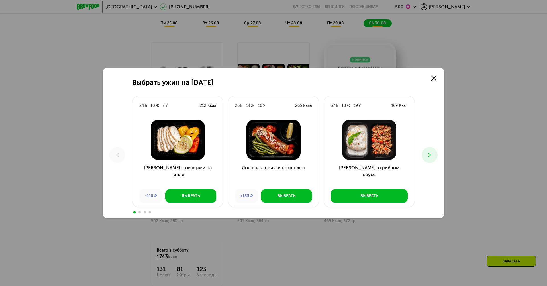
click at [433, 155] on icon at bounding box center [429, 154] width 7 height 7
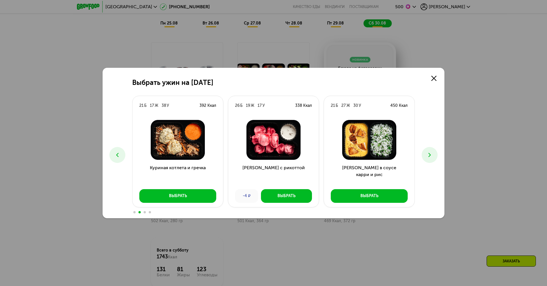
click at [433, 155] on icon at bounding box center [429, 154] width 7 height 7
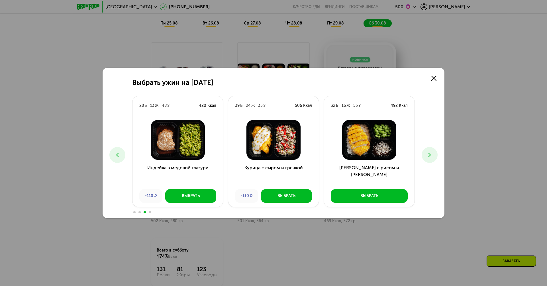
click at [433, 155] on icon at bounding box center [429, 154] width 7 height 7
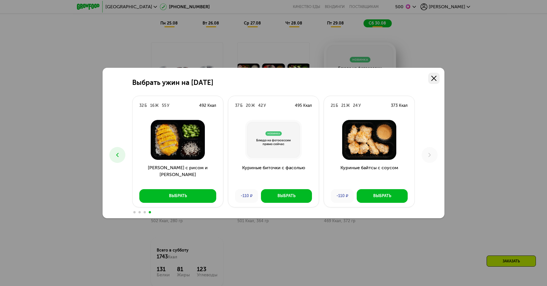
click at [437, 79] on link at bounding box center [433, 78] width 11 height 11
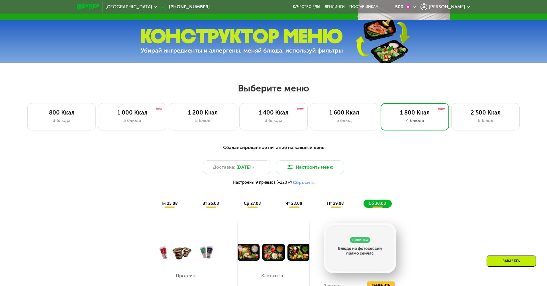
scroll to position [0, 0]
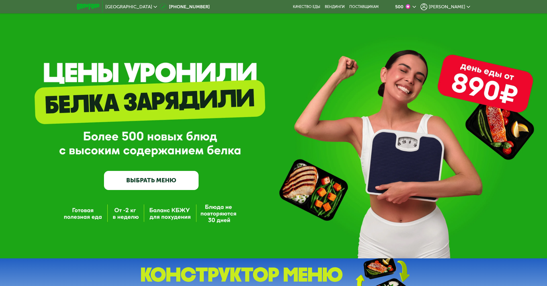
click at [460, 8] on span "[PERSON_NAME]" at bounding box center [447, 7] width 36 height 5
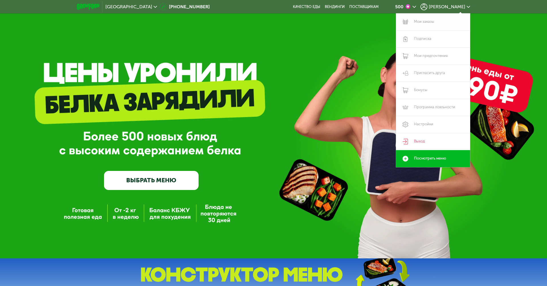
click at [427, 21] on link "Мои заказы" at bounding box center [433, 21] width 74 height 17
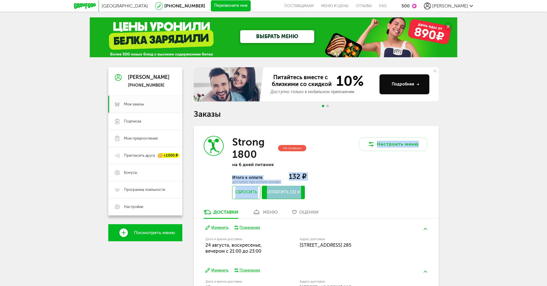
drag, startPoint x: 231, startPoint y: 178, endPoint x: 335, endPoint y: 173, distance: 104.3
click at [335, 173] on div "Strong 1800 Не оплачен на 6 дней питания Итого к оплате 132 ₽ доступно при опла…" at bounding box center [316, 167] width 245 height 83
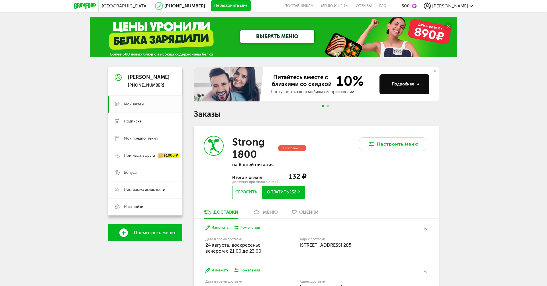
click at [322, 171] on div "Настроить меню" at bounding box center [377, 167] width 122 height 83
click at [288, 192] on button "Оплатить 132 ₽" at bounding box center [283, 192] width 43 height 13
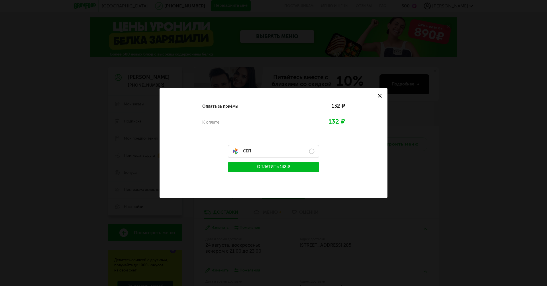
click at [288, 153] on label "СБП" at bounding box center [273, 151] width 91 height 13
click at [301, 168] on button "Оплатить 132 ₽" at bounding box center [273, 167] width 91 height 10
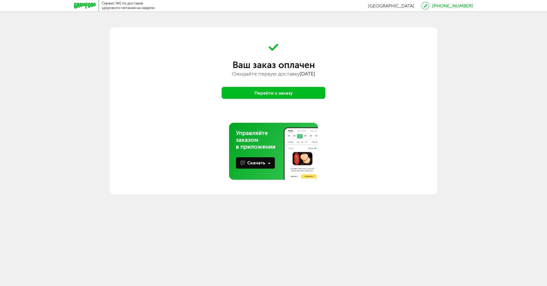
click at [280, 94] on button "Перейти к заказу" at bounding box center [274, 93] width 104 height 12
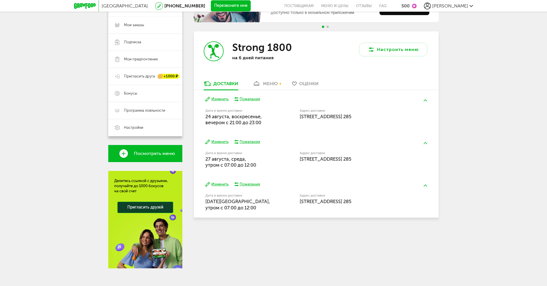
scroll to position [83, 0]
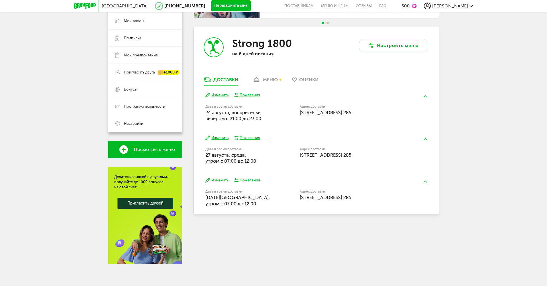
click at [217, 137] on button "Изменить" at bounding box center [216, 137] width 23 height 5
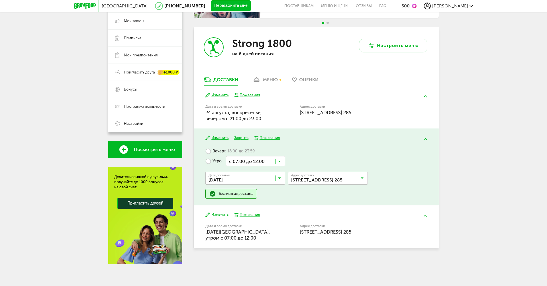
click at [276, 177] on input "Search for option" at bounding box center [247, 180] width 80 height 10
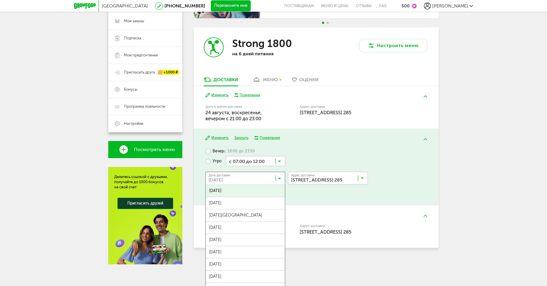
click at [251, 149] on span "с 18:00 до 23:59" at bounding box center [239, 151] width 31 height 5
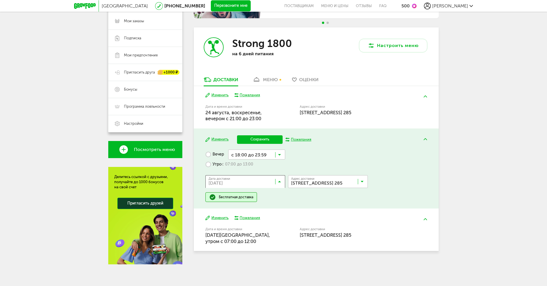
click at [265, 179] on input "Search for option" at bounding box center [247, 183] width 80 height 10
click at [261, 199] on span "[DATE]" at bounding box center [245, 194] width 79 height 12
click at [274, 156] on input "Search for option" at bounding box center [256, 154] width 57 height 10
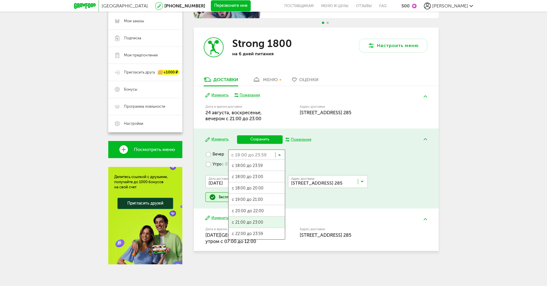
scroll to position [1, 0]
click at [261, 217] on span "с 21:00 до 23:00" at bounding box center [256, 222] width 56 height 12
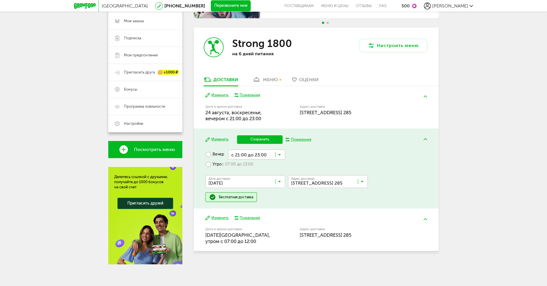
click at [269, 141] on button "Сохранить" at bounding box center [260, 139] width 46 height 9
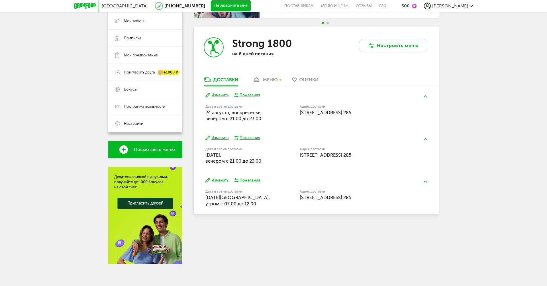
click at [222, 181] on button "Изменить" at bounding box center [216, 180] width 23 height 5
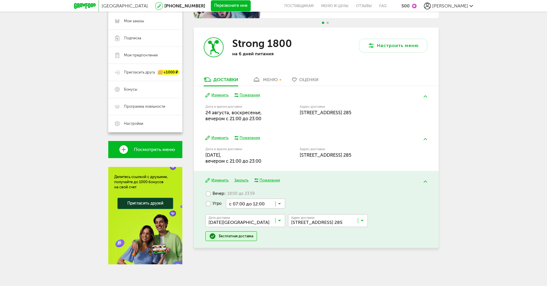
click at [243, 200] on input "Search for option" at bounding box center [255, 203] width 59 height 10
click at [221, 194] on label "Вечер с 18:00 до 23:59" at bounding box center [229, 194] width 49 height 10
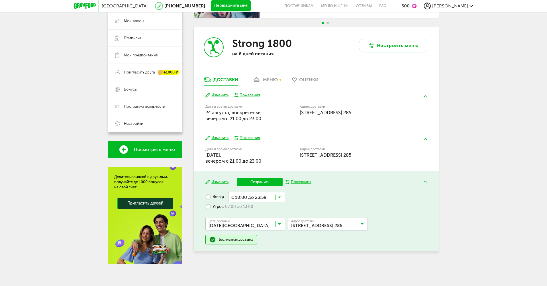
click at [271, 199] on input "Search for option" at bounding box center [256, 197] width 57 height 10
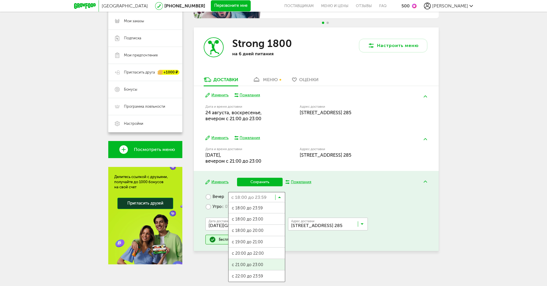
click at [254, 265] on span "с 21:00 до 23:00" at bounding box center [256, 265] width 56 height 12
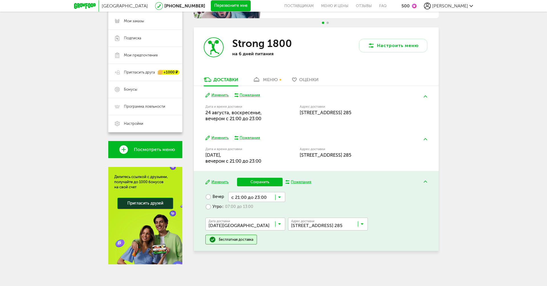
click at [262, 182] on button "Сохранить" at bounding box center [260, 182] width 46 height 9
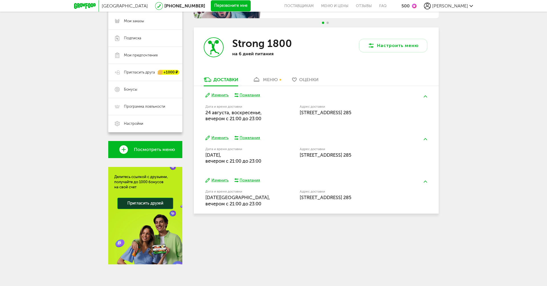
click at [224, 179] on button "Изменить" at bounding box center [216, 180] width 23 height 5
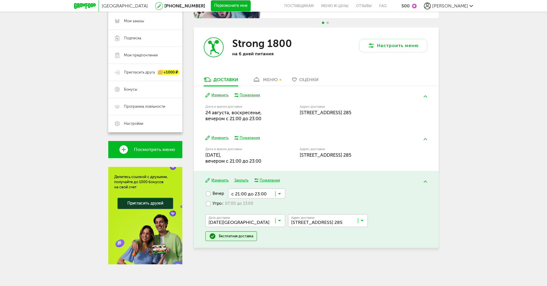
click at [256, 222] on input "Search for option" at bounding box center [247, 222] width 80 height 10
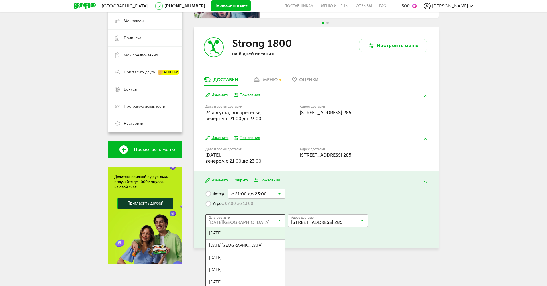
click at [248, 239] on span "28 августа, четверг" at bounding box center [245, 233] width 79 height 12
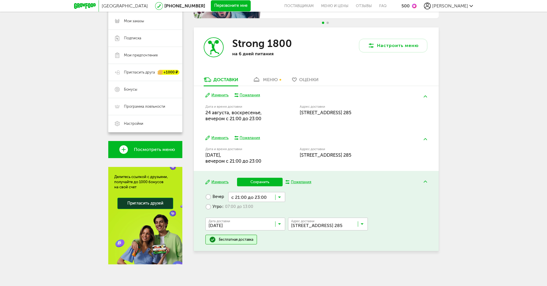
click at [266, 181] on button "Сохранить" at bounding box center [260, 182] width 46 height 9
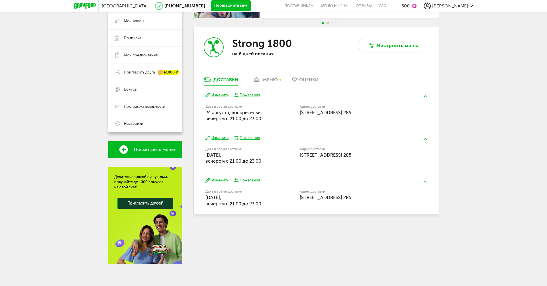
click at [214, 180] on button "Изменить" at bounding box center [216, 180] width 23 height 5
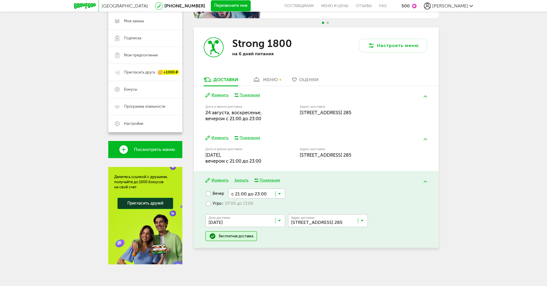
click at [428, 184] on button at bounding box center [425, 181] width 15 height 13
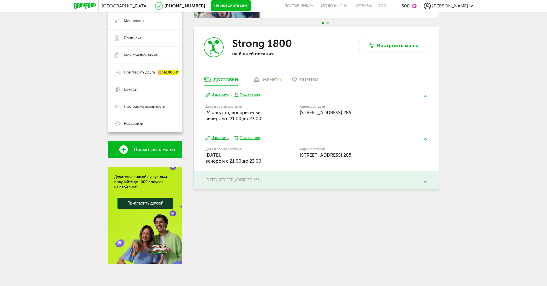
click at [466, 178] on div "Санкт-Петербург 8 (800) 555-21-78 Перезвоните мне поставщикам Меню и цены Отзыв…" at bounding box center [273, 102] width 547 height 370
click at [423, 179] on button at bounding box center [425, 181] width 15 height 13
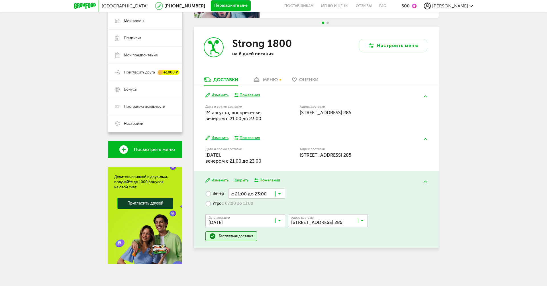
click at [244, 181] on button "Закрыть" at bounding box center [241, 180] width 14 height 5
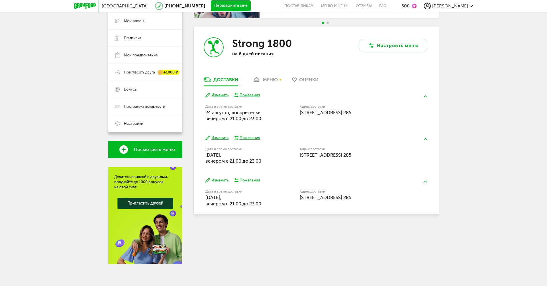
click at [265, 81] on div "меню" at bounding box center [270, 79] width 15 height 5
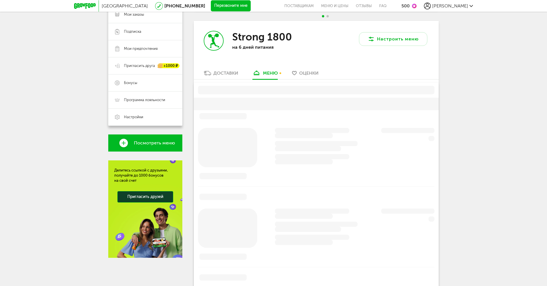
scroll to position [96, 0]
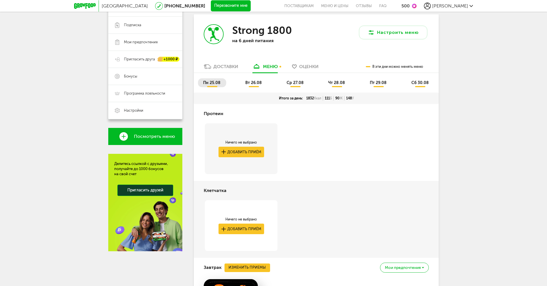
click at [377, 84] on span "пт 29.08" at bounding box center [378, 82] width 17 height 5
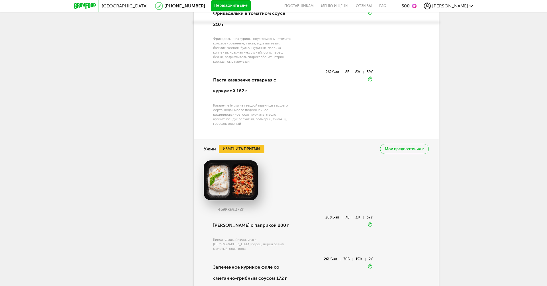
scroll to position [759, 0]
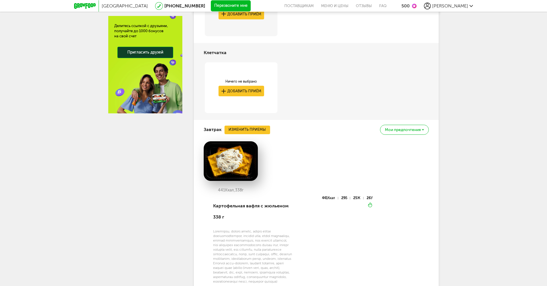
drag, startPoint x: 372, startPoint y: 162, endPoint x: 372, endPoint y: 158, distance: 4.0
click at [372, 162] on div "441 Ккал, 338 г" at bounding box center [316, 168] width 225 height 55
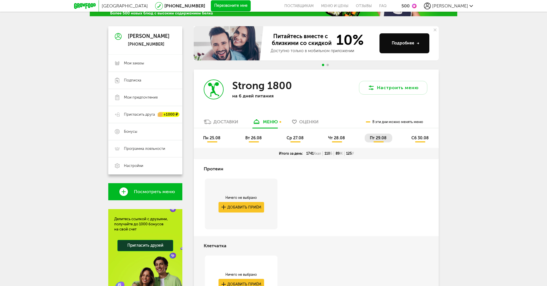
scroll to position [0, 0]
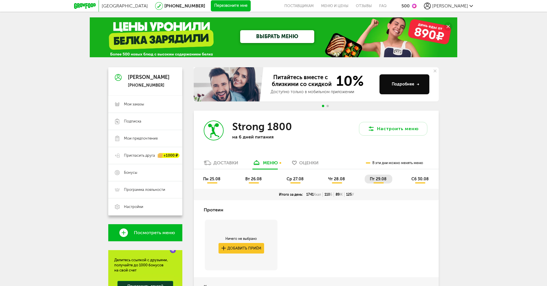
click at [425, 181] on span "сб 30.08" at bounding box center [419, 179] width 17 height 5
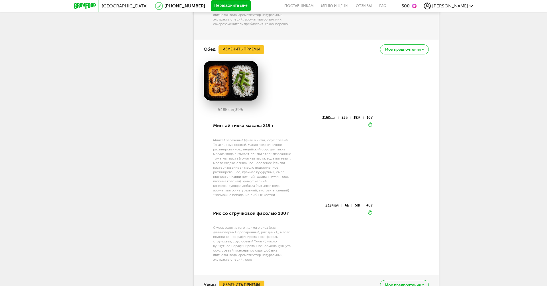
scroll to position [677, 0]
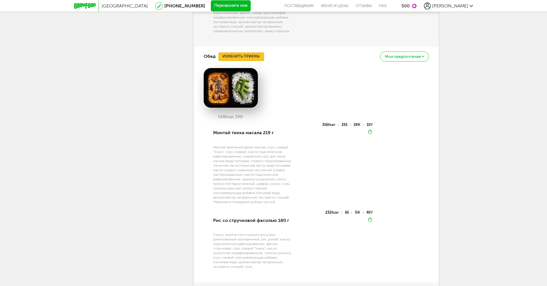
click at [242, 58] on button "Изменить приемы" at bounding box center [241, 56] width 46 height 9
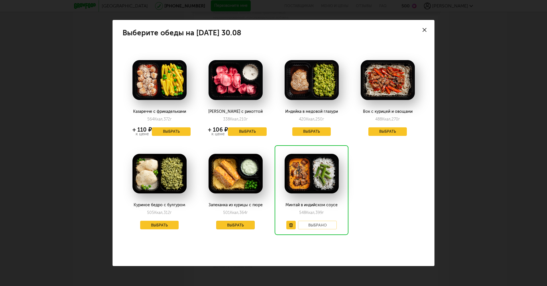
click at [236, 222] on button "Выбрать" at bounding box center [235, 225] width 39 height 9
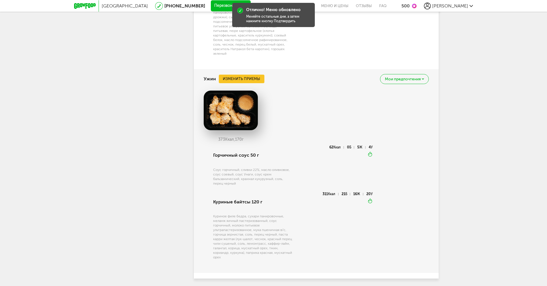
scroll to position [884, 0]
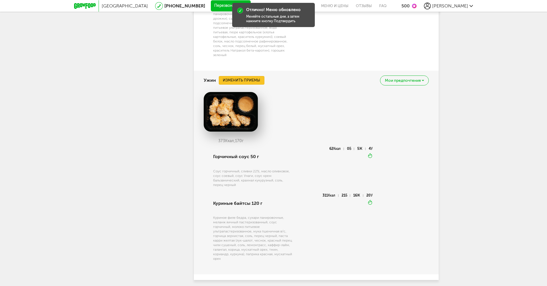
click at [232, 79] on button "Изменить приемы" at bounding box center [242, 80] width 46 height 9
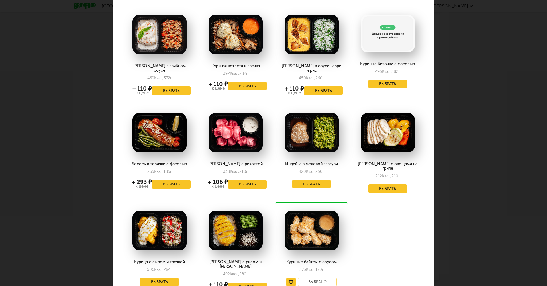
scroll to position [26, 0]
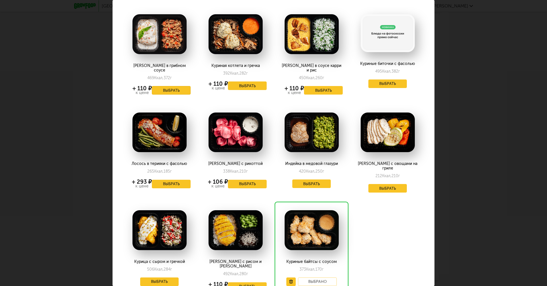
click at [172, 86] on button "Выбрать" at bounding box center [171, 90] width 39 height 9
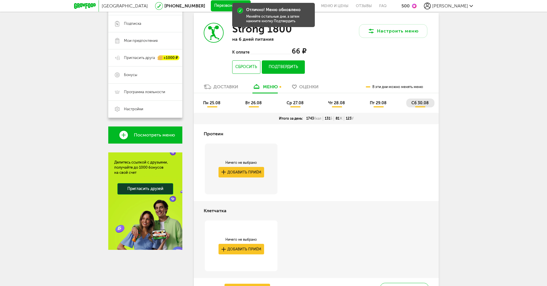
scroll to position [0, 0]
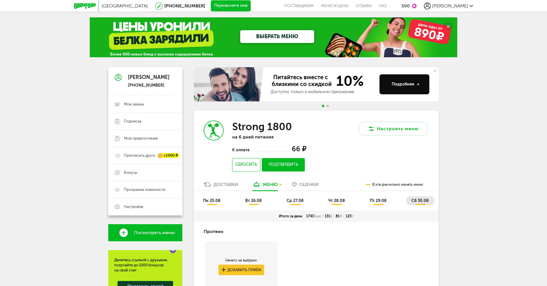
click at [284, 163] on button "Подтвердить" at bounding box center [283, 164] width 43 height 13
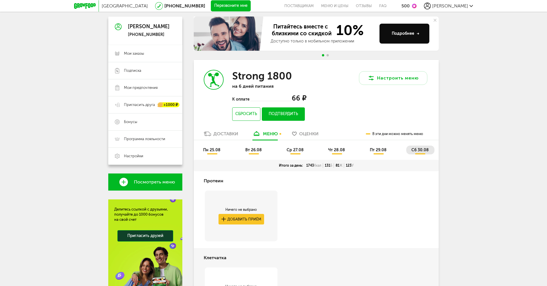
scroll to position [52, 0]
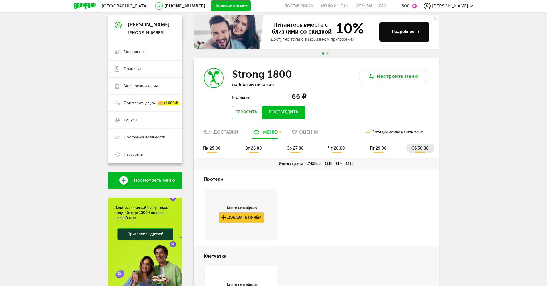
click at [286, 115] on button "Подтвердить" at bounding box center [283, 112] width 43 height 13
click at [219, 132] on div "Доставки" at bounding box center [225, 131] width 25 height 5
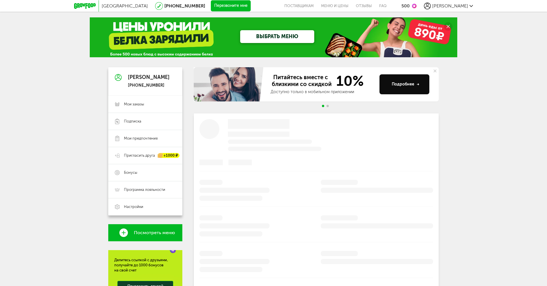
scroll to position [52, 0]
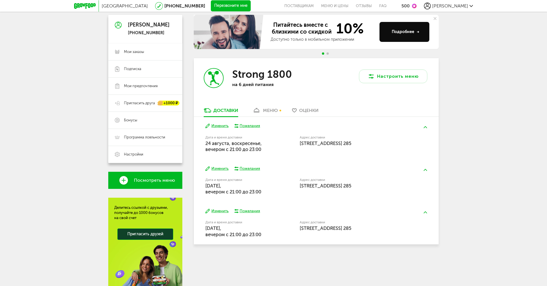
click at [266, 112] on div "меню" at bounding box center [270, 110] width 15 height 5
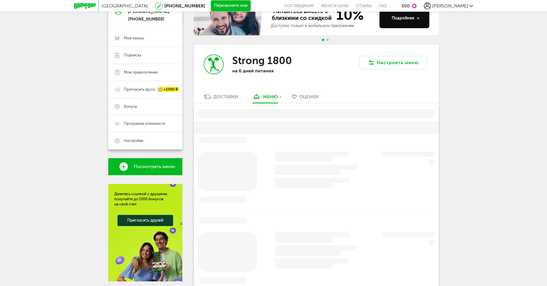
scroll to position [96, 0]
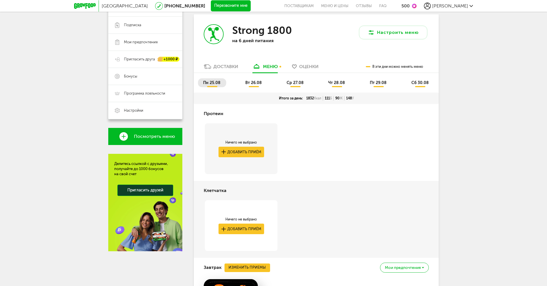
click at [428, 82] on span "сб 30.08" at bounding box center [419, 82] width 17 height 5
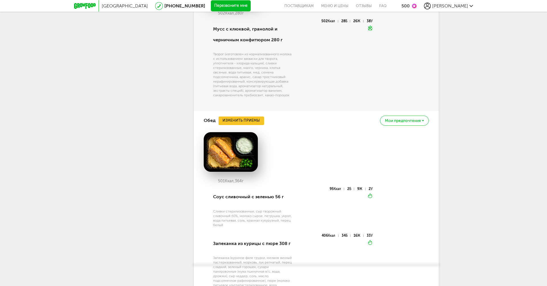
scroll to position [868, 0]
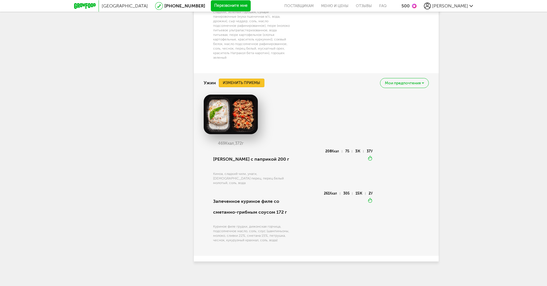
click at [238, 81] on button "Изменить приемы" at bounding box center [242, 83] width 46 height 9
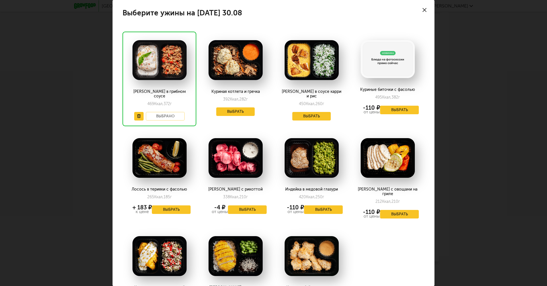
click at [425, 11] on use at bounding box center [424, 10] width 4 height 4
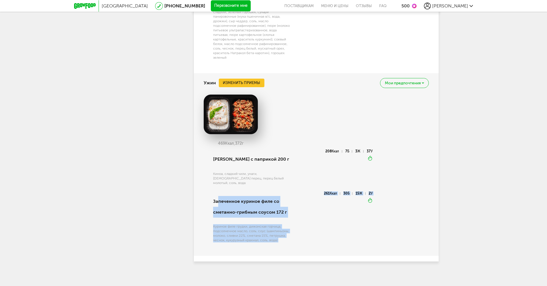
drag, startPoint x: 218, startPoint y: 193, endPoint x: 384, endPoint y: 222, distance: 168.2
click at [384, 222] on div "469 Ккал, 372 г Киноа с паприкой 200 г Киноа, сладкий чили, унаги, [DEMOGRAPHIC…" at bounding box center [316, 172] width 225 height 155
click at [376, 222] on div "469 Ккал, 372 г Киноа с паприкой 200 г Киноа, сладкий чили, унаги, [DEMOGRAPHIC…" at bounding box center [316, 172] width 225 height 155
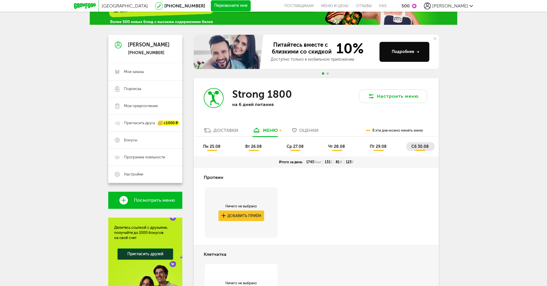
scroll to position [0, 0]
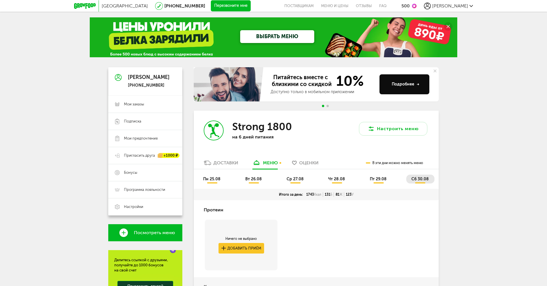
click at [274, 161] on div "меню" at bounding box center [270, 162] width 15 height 5
click at [273, 165] on div "меню" at bounding box center [270, 162] width 15 height 5
click at [352, 4] on link "Меню и цены" at bounding box center [334, 6] width 35 height 12
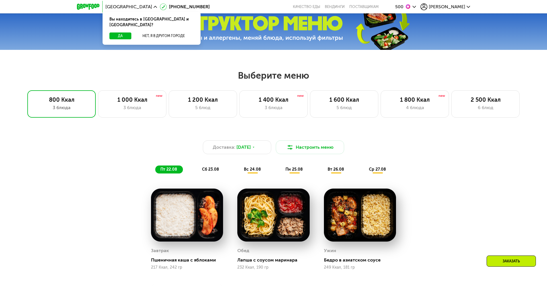
scroll to position [250, 0]
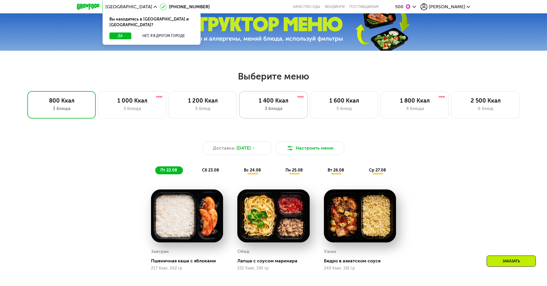
click at [271, 103] on div "1 400 Ккал" at bounding box center [273, 100] width 56 height 7
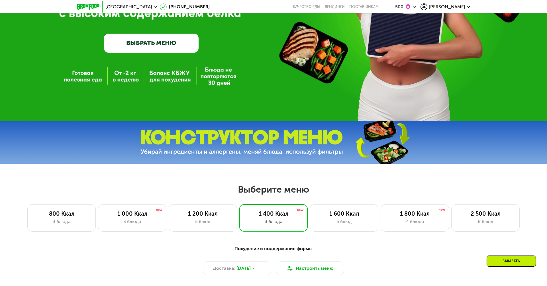
scroll to position [44, 0]
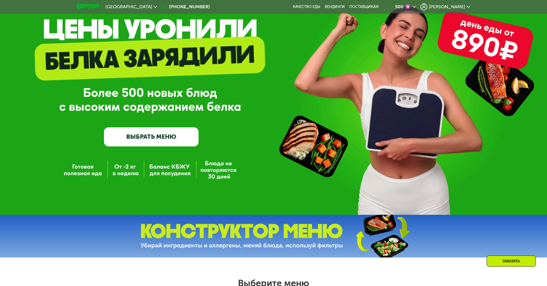
click at [357, 75] on div "GrowFood — доставка правильного питания ВЫБРАТЬ МЕНЮ" at bounding box center [273, 95] width 547 height 103
